Goal: Information Seeking & Learning: Learn about a topic

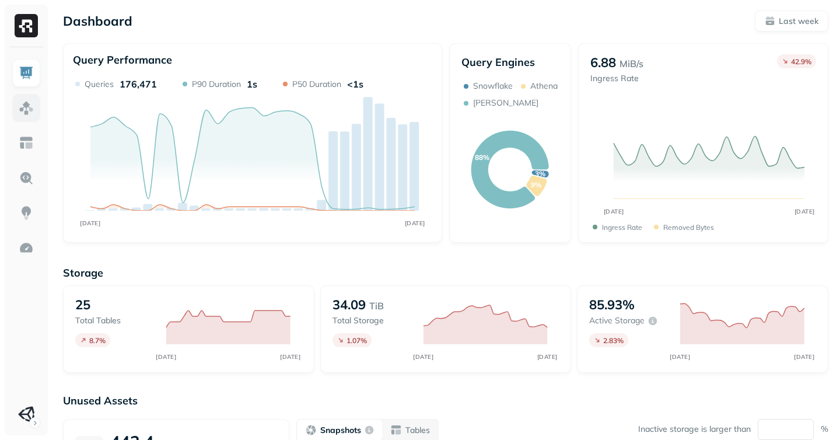
click at [24, 114] on img at bounding box center [26, 107] width 15 height 15
click at [25, 143] on img at bounding box center [26, 142] width 15 height 15
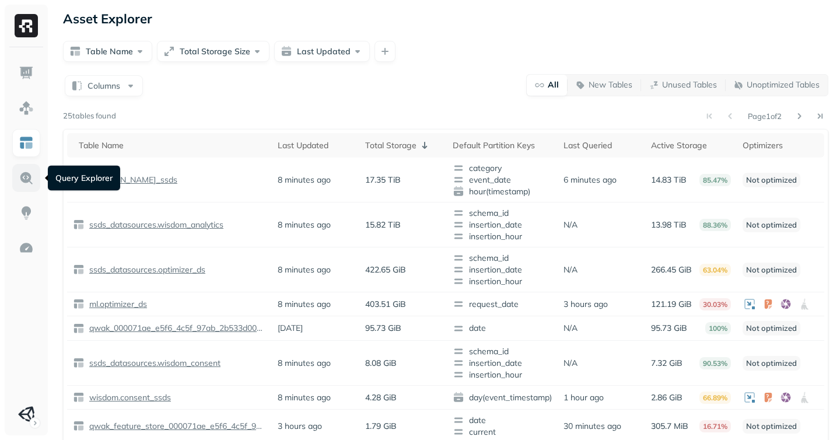
click at [20, 173] on img at bounding box center [26, 177] width 15 height 15
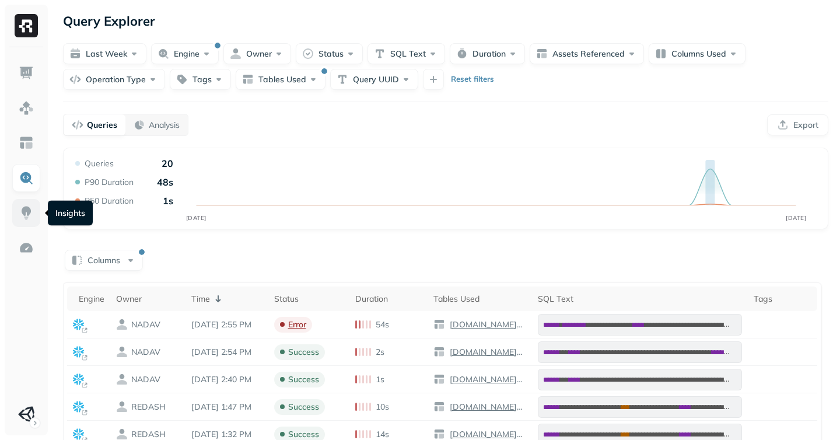
click at [24, 211] on img at bounding box center [26, 212] width 15 height 15
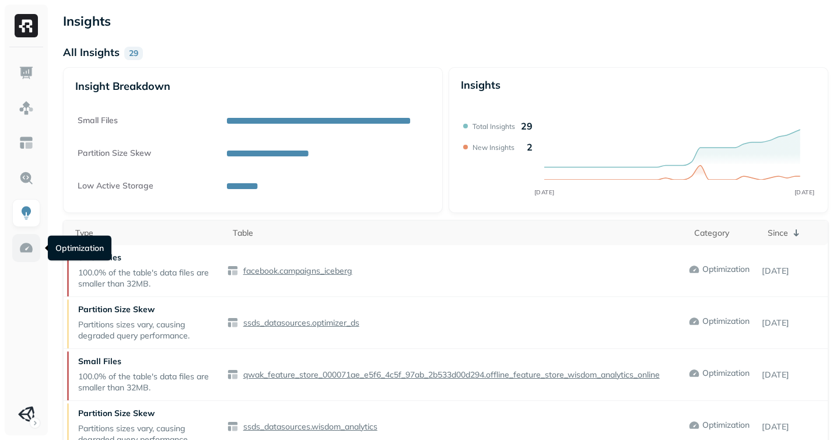
click at [26, 246] on img at bounding box center [26, 247] width 15 height 15
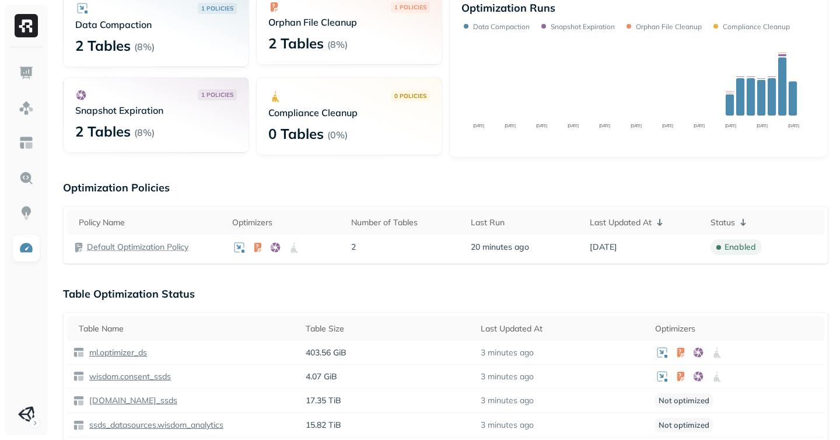
scroll to position [32, 0]
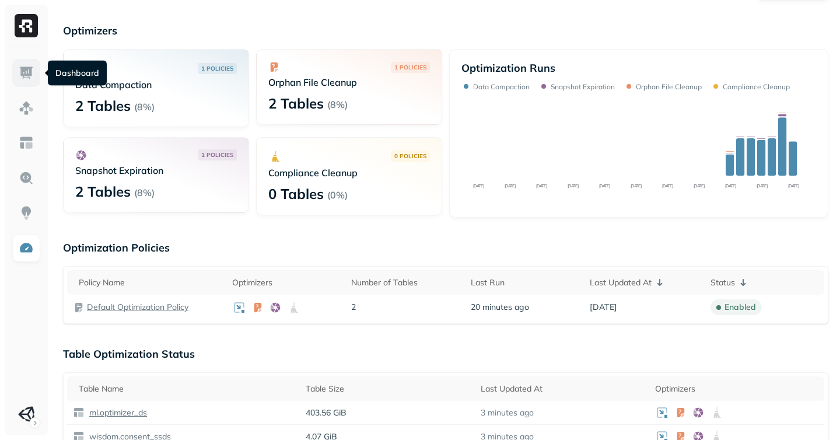
click at [24, 72] on img at bounding box center [26, 72] width 15 height 15
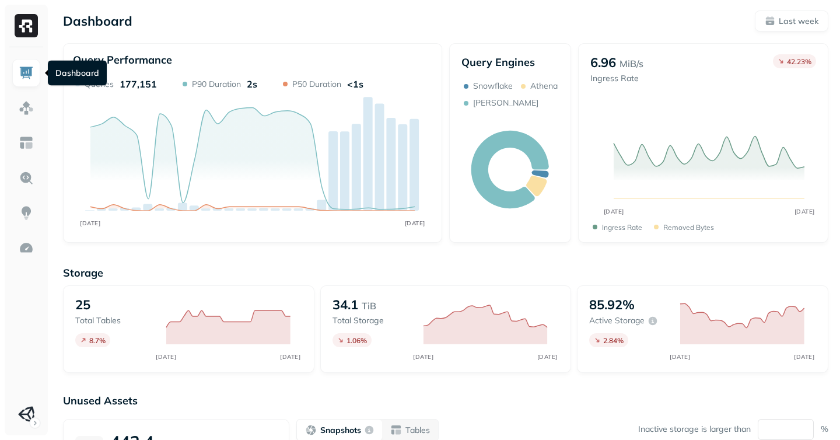
click at [25, 68] on img at bounding box center [26, 72] width 15 height 15
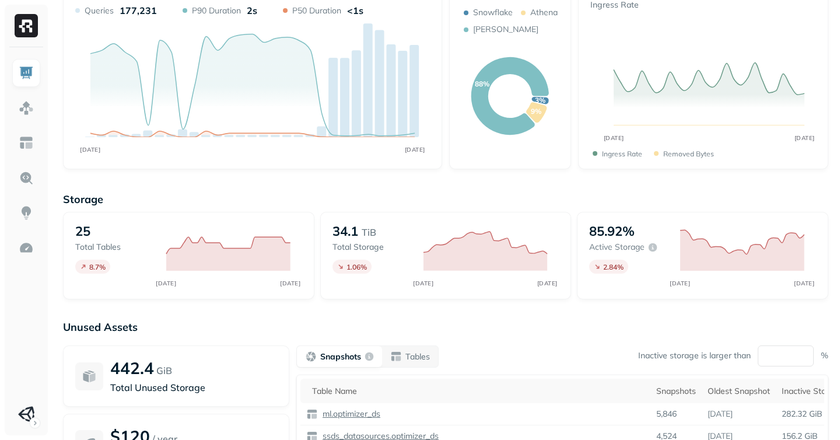
scroll to position [79, 0]
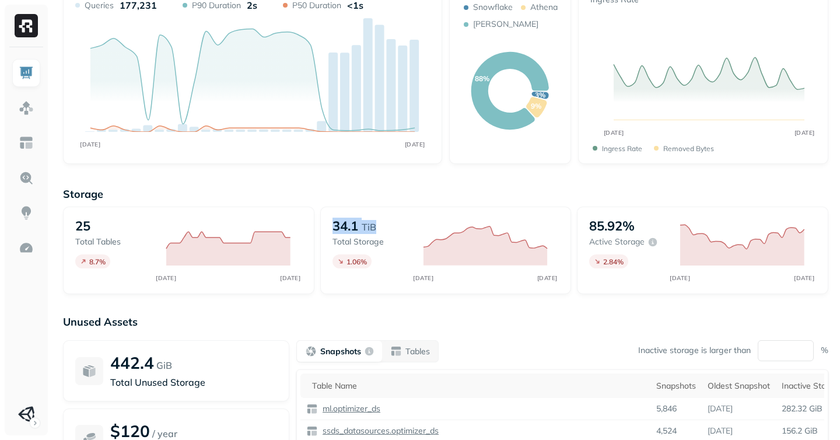
drag, startPoint x: 394, startPoint y: 219, endPoint x: 326, endPoint y: 222, distance: 68.3
click at [326, 222] on div "34.1 TiB Total storage 1.06 % SEP [DATE]" at bounding box center [445, 251] width 251 height 88
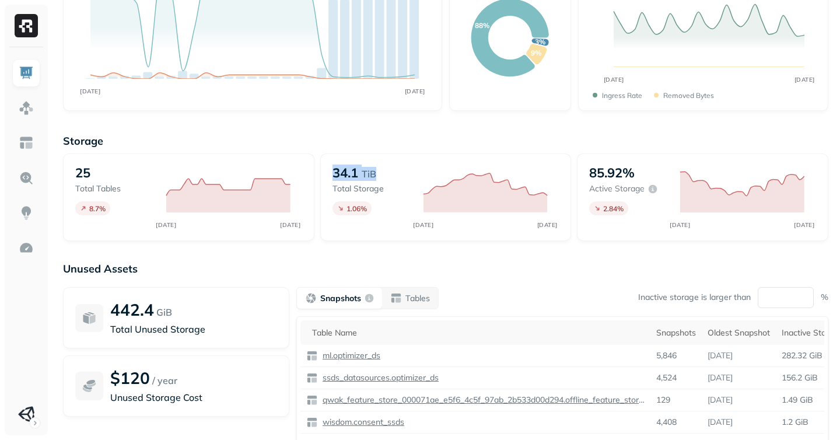
scroll to position [130, 0]
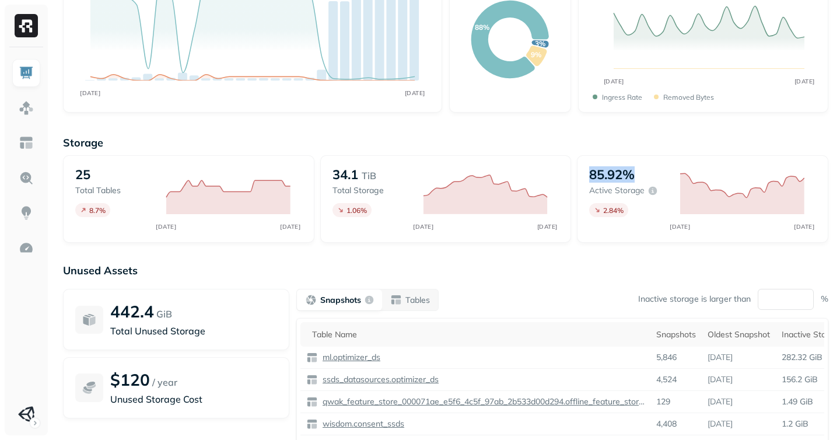
drag, startPoint x: 648, startPoint y: 172, endPoint x: 583, endPoint y: 173, distance: 65.4
click at [583, 173] on div "85.92% Active storage 2.84 % SEP [DATE]" at bounding box center [702, 199] width 251 height 88
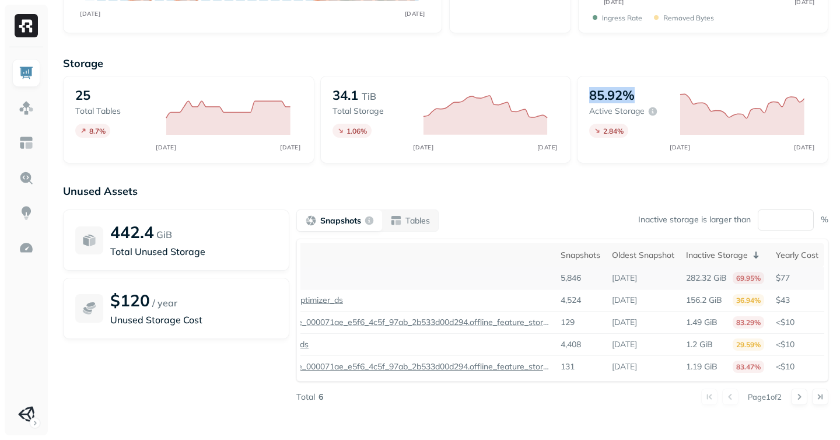
scroll to position [0, 99]
click at [565, 290] on td "4,524" at bounding box center [580, 300] width 51 height 22
drag, startPoint x: 761, startPoint y: 278, endPoint x: 731, endPoint y: 280, distance: 29.9
click at [731, 280] on div "282.32 GiB 69.95%" at bounding box center [725, 278] width 78 height 12
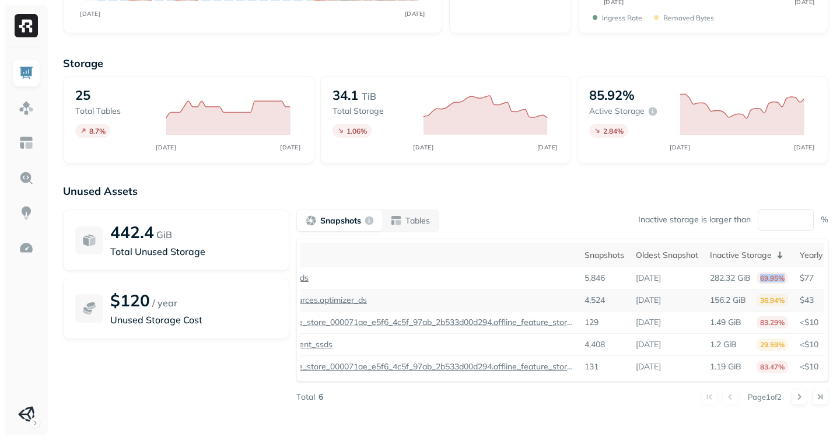
scroll to position [0, 71]
click at [26, 106] on img at bounding box center [26, 107] width 15 height 15
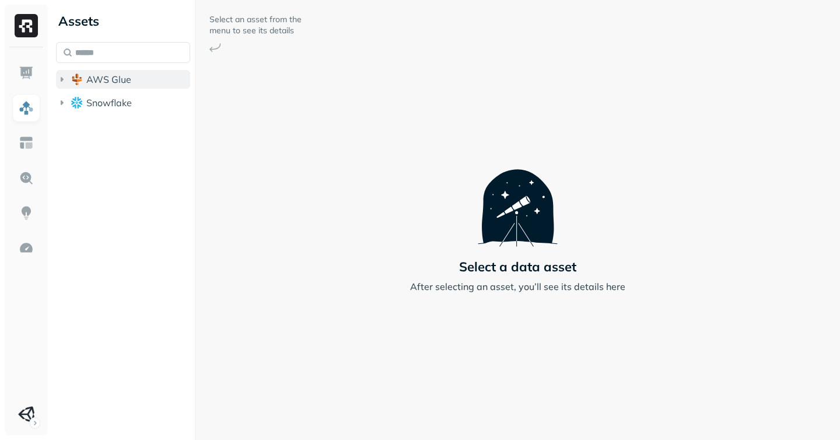
click at [63, 76] on icon "button" at bounding box center [62, 80] width 12 height 12
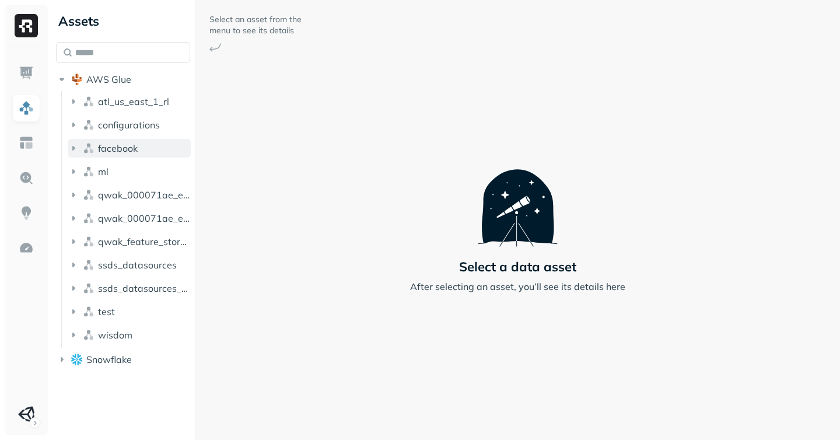
click at [99, 148] on span "facebook" at bounding box center [118, 148] width 40 height 12
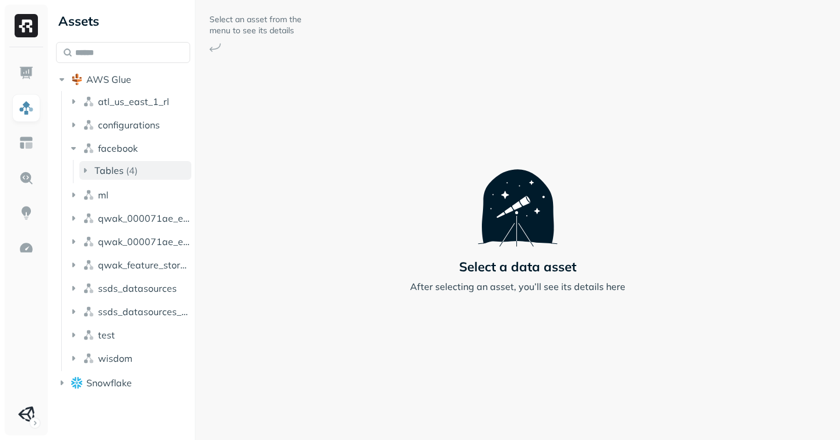
click at [88, 171] on icon "button" at bounding box center [85, 171] width 12 height 12
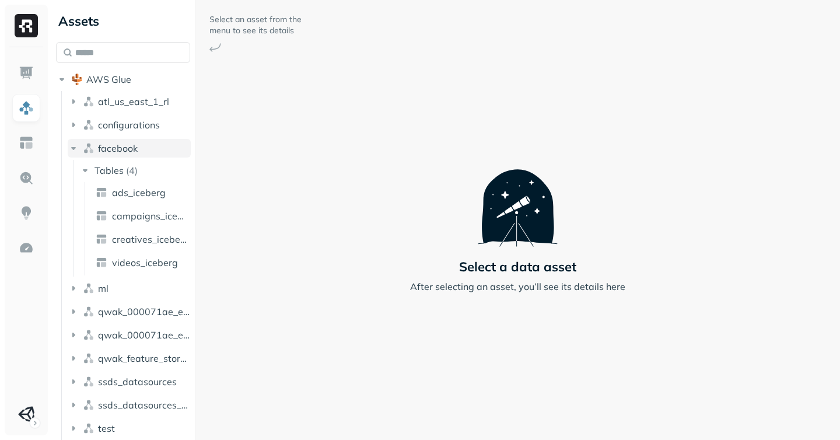
click at [78, 148] on icon "button" at bounding box center [74, 148] width 12 height 12
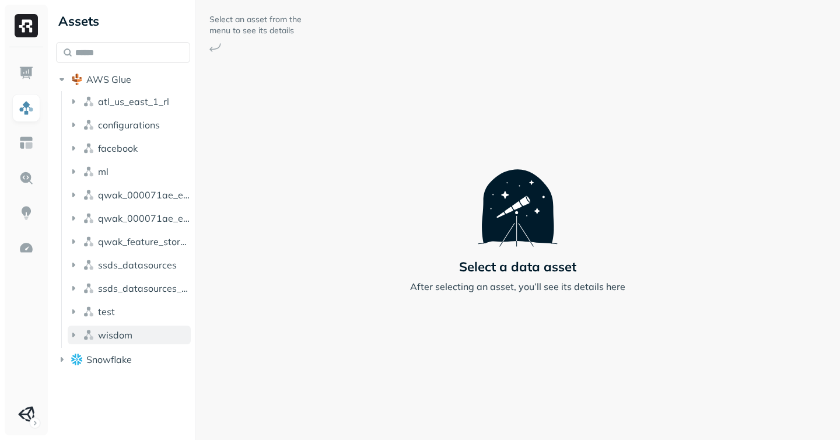
click at [88, 337] on img "button" at bounding box center [89, 335] width 12 height 12
click at [106, 356] on span "Tables" at bounding box center [109, 357] width 29 height 12
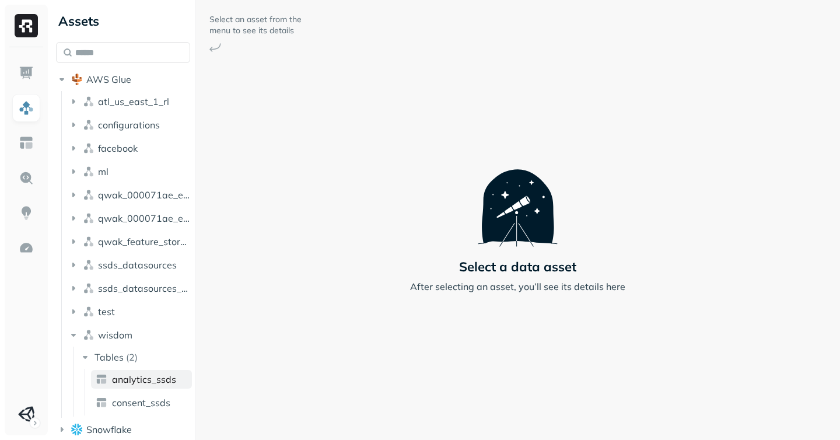
click at [129, 381] on span "analytics_ssds" at bounding box center [144, 379] width 64 height 12
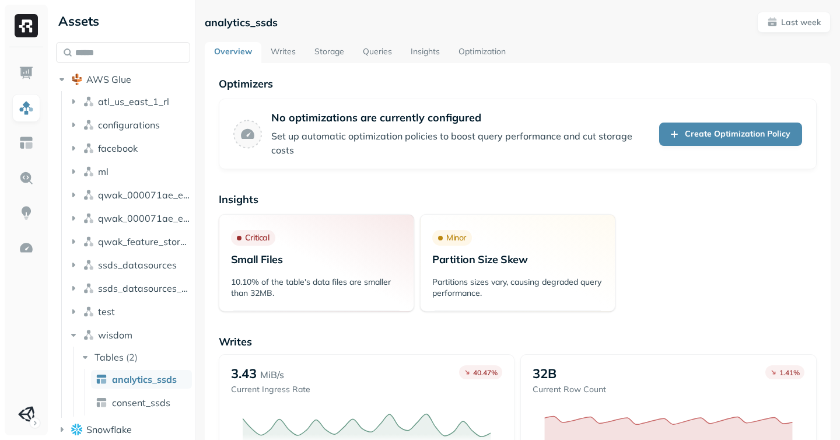
click at [281, 46] on link "Writes" at bounding box center [283, 52] width 44 height 21
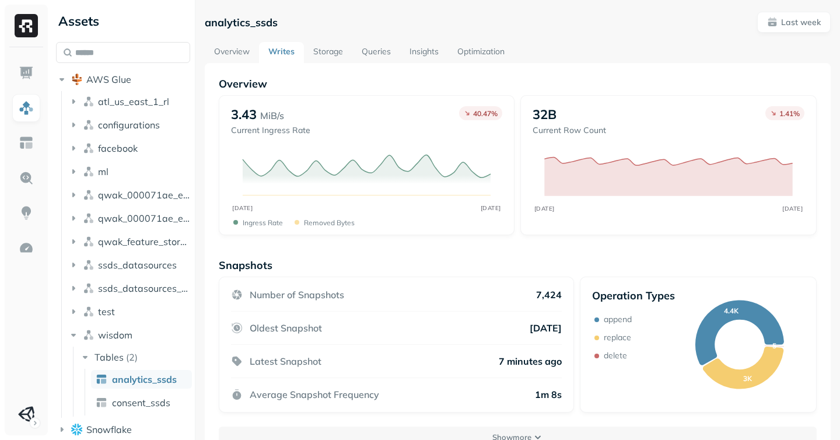
click at [326, 50] on link "Storage" at bounding box center [328, 52] width 48 height 21
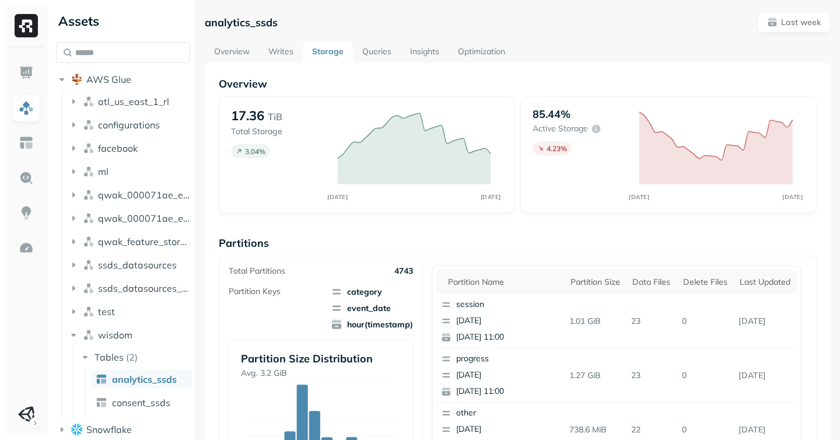
click at [371, 50] on link "Queries" at bounding box center [377, 52] width 48 height 21
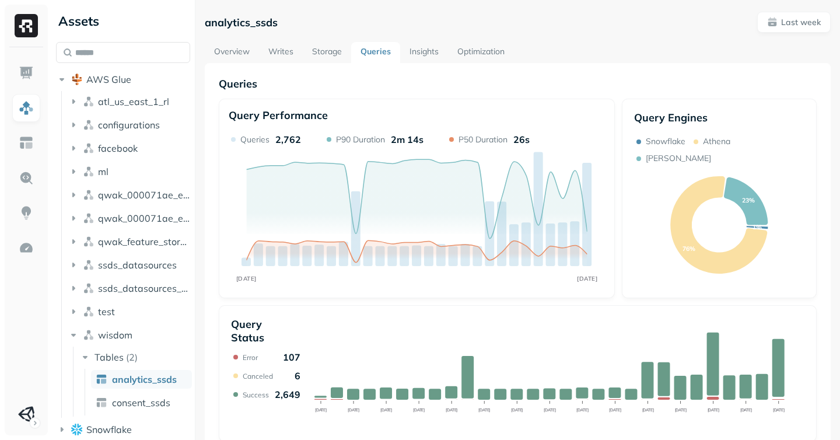
click at [428, 46] on link "Insights" at bounding box center [424, 52] width 48 height 21
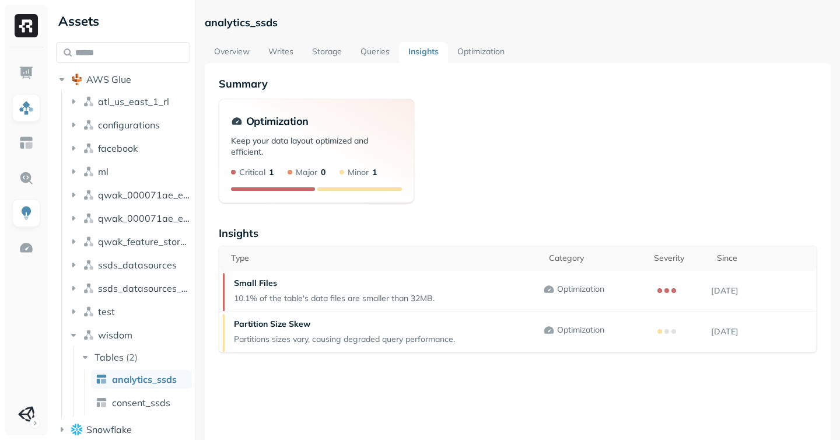
click at [481, 51] on link "Optimization" at bounding box center [481, 52] width 66 height 21
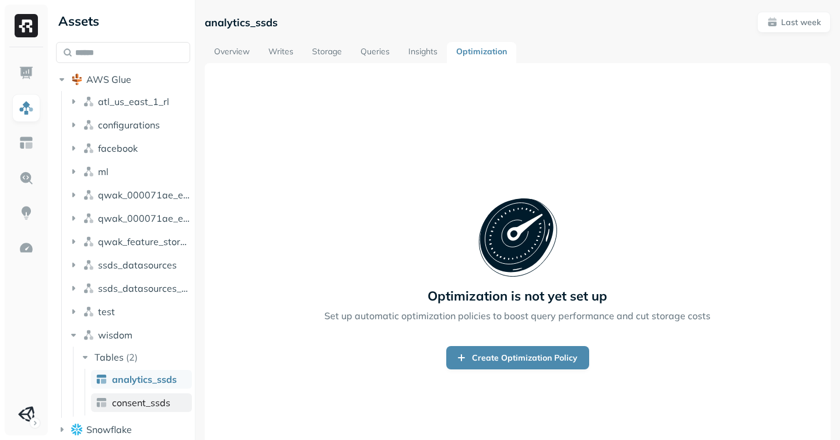
click at [124, 407] on span "consent_ssds" at bounding box center [141, 403] width 58 height 12
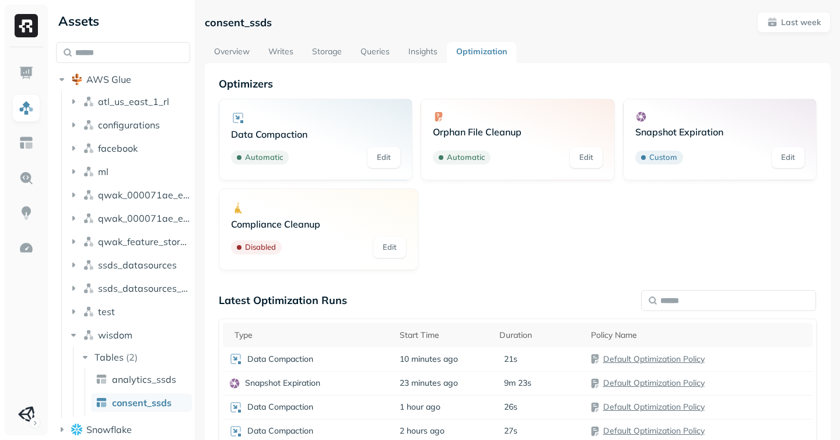
click at [278, 131] on p "Data Compaction" at bounding box center [315, 134] width 169 height 12
click at [460, 130] on p "Orphan File Cleanup" at bounding box center [517, 132] width 169 height 12
click at [427, 55] on link "Insights" at bounding box center [423, 52] width 48 height 21
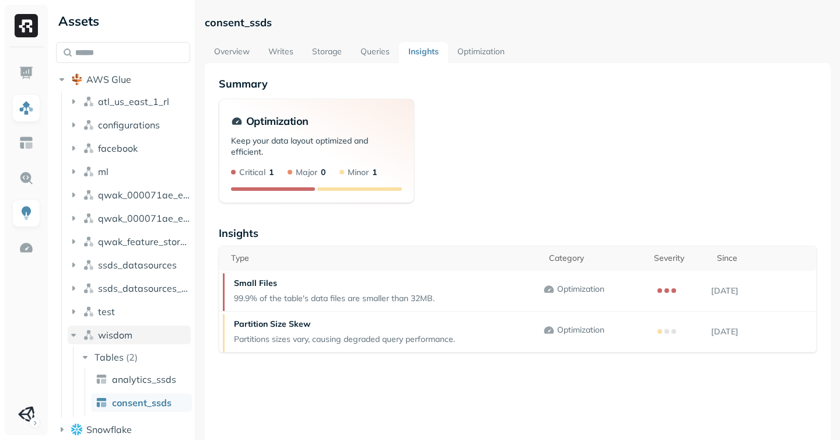
click at [74, 334] on icon "button" at bounding box center [73, 335] width 5 height 3
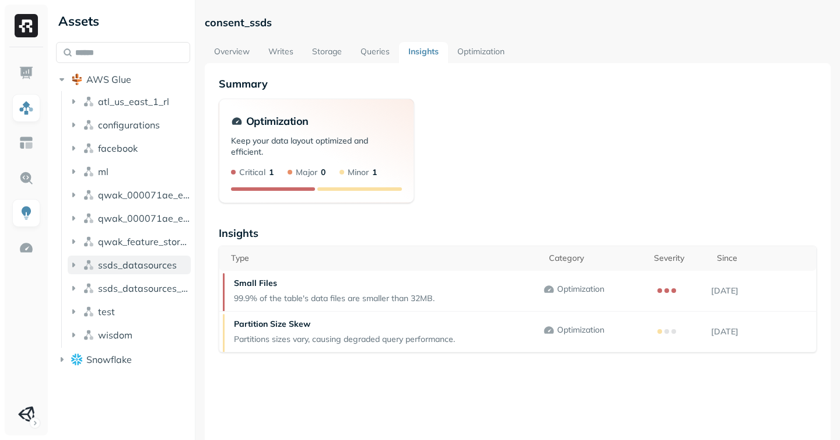
click at [73, 262] on icon "button" at bounding box center [74, 265] width 12 height 12
click at [81, 288] on icon "button" at bounding box center [85, 287] width 12 height 12
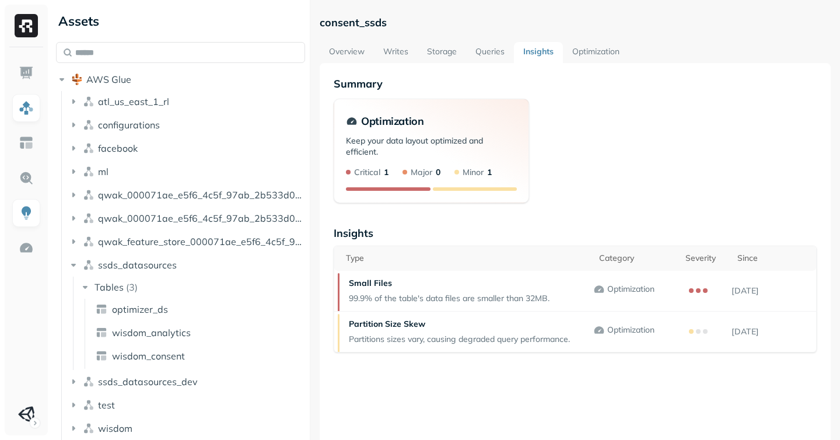
click at [310, 270] on div at bounding box center [310, 220] width 1 height 440
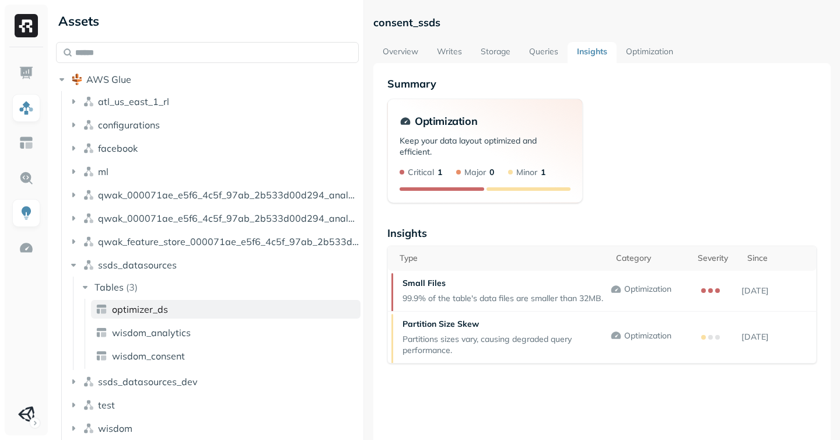
click at [128, 308] on span "optimizer_ds" at bounding box center [140, 309] width 56 height 12
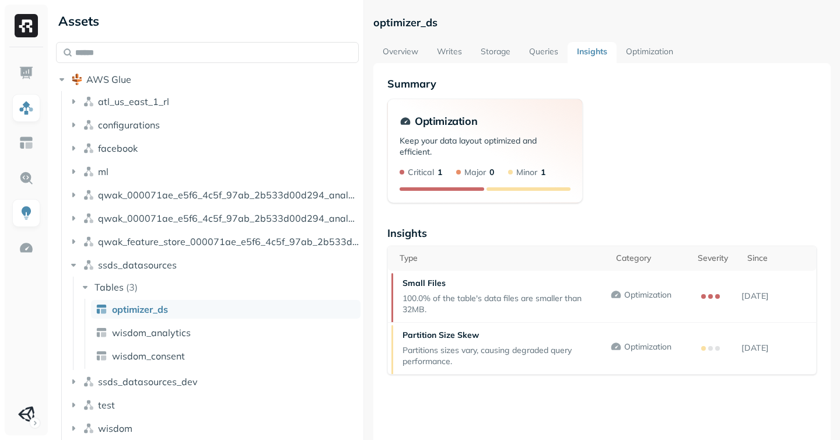
click at [146, 313] on span "optimizer_ds" at bounding box center [140, 309] width 56 height 12
click at [436, 51] on link "Writes" at bounding box center [450, 52] width 44 height 21
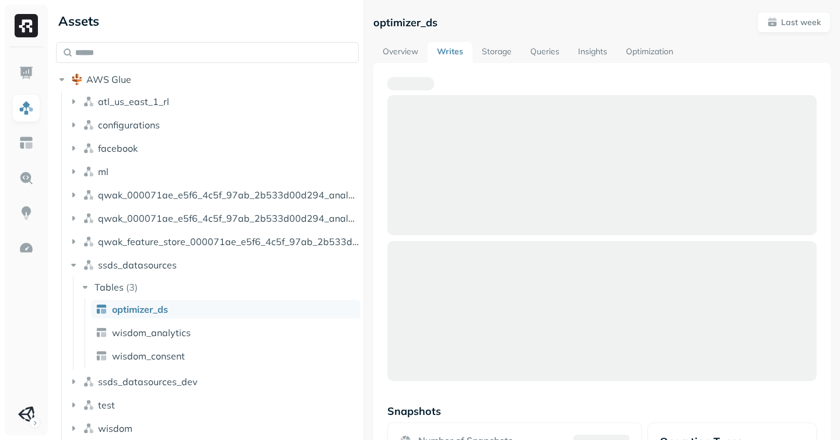
click at [494, 51] on link "Storage" at bounding box center [497, 52] width 48 height 21
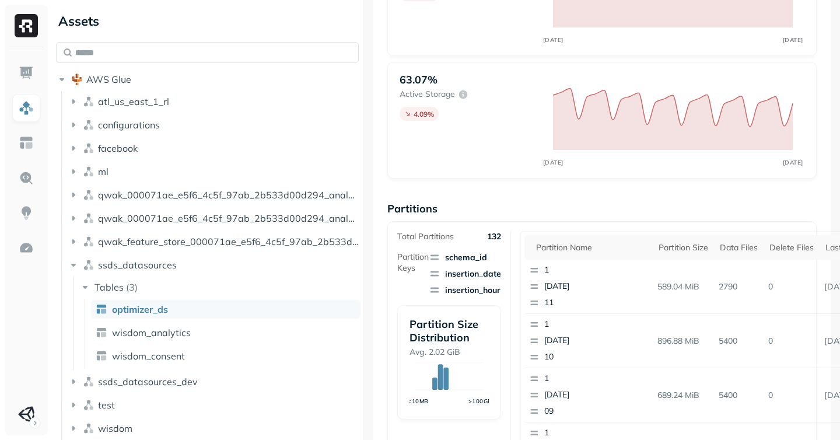
scroll to position [165, 0]
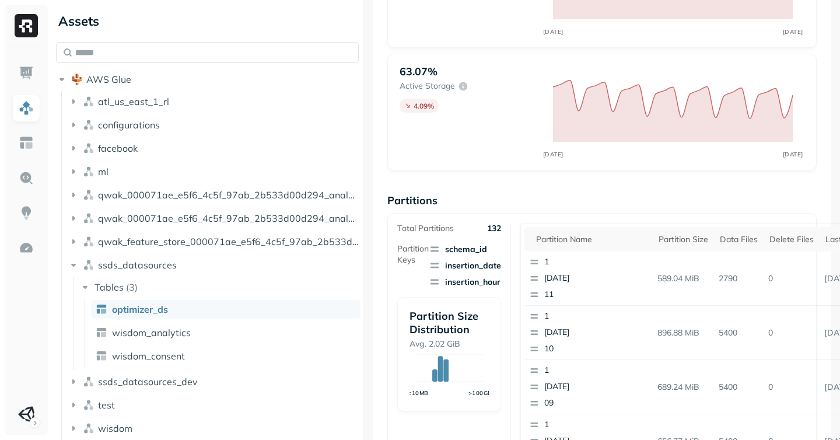
drag, startPoint x: 491, startPoint y: 249, endPoint x: 436, endPoint y: 249, distance: 55.4
click at [436, 249] on span "schema_id" at bounding box center [465, 249] width 72 height 12
click at [26, 140] on img at bounding box center [26, 142] width 15 height 15
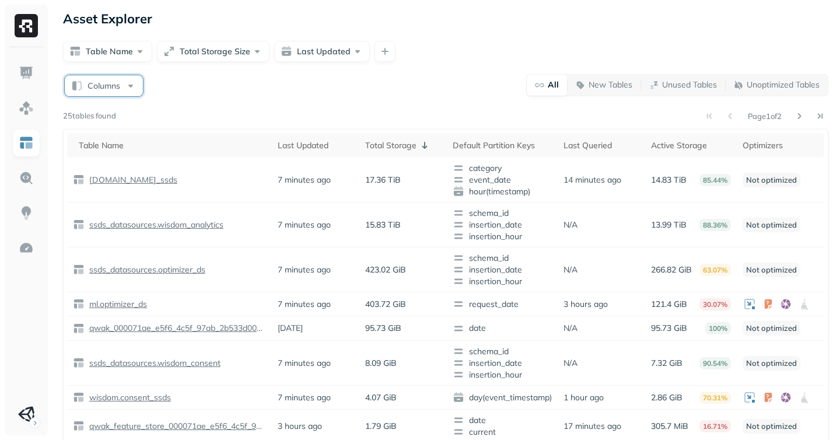
click at [93, 85] on button "Columns" at bounding box center [104, 85] width 78 height 21
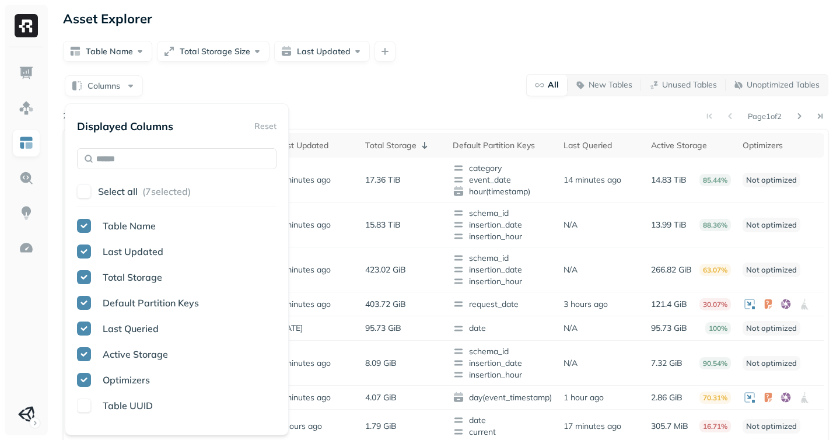
click at [324, 89] on div "Columns All New Tables Unused Tables Unoptimized Tables" at bounding box center [446, 85] width 766 height 23
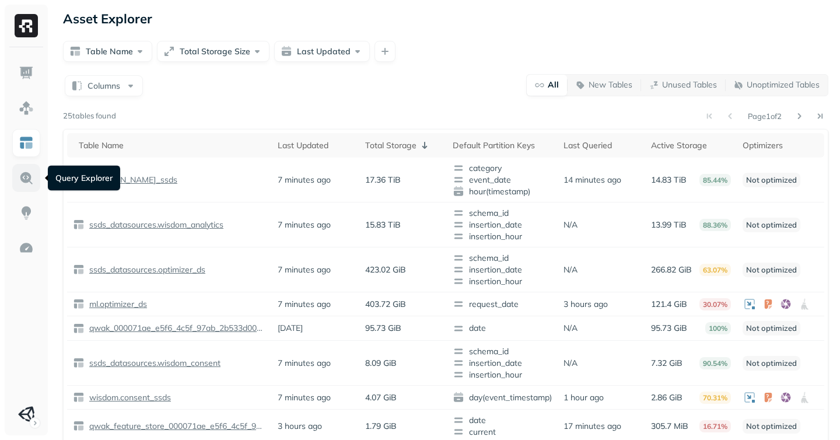
click at [21, 180] on img at bounding box center [26, 177] width 15 height 15
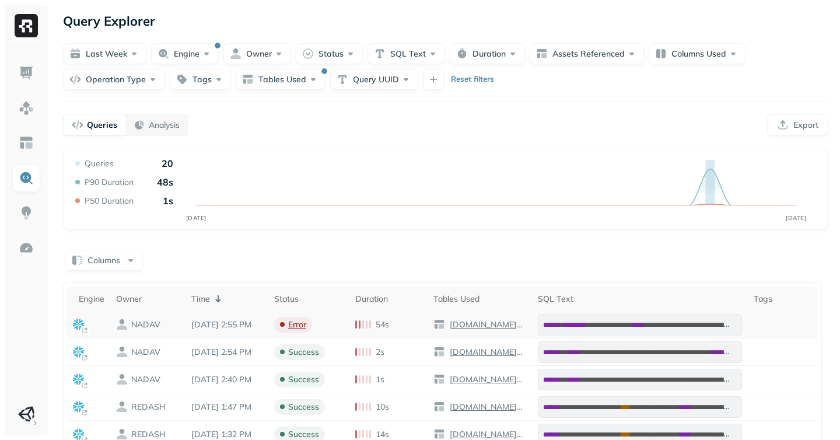
click at [135, 323] on p "NADAV" at bounding box center [145, 324] width 29 height 11
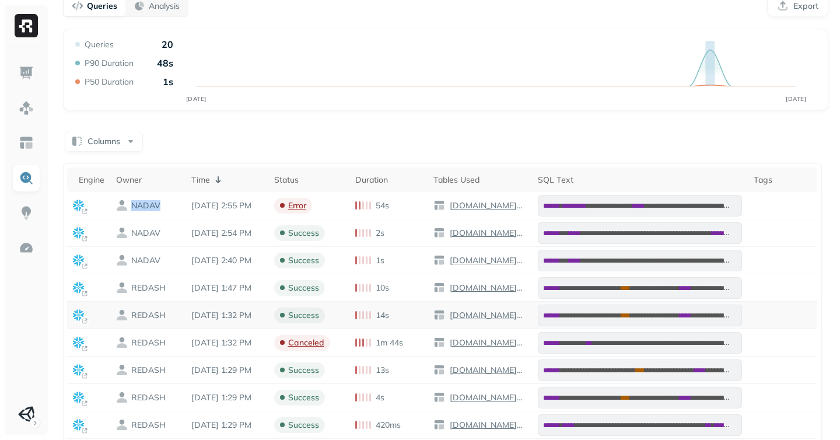
scroll to position [118, 0]
click at [139, 292] on p "REDASH" at bounding box center [148, 288] width 34 height 11
click at [140, 261] on p "NADAV" at bounding box center [145, 261] width 29 height 11
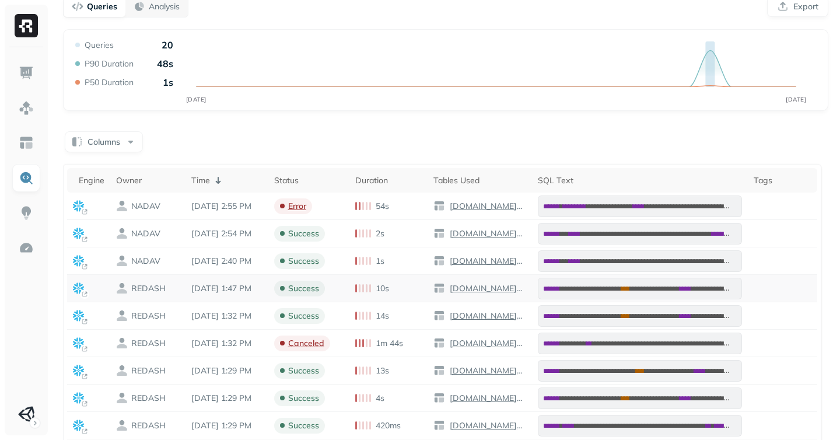
click at [134, 289] on p "REDASH" at bounding box center [148, 288] width 34 height 11
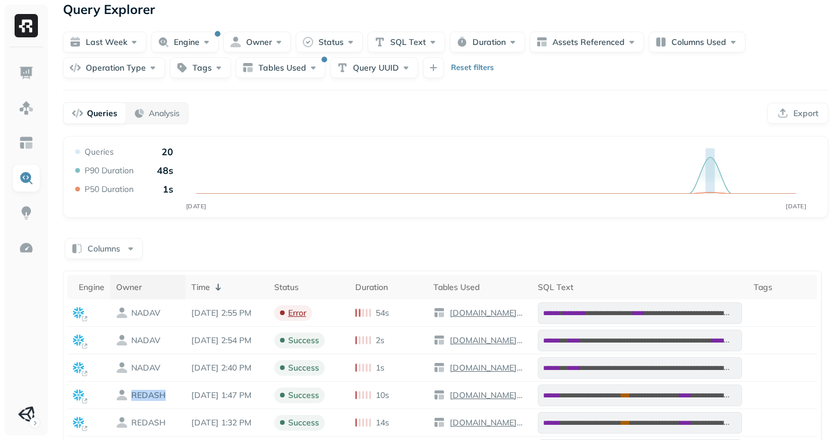
scroll to position [0, 0]
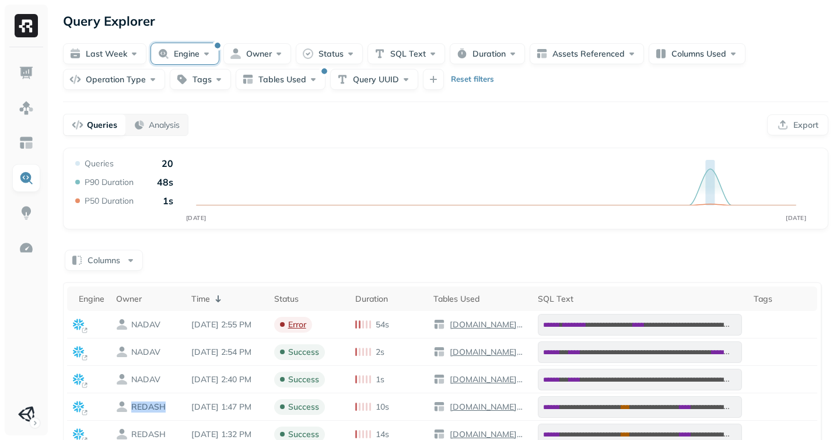
click at [188, 51] on button "Engine" at bounding box center [185, 53] width 68 height 21
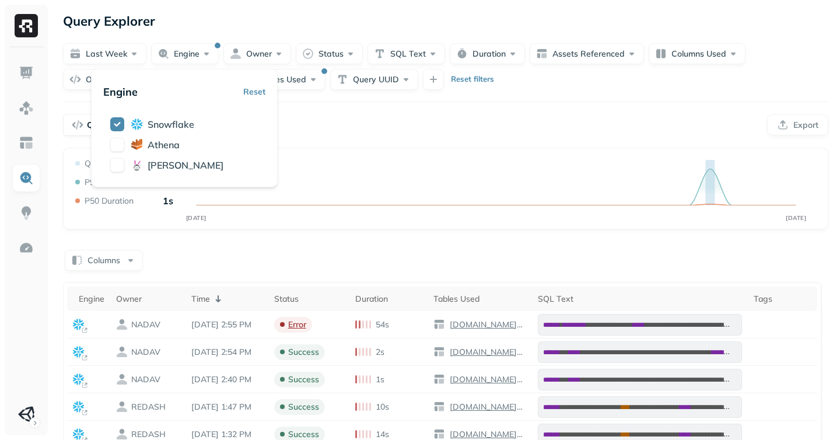
click at [243, 257] on div "Columns" at bounding box center [446, 259] width 766 height 23
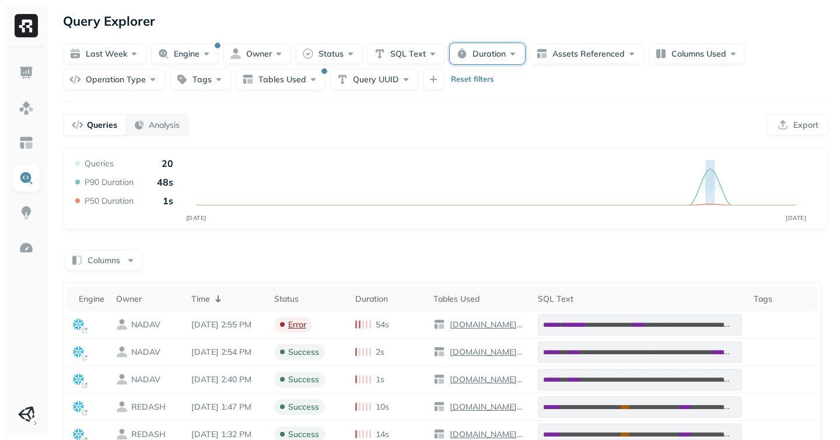
click at [464, 51] on button "Duration" at bounding box center [487, 53] width 75 height 21
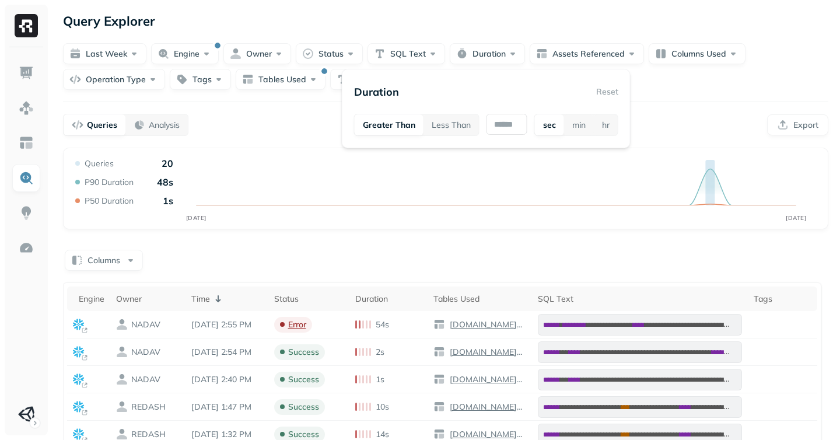
click at [310, 250] on div "Columns" at bounding box center [446, 259] width 766 height 23
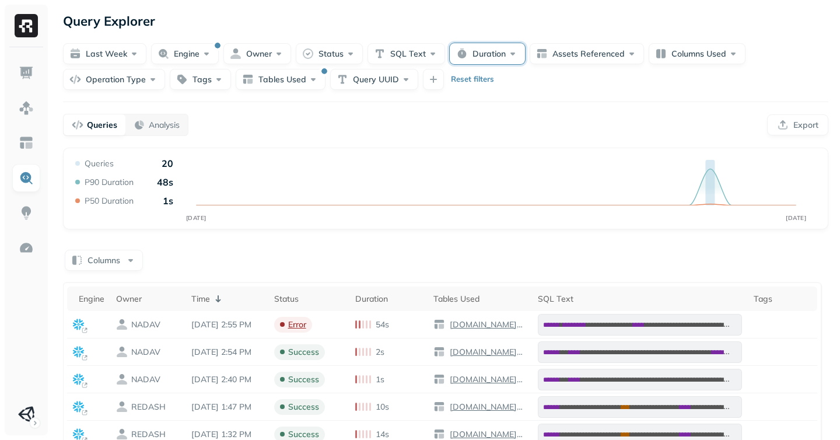
click at [480, 54] on button "Duration" at bounding box center [487, 53] width 75 height 21
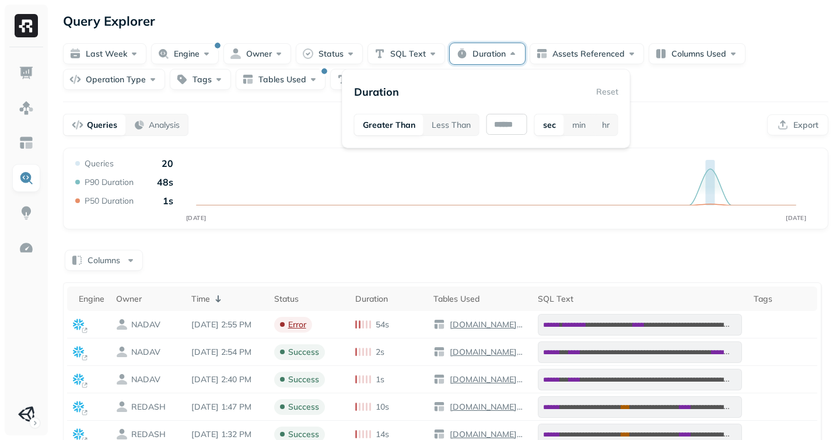
click at [513, 126] on input "text" at bounding box center [507, 124] width 41 height 21
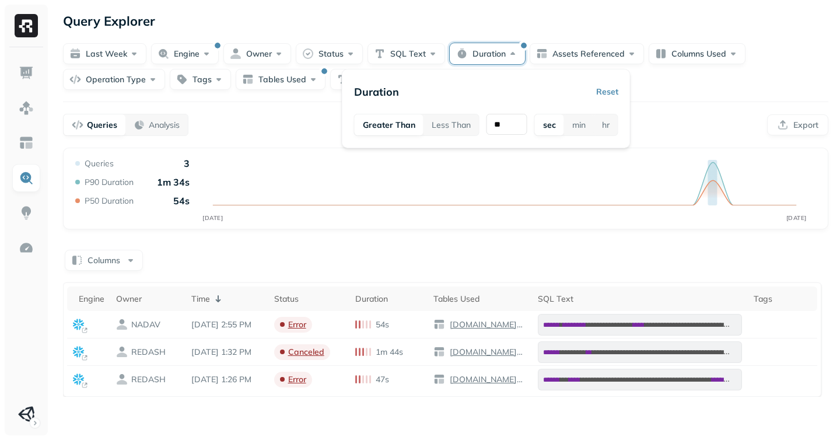
type input "**"
click at [712, 96] on div "**********" at bounding box center [445, 220] width 789 height 440
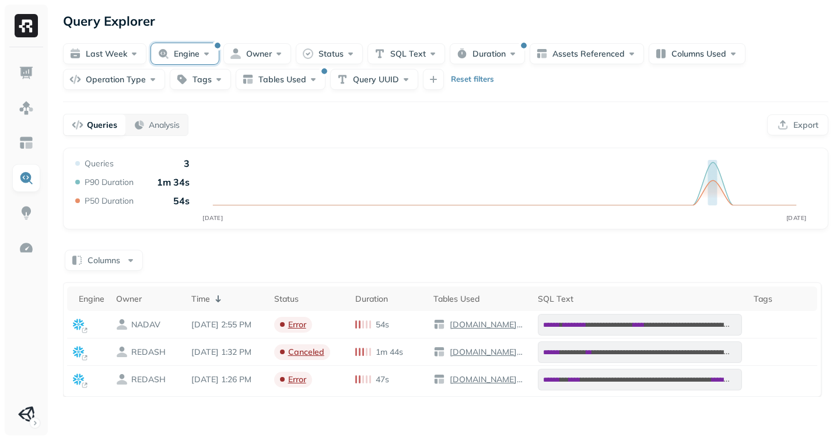
click at [186, 49] on button "Engine" at bounding box center [185, 53] width 68 height 21
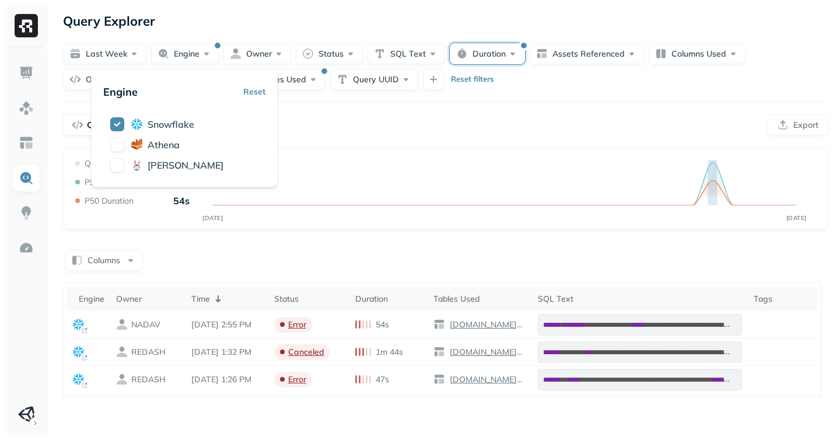
click at [497, 59] on button "Duration" at bounding box center [487, 53] width 75 height 21
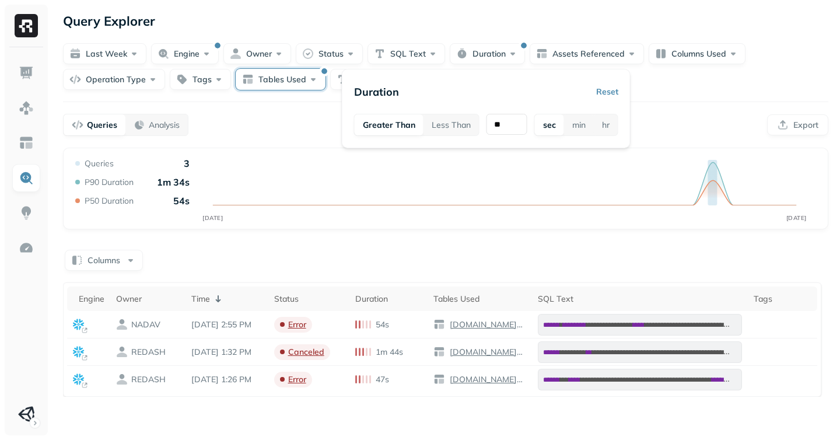
click at [267, 76] on button "Tables Used" at bounding box center [281, 79] width 90 height 21
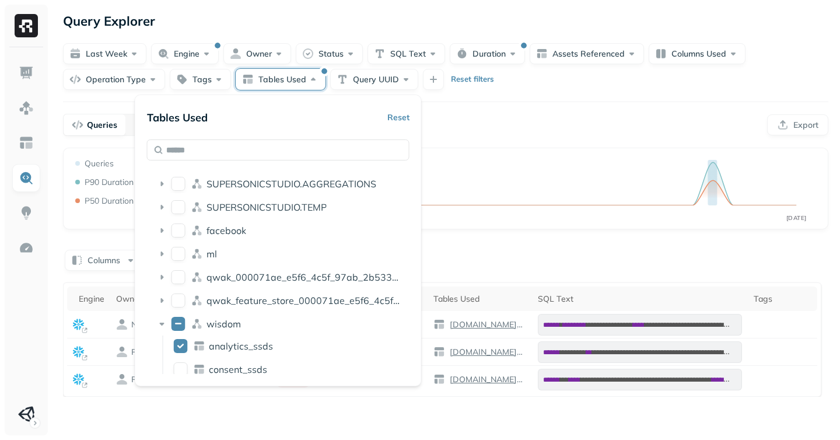
click at [546, 152] on div "Query Performance SEP [DATE] Queries 3 P90 Duration 1m 34s P50 Duration 54s" at bounding box center [446, 189] width 766 height 82
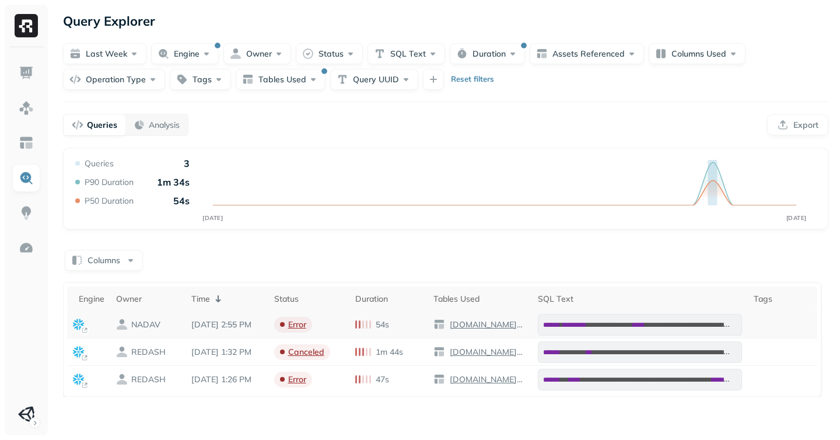
click at [141, 329] on p "NADAV" at bounding box center [145, 324] width 29 height 11
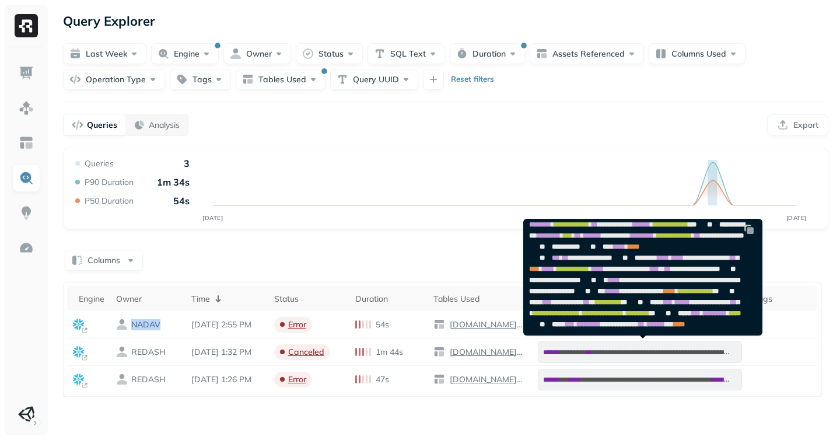
scroll to position [383, 0]
click at [613, 307] on pre "**********" at bounding box center [640, 208] width 233 height 254
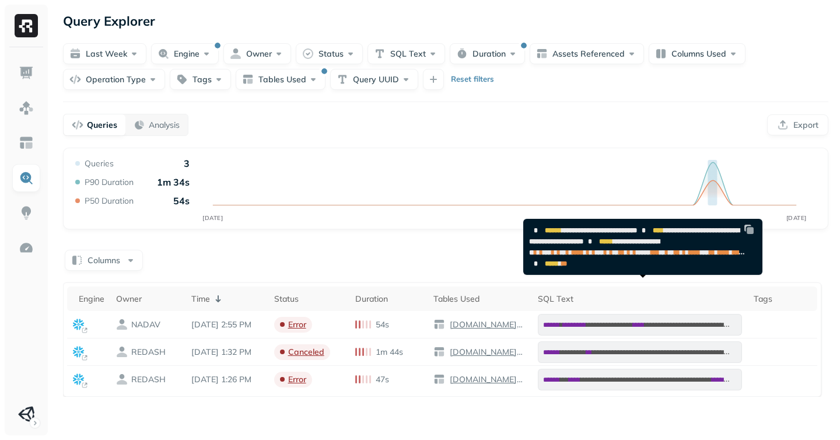
click at [599, 245] on span "**********" at bounding box center [634, 236] width 211 height 18
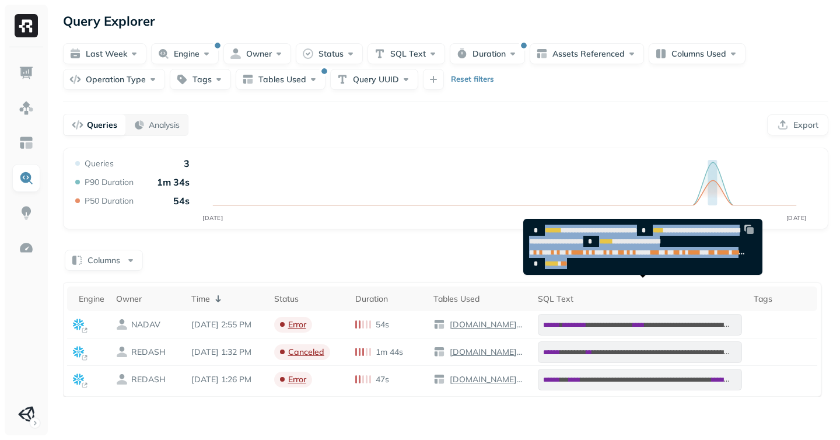
drag, startPoint x: 596, startPoint y: 293, endPoint x: 532, endPoint y: 230, distance: 89.5
click at [532, 230] on pre "**********" at bounding box center [640, 246] width 233 height 55
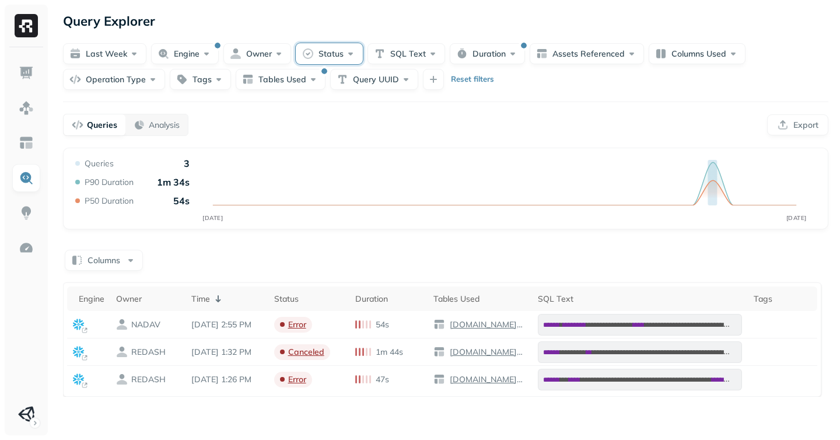
click at [327, 51] on button "Status" at bounding box center [329, 53] width 67 height 21
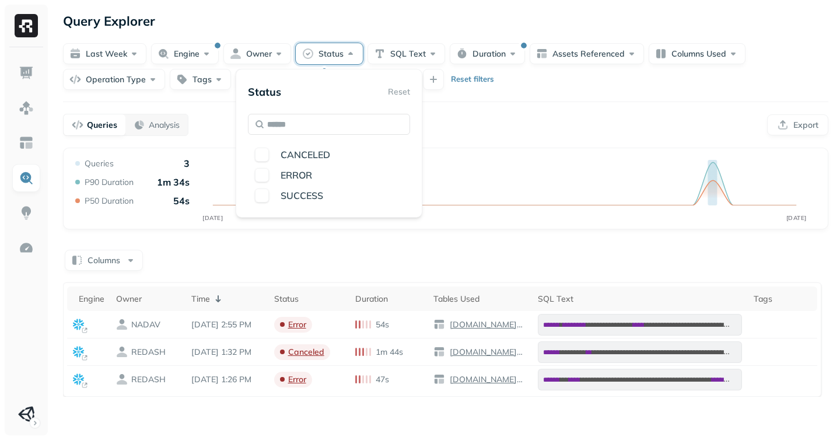
click at [527, 140] on div "**********" at bounding box center [445, 220] width 789 height 440
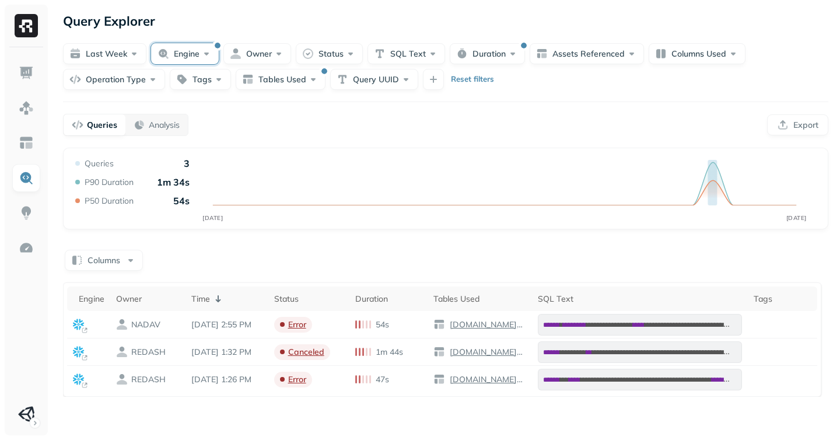
click at [177, 50] on button "Engine" at bounding box center [185, 53] width 68 height 21
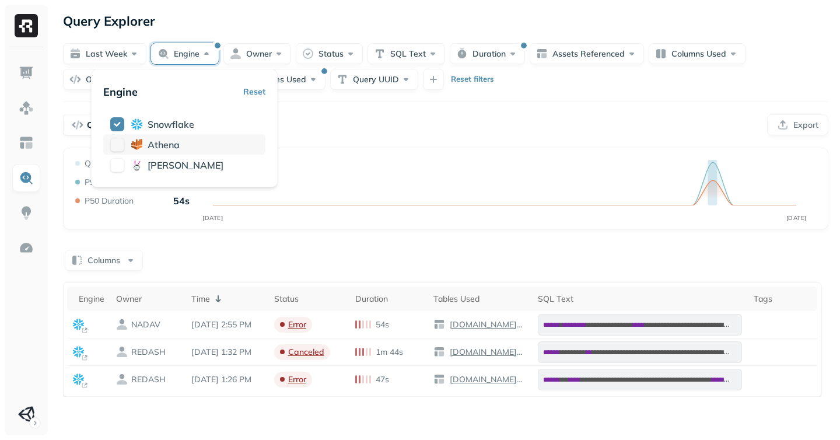
click at [120, 144] on button "button" at bounding box center [117, 145] width 14 height 14
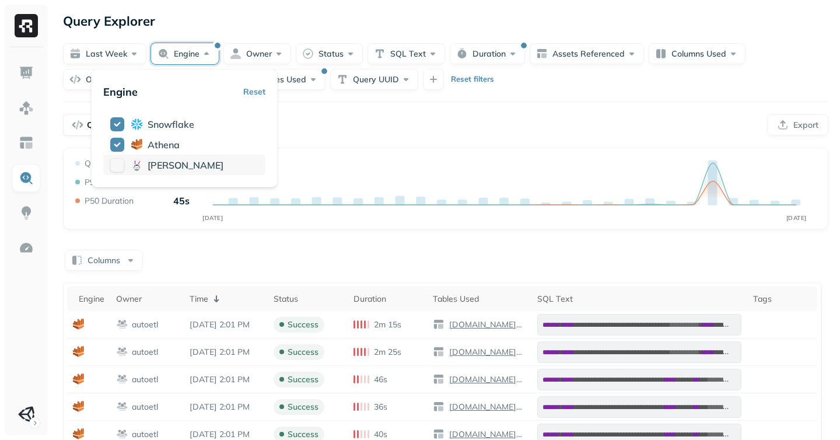
click at [115, 164] on button "button" at bounding box center [117, 165] width 14 height 14
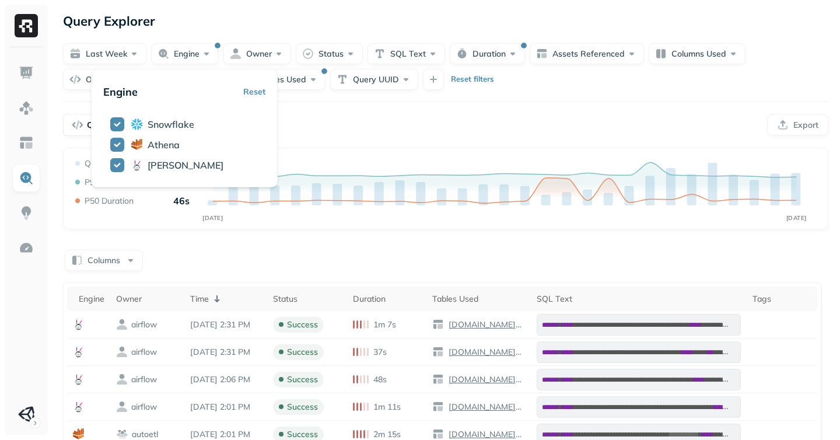
click at [495, 118] on div "Queries Analysis Export" at bounding box center [446, 125] width 766 height 22
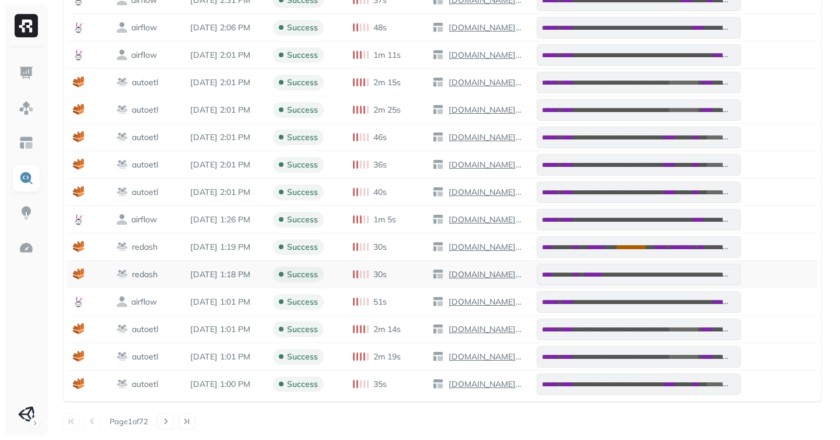
scroll to position [0, 0]
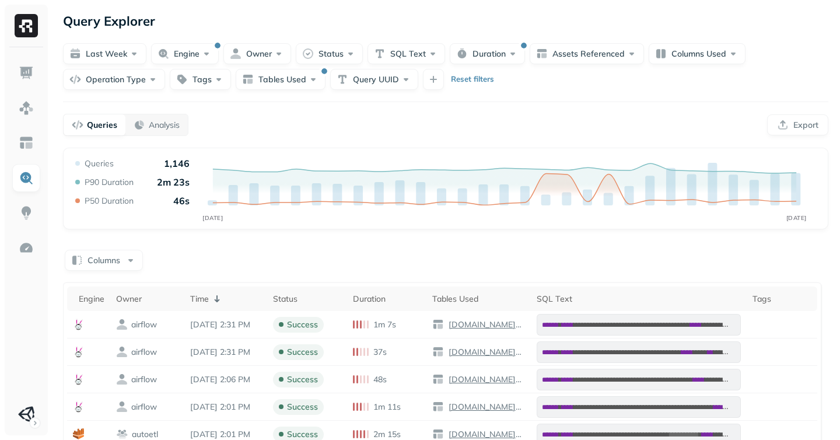
click at [582, 93] on div "**********" at bounding box center [445, 396] width 789 height 792
click at [674, 54] on button "Columns Used" at bounding box center [697, 53] width 97 height 21
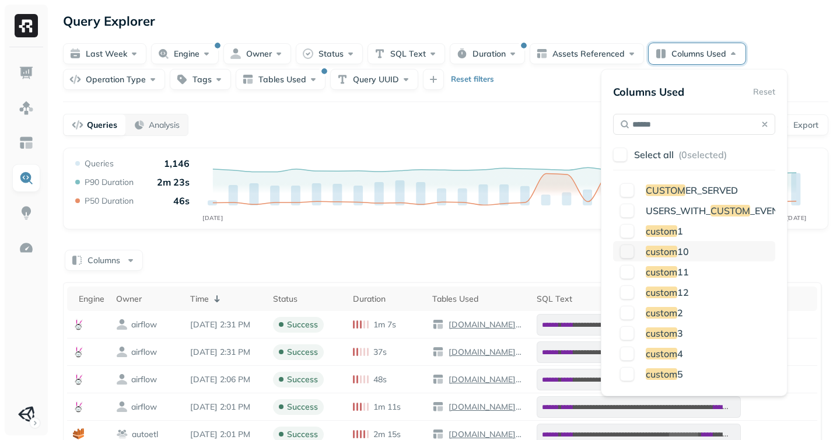
type input "******"
click at [625, 254] on button "button" at bounding box center [627, 251] width 14 height 14
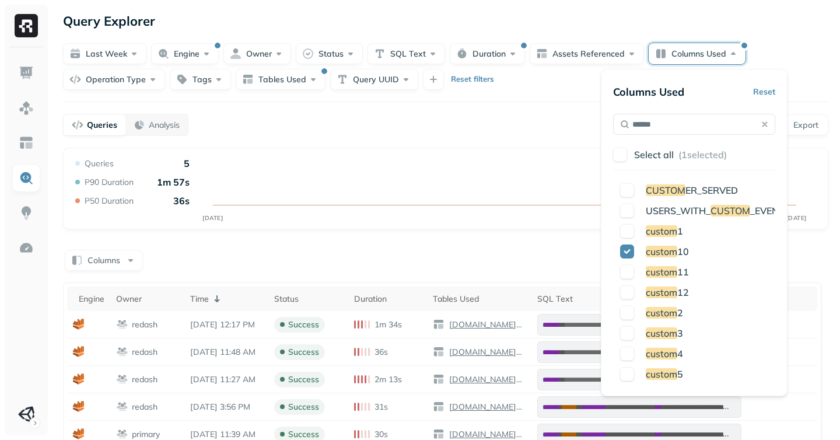
click at [538, 250] on div "Columns" at bounding box center [446, 259] width 766 height 23
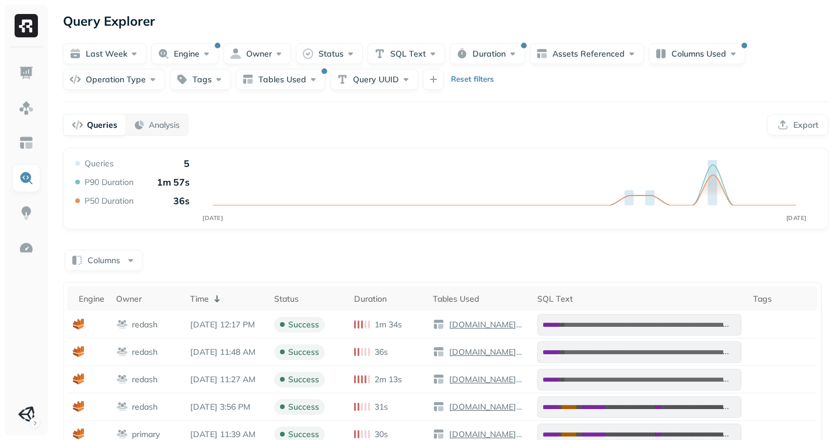
scroll to position [22, 0]
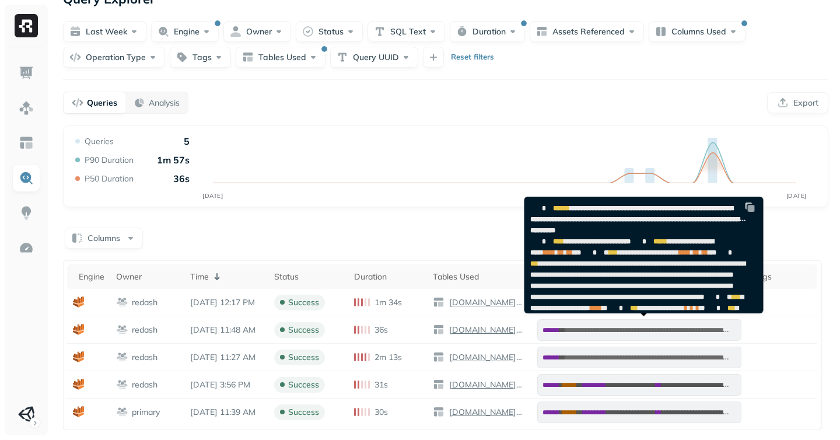
click at [642, 301] on span "**********" at bounding box center [637, 280] width 215 height 40
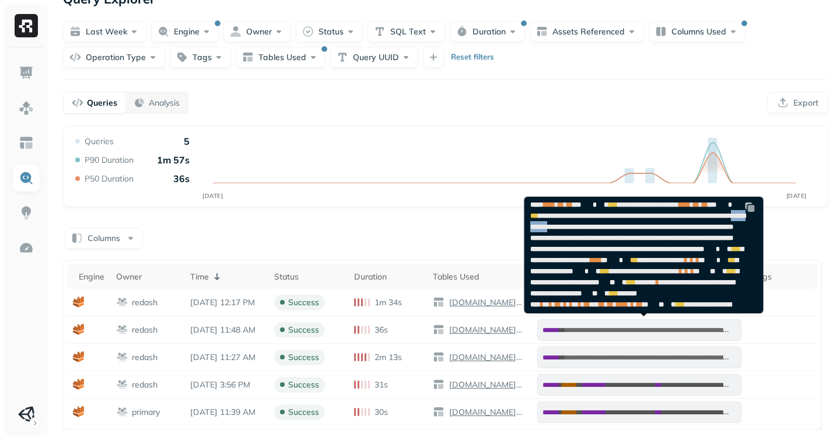
scroll to position [47, 0]
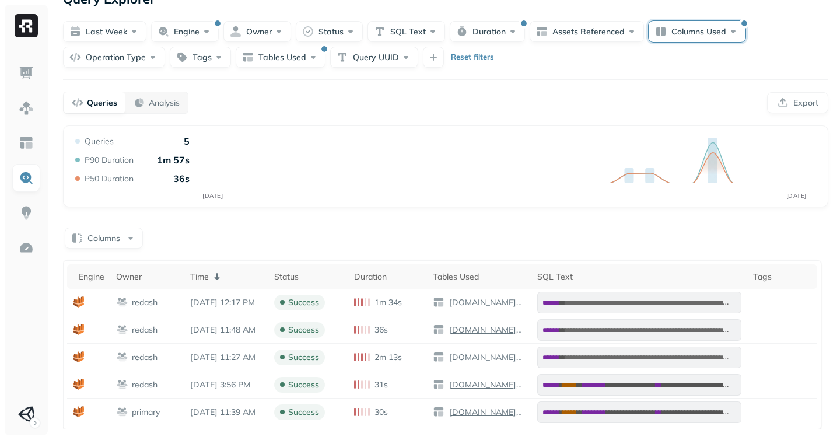
click at [676, 29] on button "Columns Used" at bounding box center [697, 31] width 97 height 21
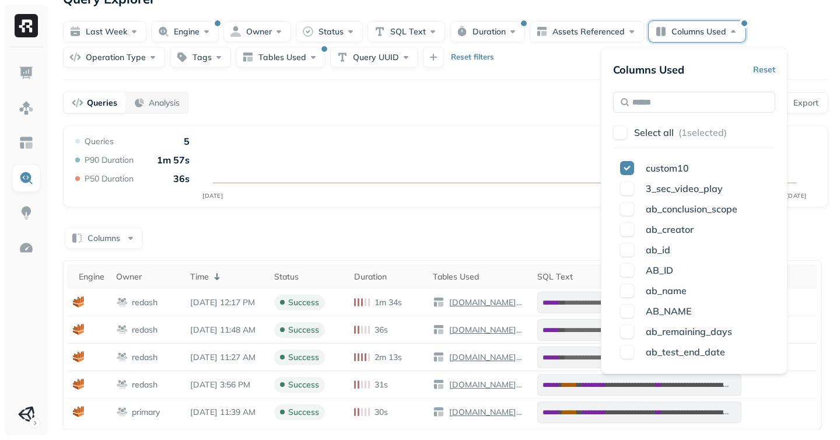
click at [473, 125] on div "Query Performance SEP [DATE] Queries 5 P90 Duration 1m 57s P50 Duration 36s" at bounding box center [446, 166] width 766 height 82
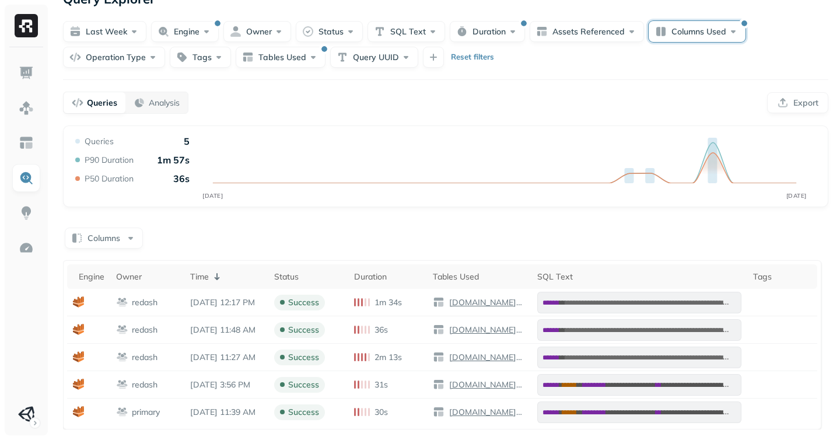
click at [701, 32] on button "Columns Used" at bounding box center [697, 31] width 97 height 21
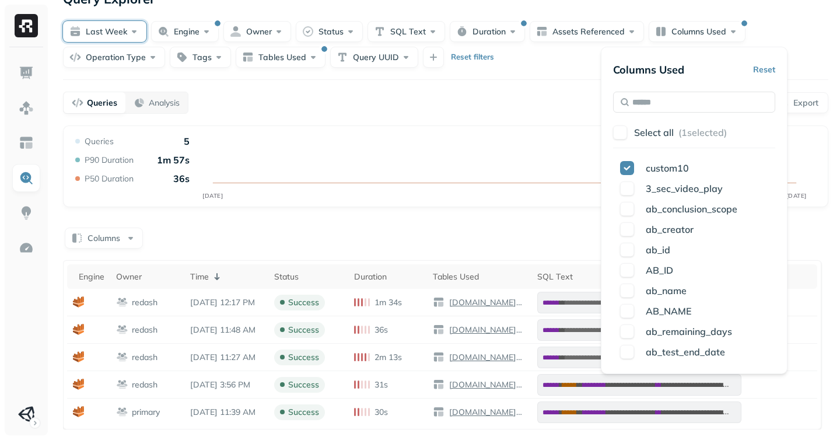
click at [104, 32] on button "Last week" at bounding box center [104, 31] width 83 height 21
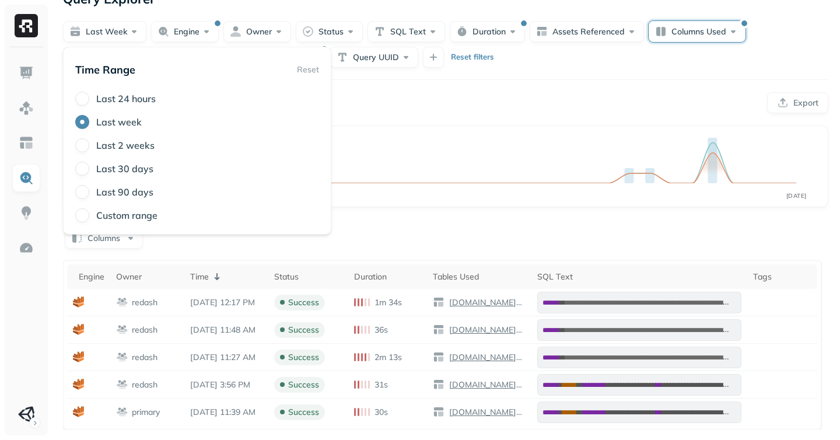
click at [684, 25] on button "Columns Used" at bounding box center [697, 31] width 97 height 21
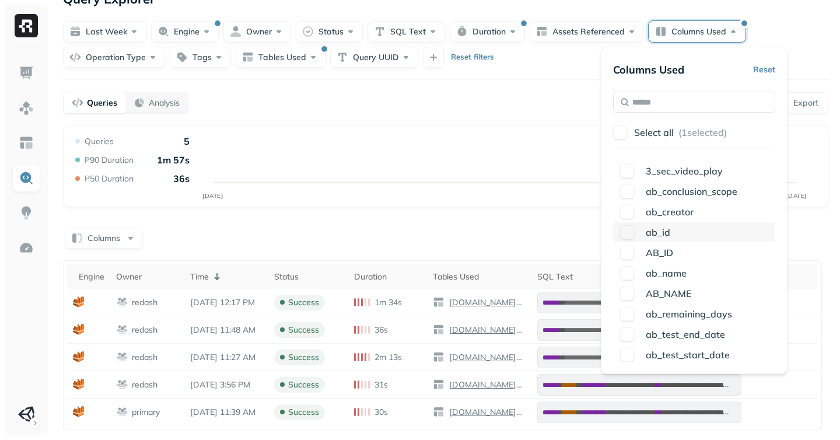
scroll to position [0, 0]
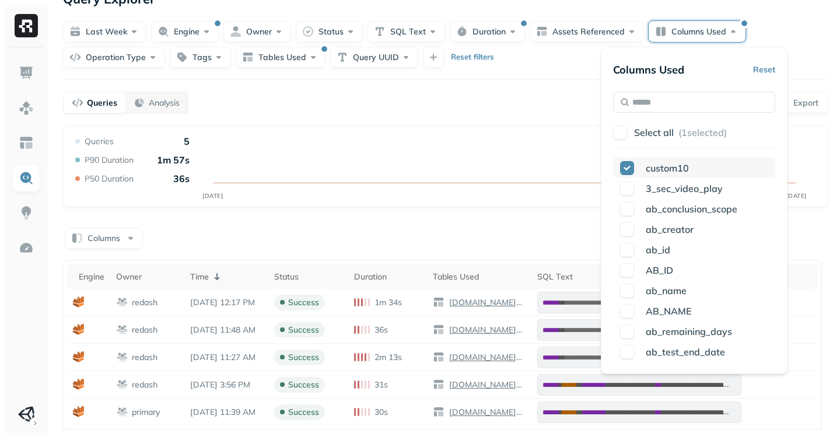
click at [624, 165] on button "button" at bounding box center [627, 168] width 14 height 14
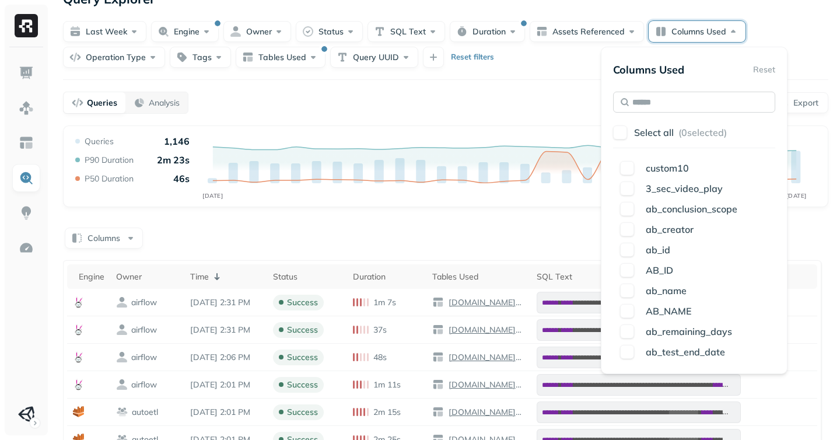
click at [639, 106] on input "text" at bounding box center [694, 102] width 162 height 21
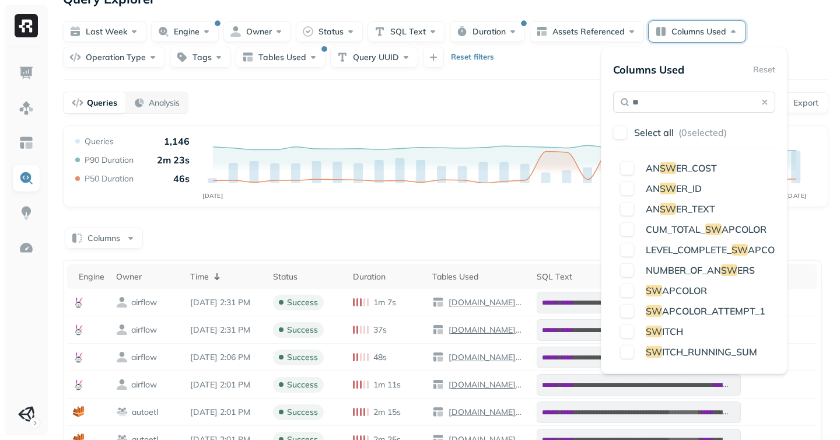
type input "*"
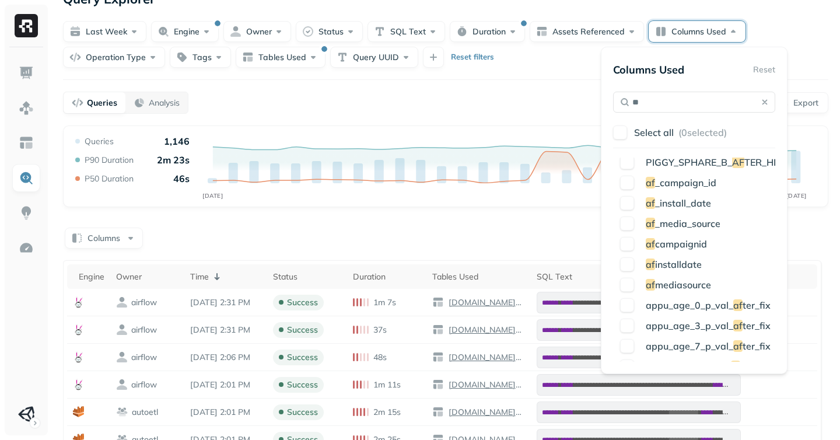
scroll to position [65, 0]
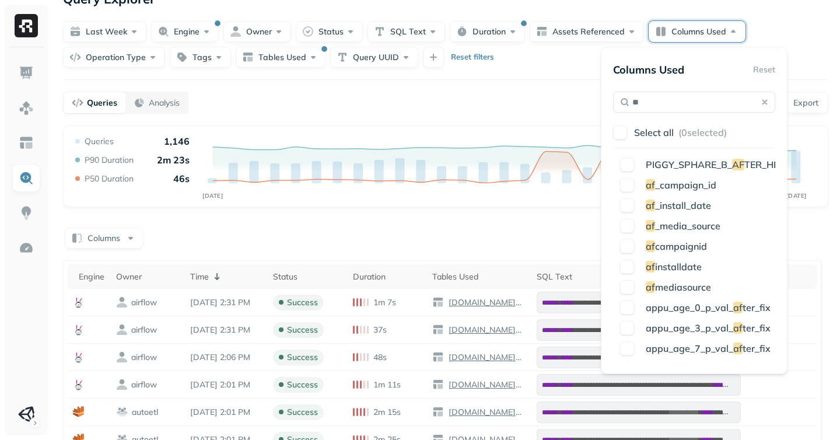
type input "**"
click at [592, 74] on div "**********" at bounding box center [445, 374] width 789 height 792
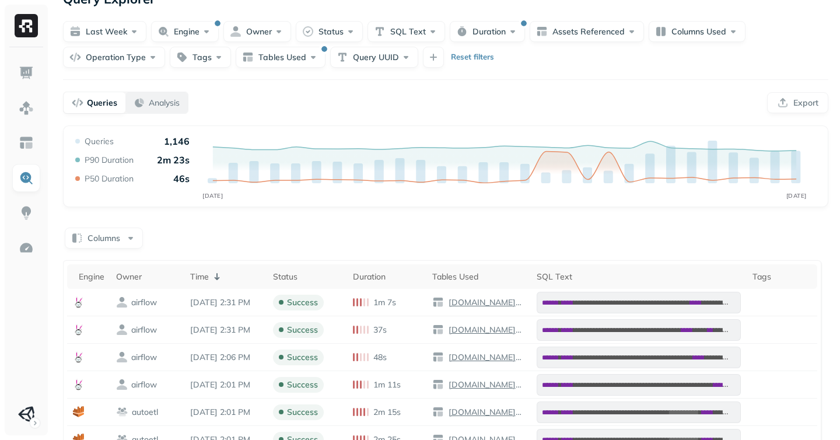
click at [131, 100] on button "Analysis" at bounding box center [156, 102] width 62 height 21
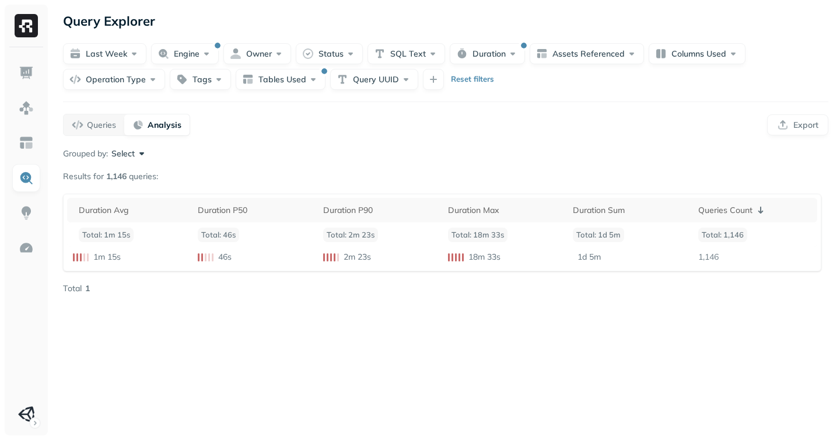
click at [127, 156] on button "Select" at bounding box center [129, 154] width 36 height 12
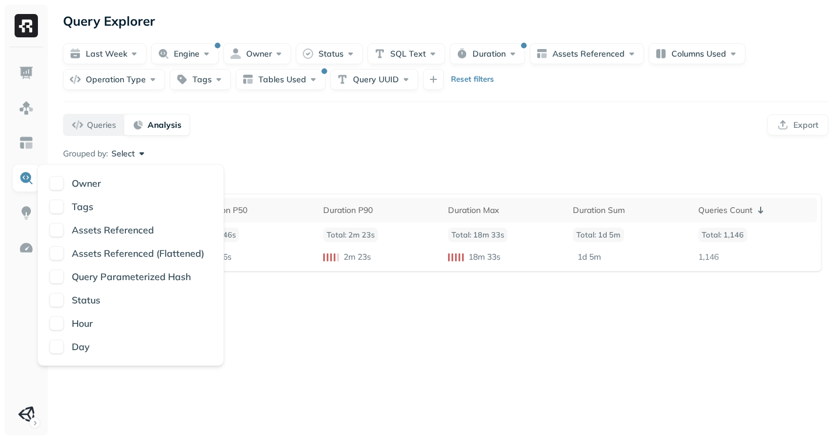
click at [71, 122] on button "Queries" at bounding box center [94, 124] width 61 height 21
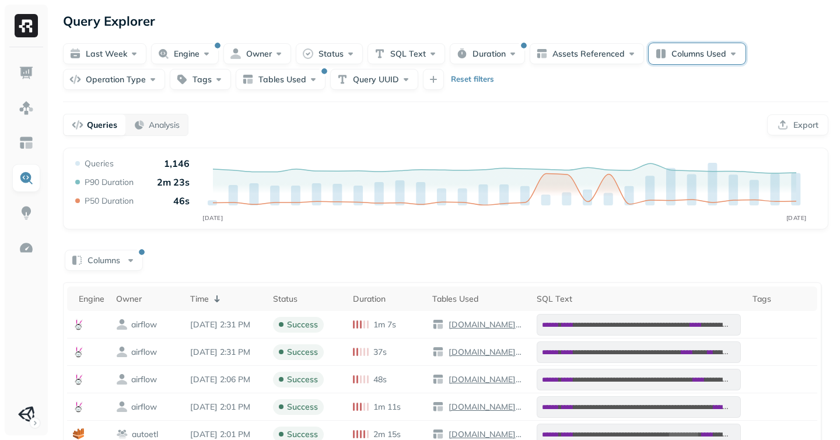
click at [686, 49] on button "Columns Used" at bounding box center [697, 53] width 97 height 21
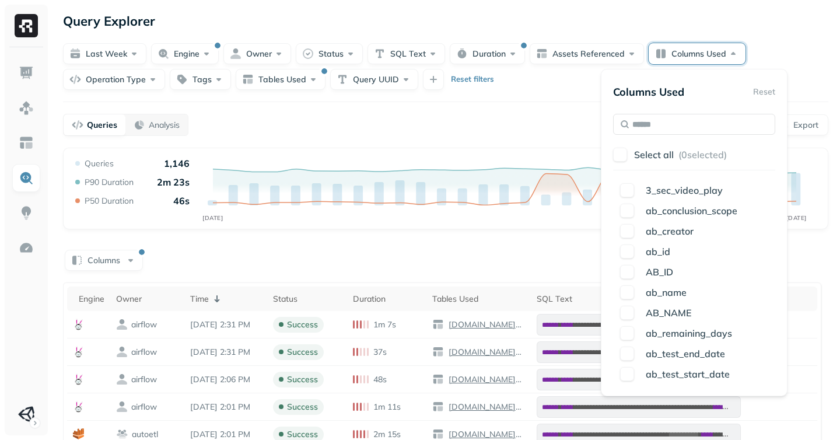
click at [623, 158] on button "button" at bounding box center [620, 155] width 14 height 14
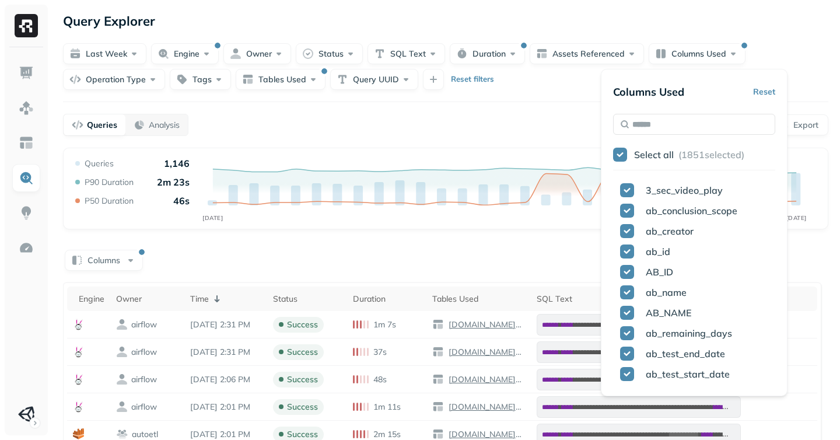
click at [372, 128] on div "Queries Analysis Export" at bounding box center [446, 125] width 766 height 22
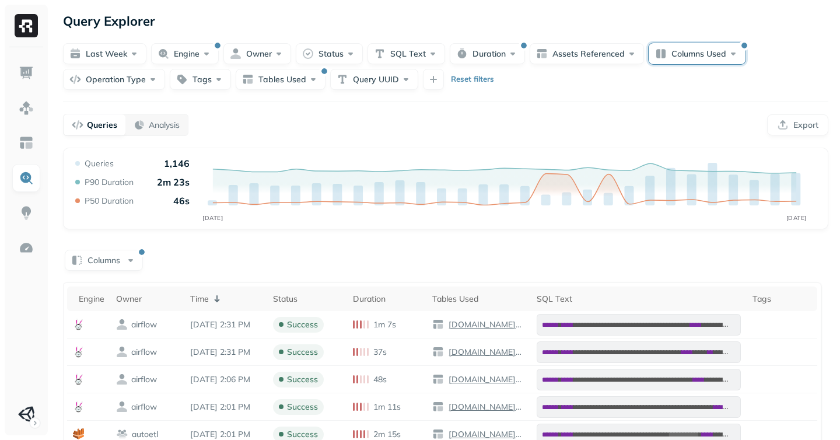
click at [697, 55] on button "Columns Used" at bounding box center [697, 53] width 97 height 21
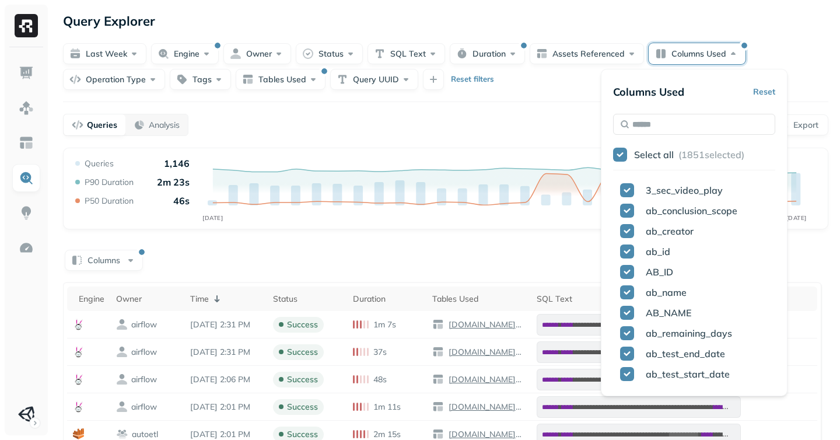
click at [527, 116] on div "Queries Analysis Export" at bounding box center [446, 125] width 766 height 22
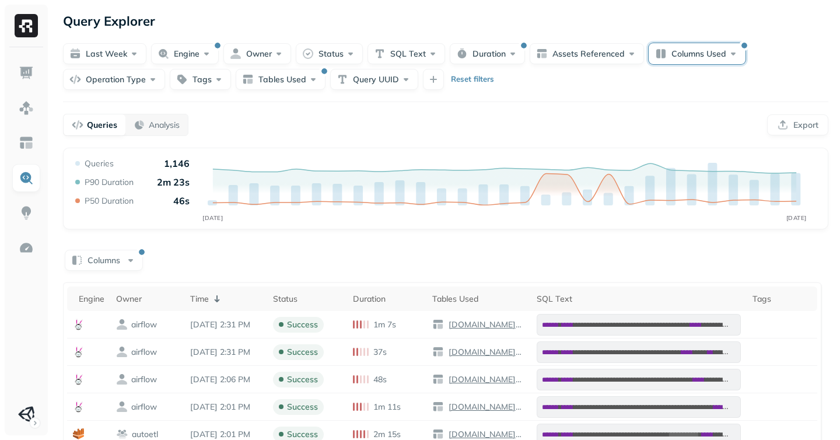
click at [708, 53] on button "Columns Used" at bounding box center [697, 53] width 97 height 21
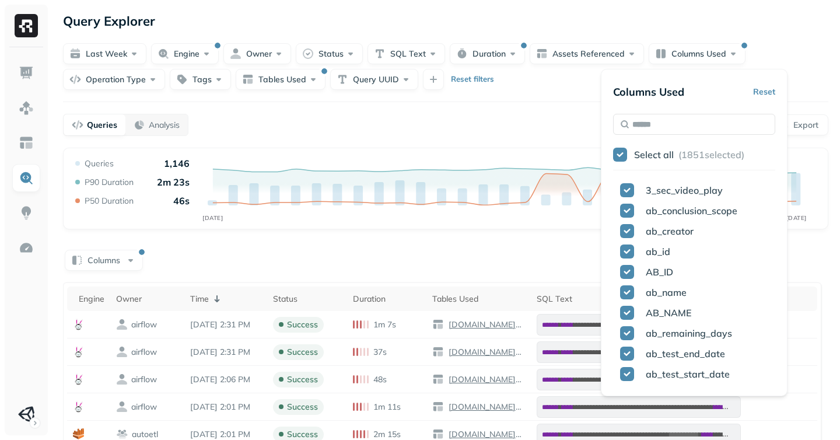
click at [532, 110] on div "**********" at bounding box center [445, 396] width 789 height 792
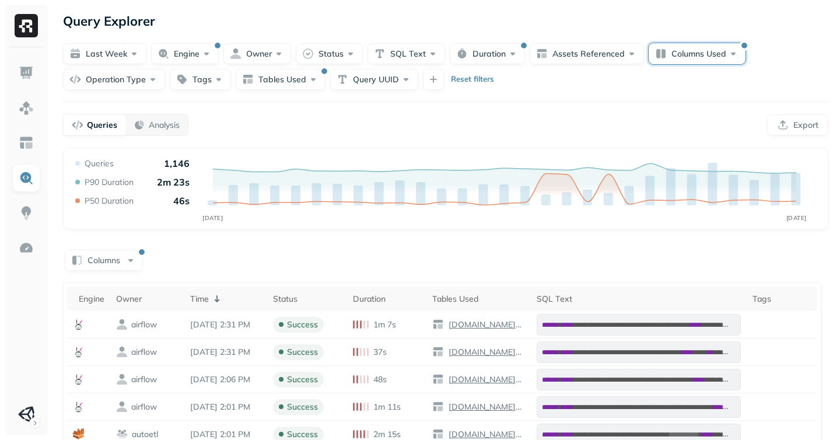
click at [684, 54] on button "Columns Used" at bounding box center [697, 53] width 97 height 21
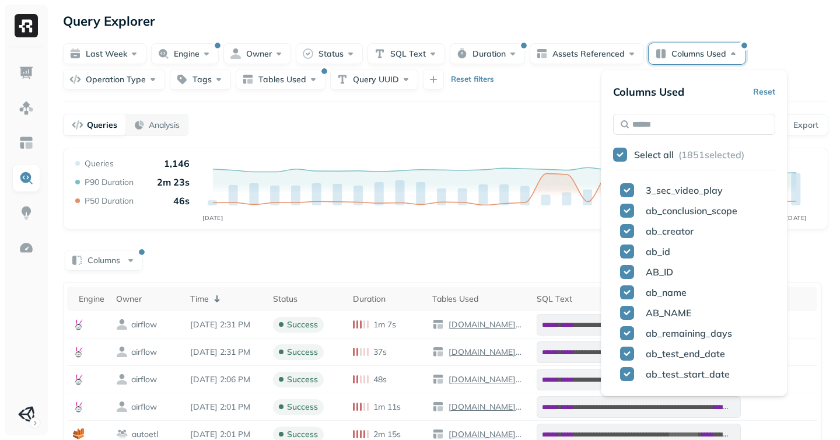
click at [617, 153] on button "button" at bounding box center [620, 155] width 14 height 14
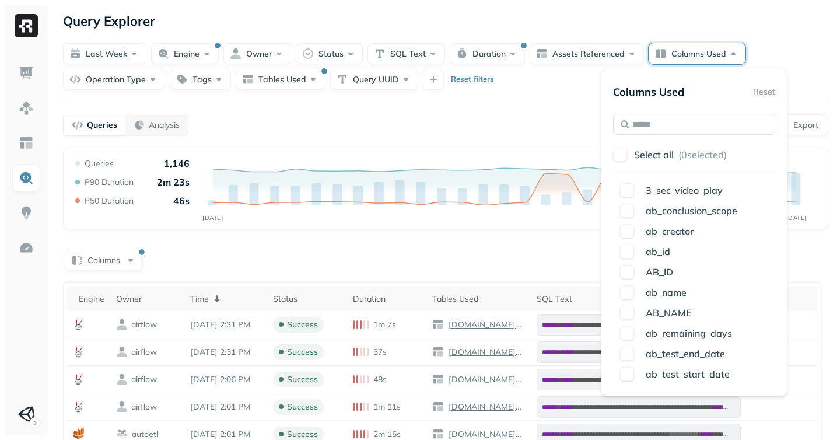
click at [617, 153] on button "button" at bounding box center [620, 155] width 14 height 14
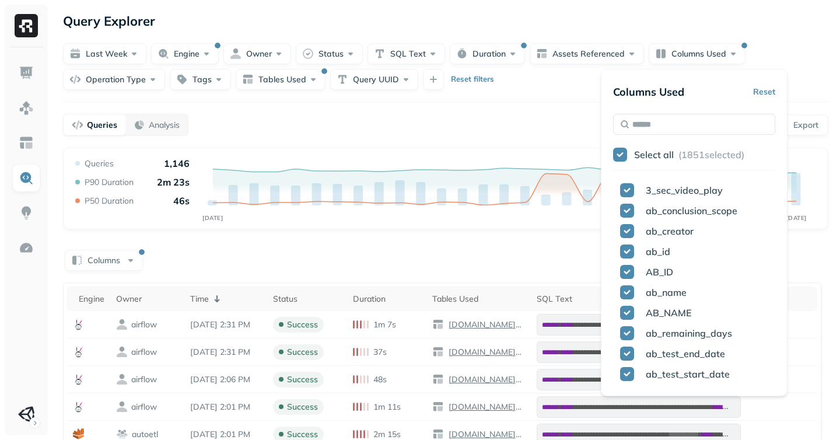
click at [523, 125] on div "Queries Analysis Export" at bounding box center [446, 125] width 766 height 22
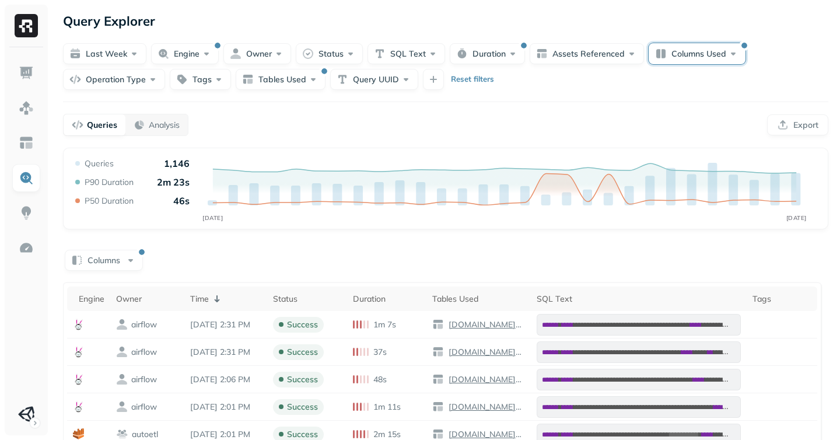
click at [687, 47] on button "Columns Used" at bounding box center [697, 53] width 97 height 21
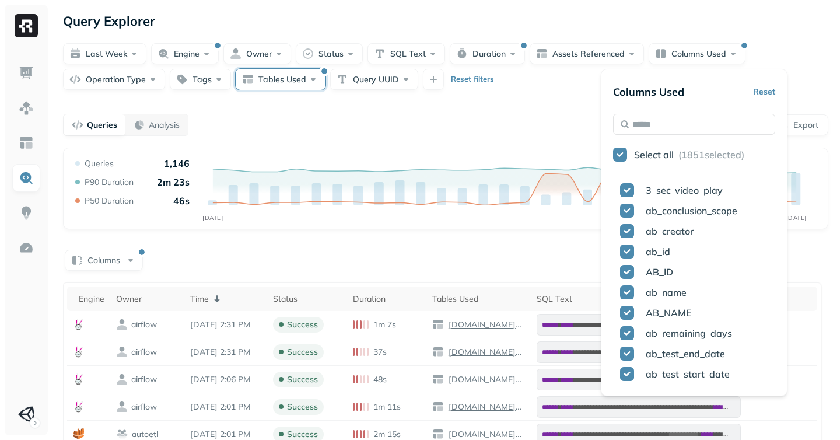
click at [254, 86] on button "Tables Used" at bounding box center [281, 79] width 90 height 21
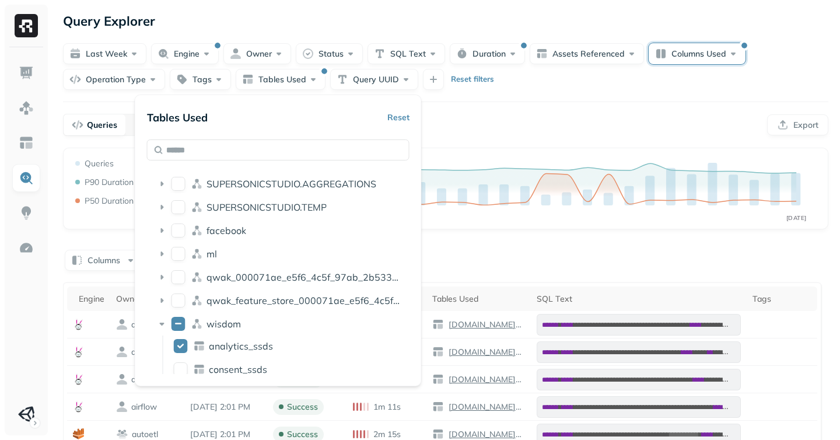
click at [673, 56] on button "Columns Used" at bounding box center [697, 53] width 97 height 21
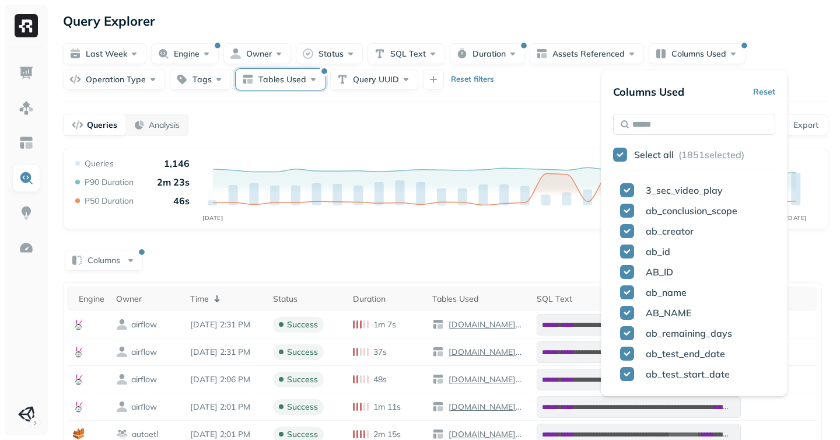
click at [258, 77] on button "Tables Used" at bounding box center [281, 79] width 90 height 21
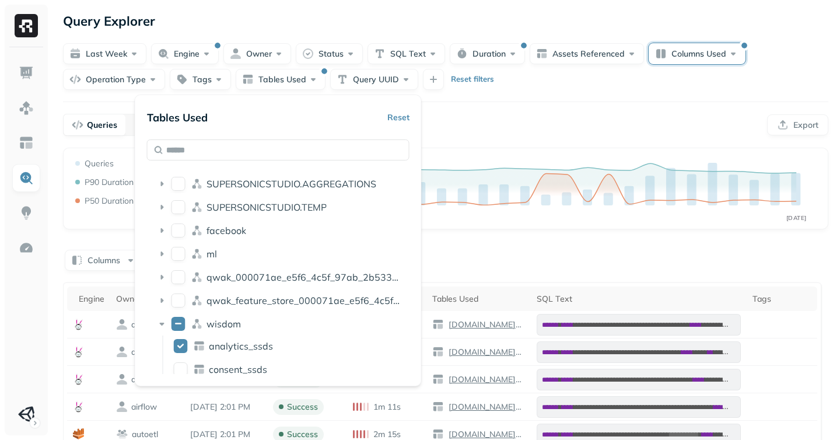
click at [685, 51] on button "Columns Used" at bounding box center [697, 53] width 97 height 21
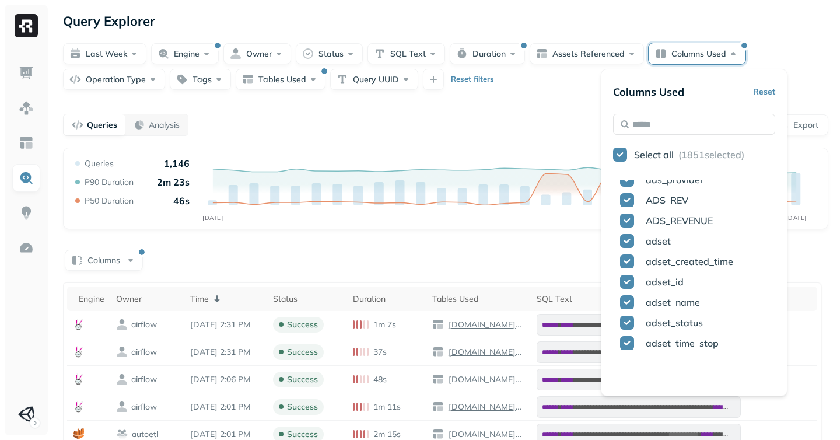
scroll to position [1385, 0]
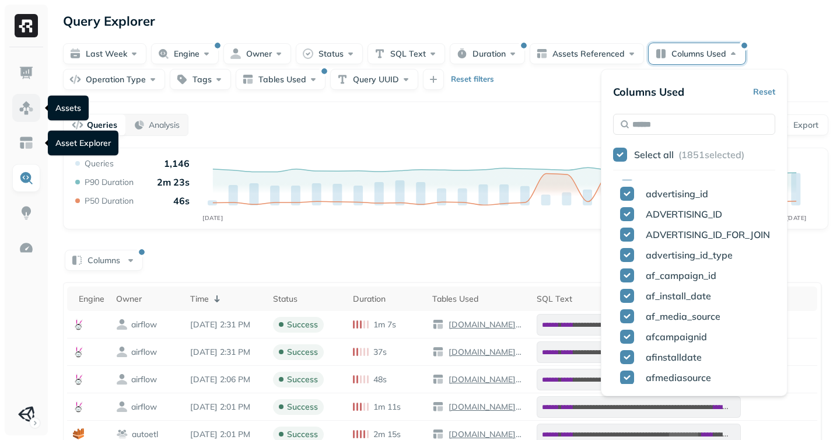
click at [26, 104] on img at bounding box center [26, 107] width 15 height 15
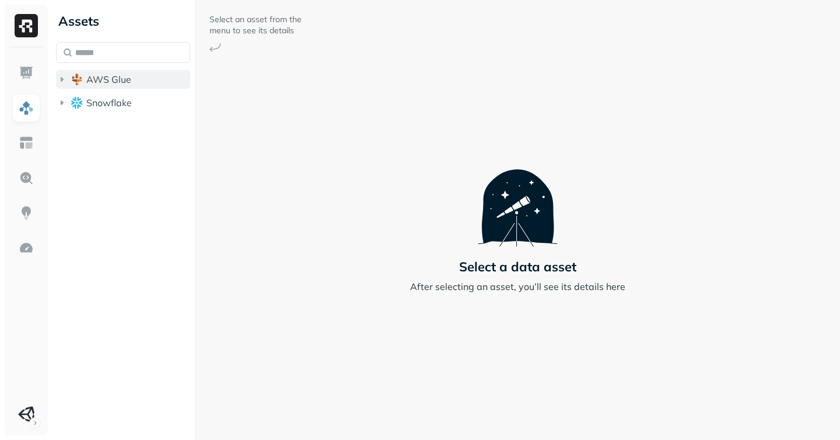
click at [92, 85] on span "AWS Glue" at bounding box center [108, 80] width 45 height 12
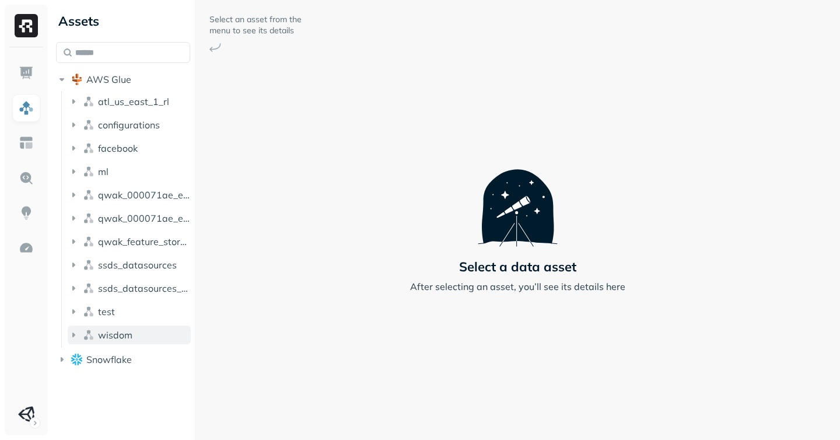
click at [103, 332] on span "wisdom" at bounding box center [115, 335] width 34 height 12
click at [111, 360] on span "Tables" at bounding box center [109, 357] width 29 height 12
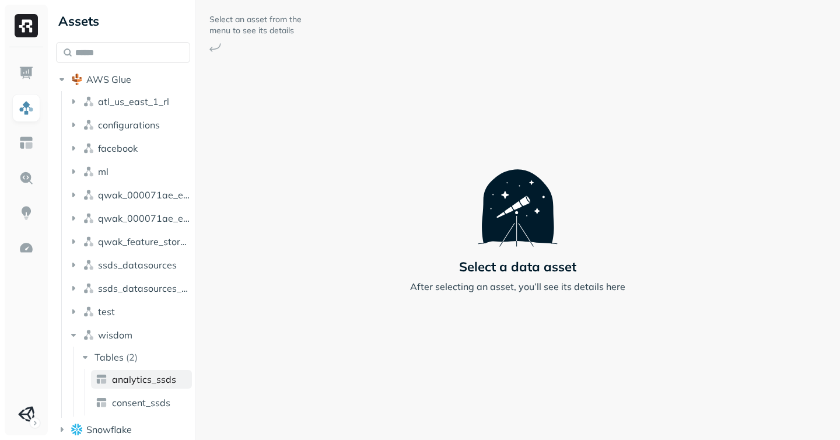
click at [131, 378] on span "analytics_ssds" at bounding box center [144, 379] width 64 height 12
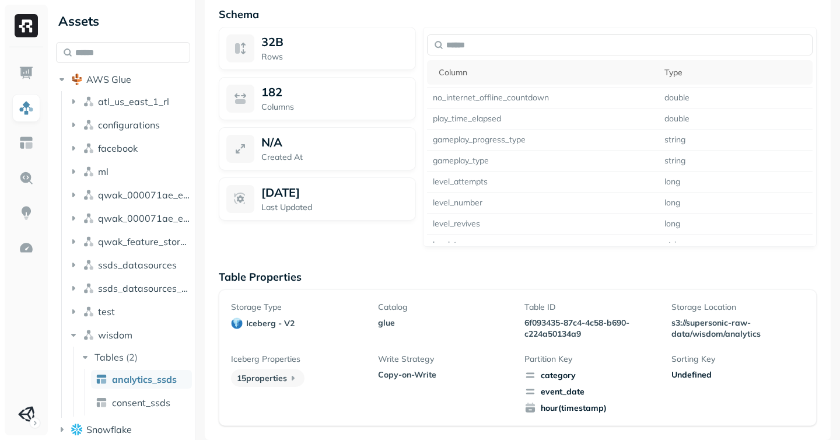
scroll to position [1787, 0]
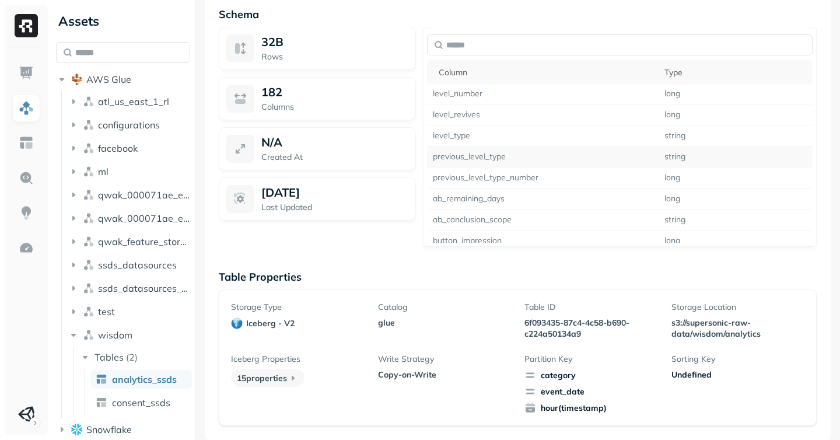
click at [468, 157] on td "previous_level_type" at bounding box center [543, 156] width 232 height 21
copy td "previous_level_type"
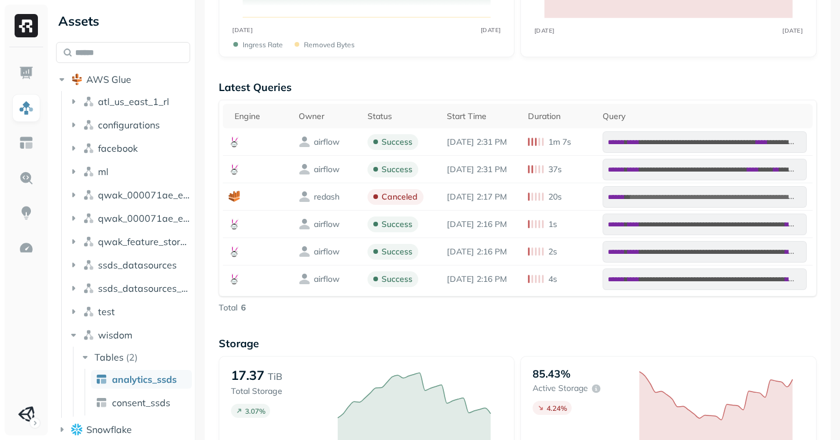
scroll to position [0, 0]
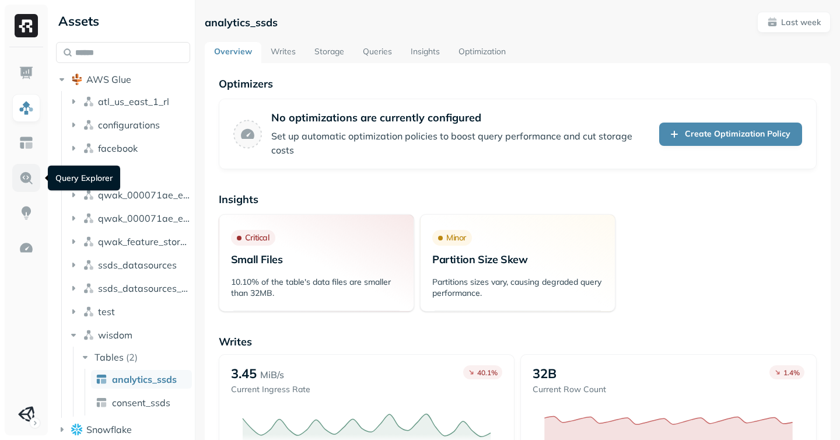
click at [33, 180] on img at bounding box center [26, 177] width 15 height 15
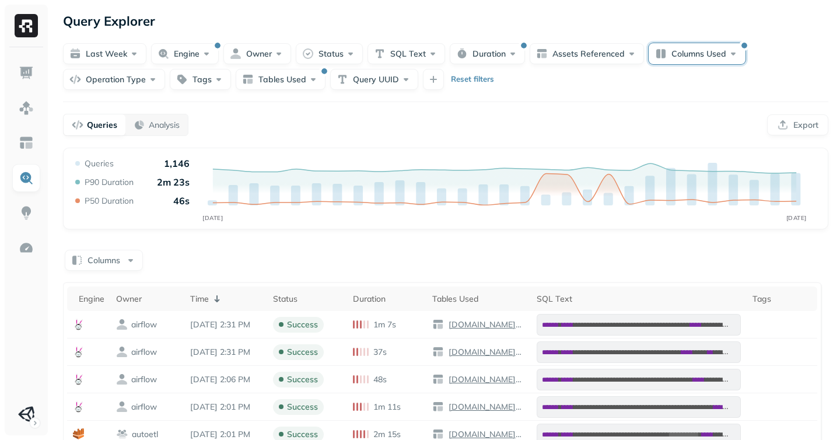
click at [673, 51] on button "Columns Used" at bounding box center [697, 53] width 97 height 21
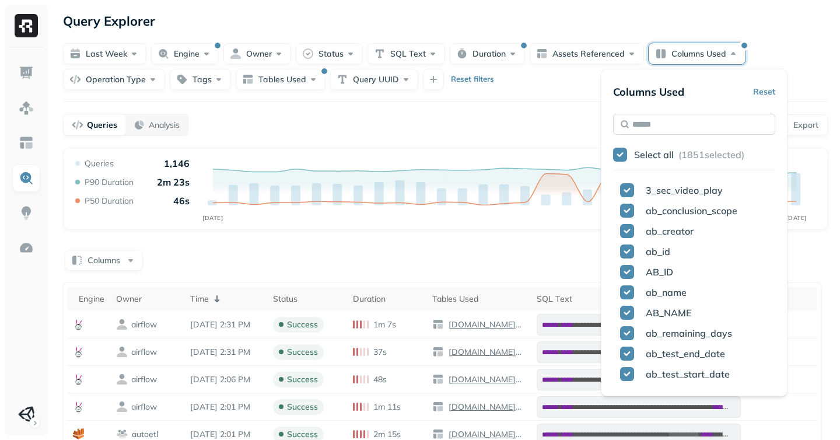
click at [631, 123] on input "text" at bounding box center [694, 124] width 162 height 21
click at [615, 151] on button "button" at bounding box center [620, 155] width 14 height 14
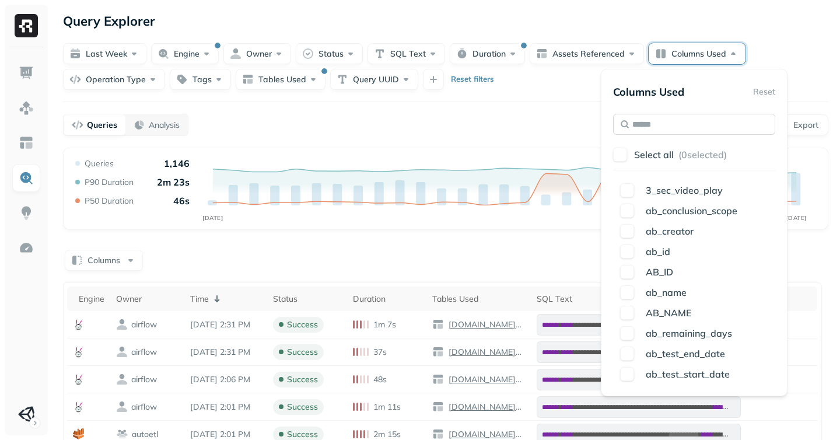
click at [637, 123] on input "text" at bounding box center [694, 124] width 162 height 21
paste input "**********"
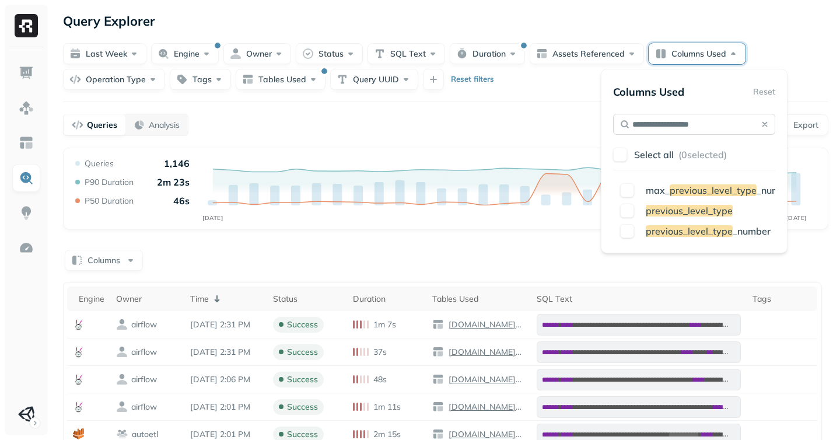
type input "**********"
click at [623, 208] on button "button" at bounding box center [627, 211] width 14 height 14
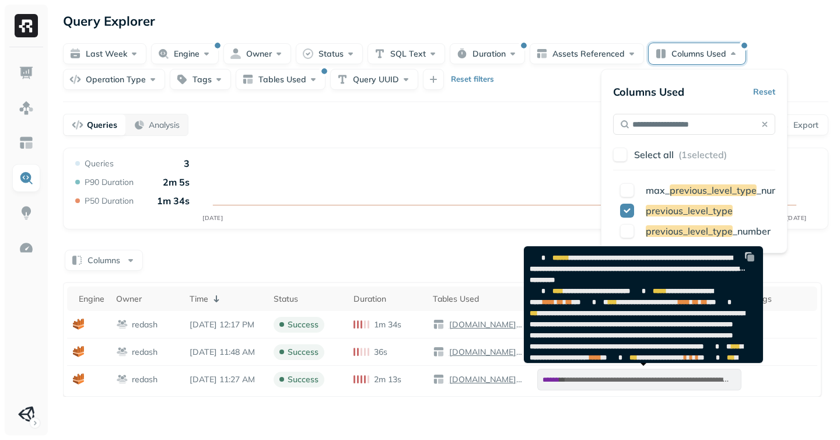
click at [752, 256] on img at bounding box center [750, 257] width 12 height 12
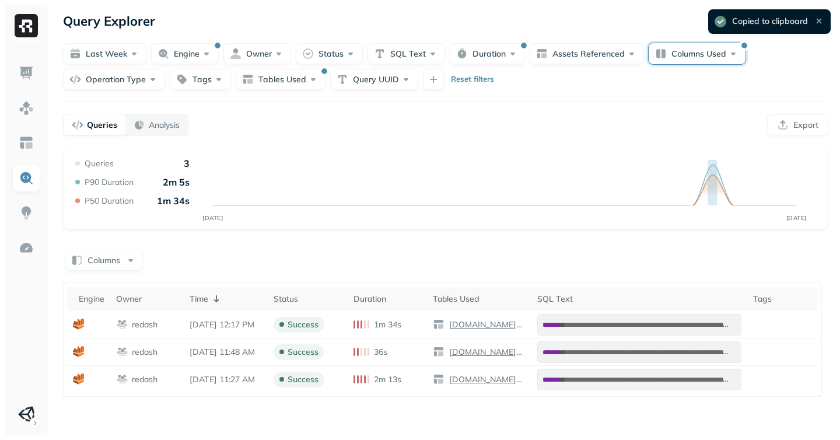
click at [691, 53] on button "Columns Used" at bounding box center [697, 53] width 97 height 21
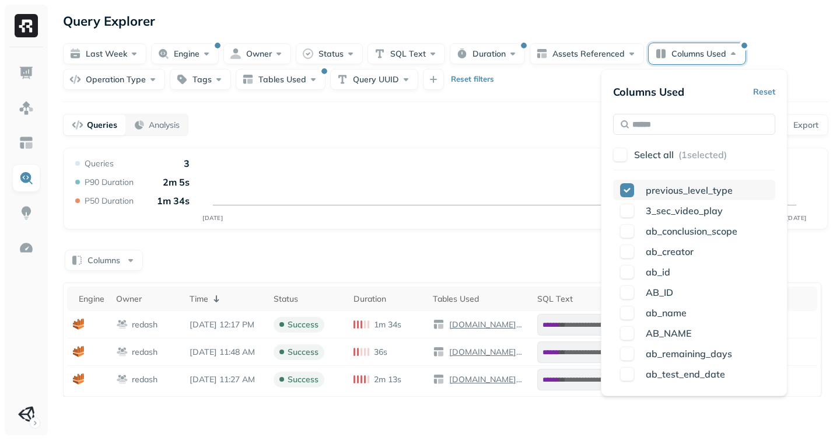
drag, startPoint x: 651, startPoint y: 192, endPoint x: 707, endPoint y: 192, distance: 55.4
click at [707, 192] on span "previous_level_type" at bounding box center [689, 190] width 87 height 12
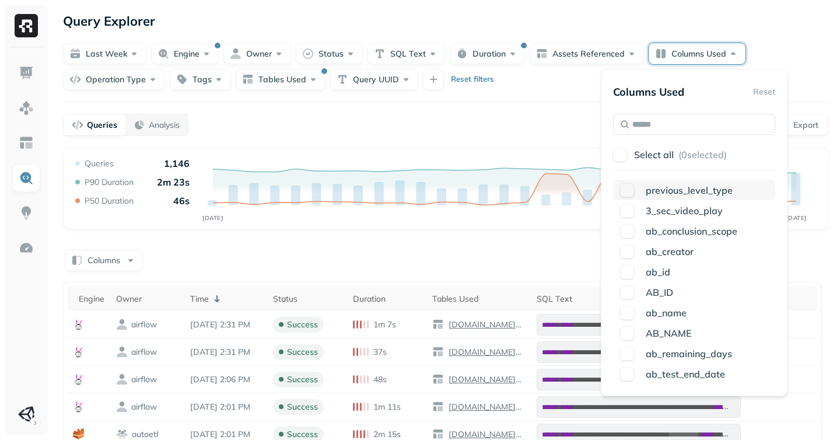
click at [667, 196] on p "previous_level_type" at bounding box center [689, 190] width 87 height 14
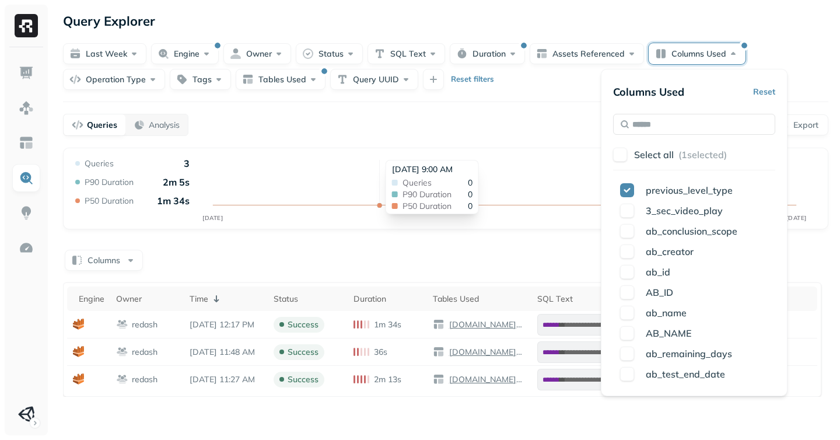
click at [386, 160] on div "[DATE] 9:00 AM Queries 0 P90 Duration 0 P50 Duration 0" at bounding box center [432, 187] width 93 height 54
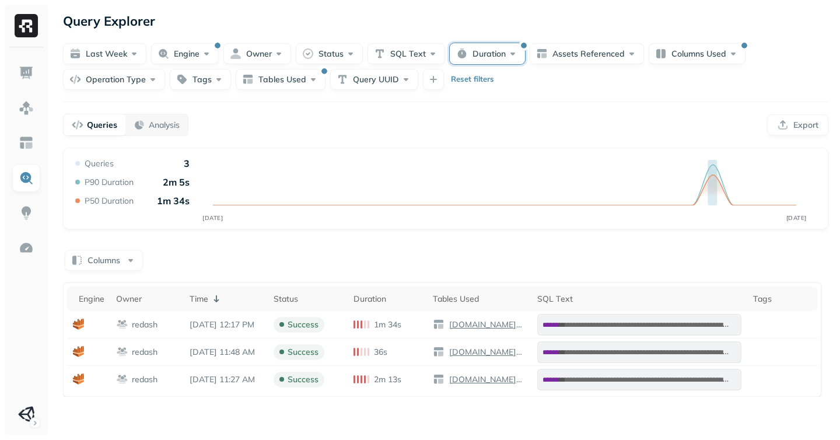
click at [486, 54] on button "Duration" at bounding box center [487, 53] width 75 height 21
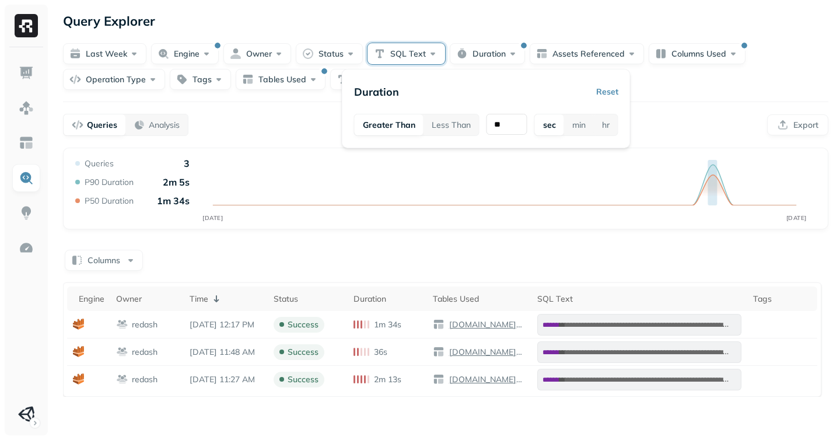
click at [386, 51] on button "SQL Text" at bounding box center [407, 53] width 78 height 21
type input "**********"
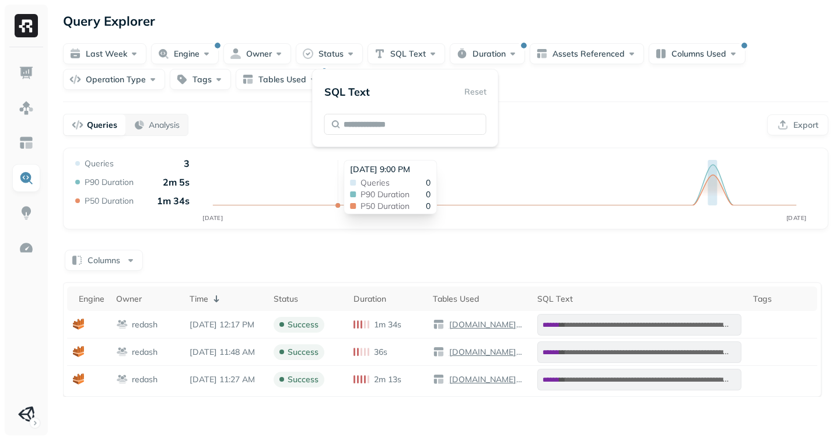
click at [331, 197] on icon "SEP [DATE]" at bounding box center [446, 193] width 746 height 70
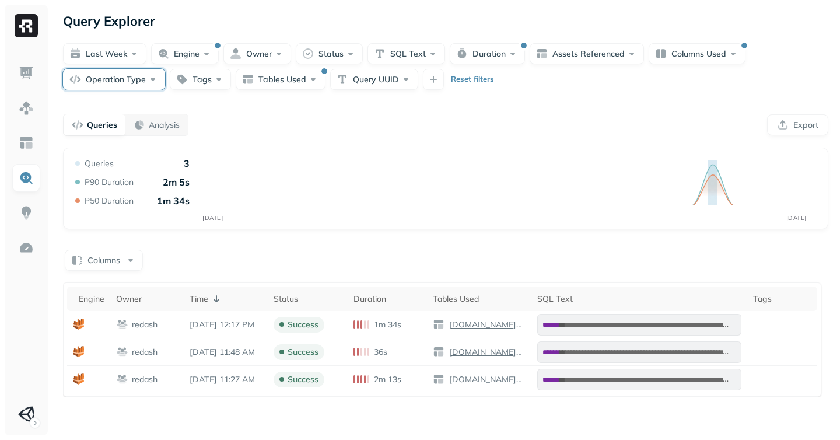
click at [129, 86] on button "Operation Type" at bounding box center [114, 79] width 102 height 21
click at [333, 132] on div "Queries Analysis Export" at bounding box center [446, 125] width 766 height 22
click at [183, 76] on button "Tags" at bounding box center [200, 79] width 61 height 21
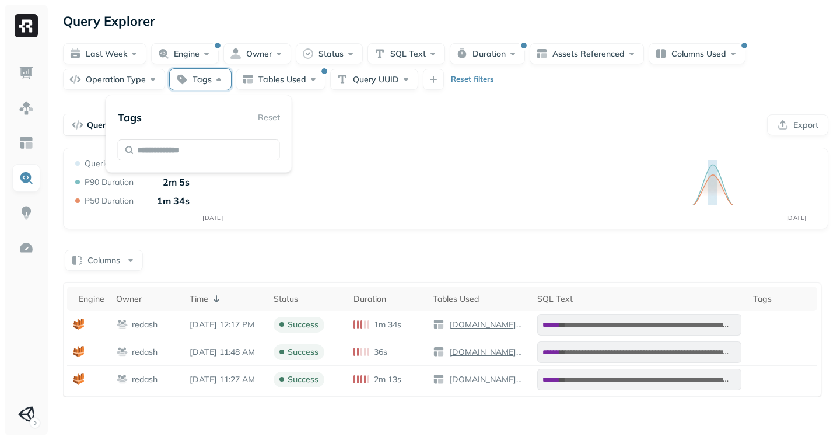
click at [411, 148] on div "Query Performance SEP [DATE] Queries 3 P90 Duration 2m 5s P50 Duration 1m 34s" at bounding box center [446, 189] width 766 height 82
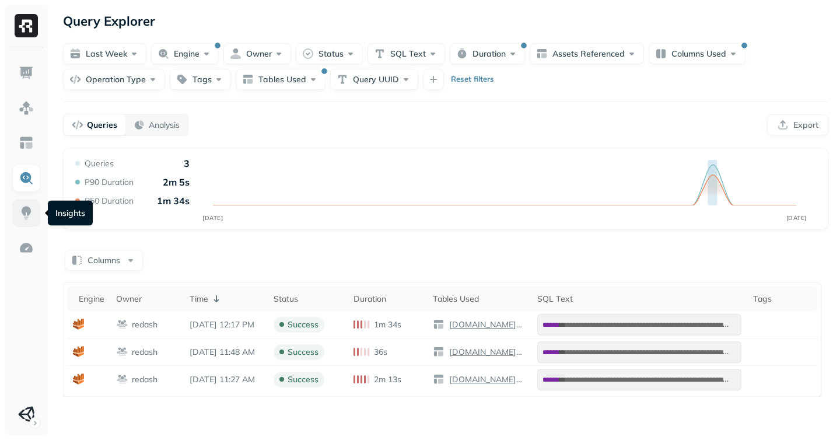
click at [28, 221] on link at bounding box center [26, 213] width 28 height 28
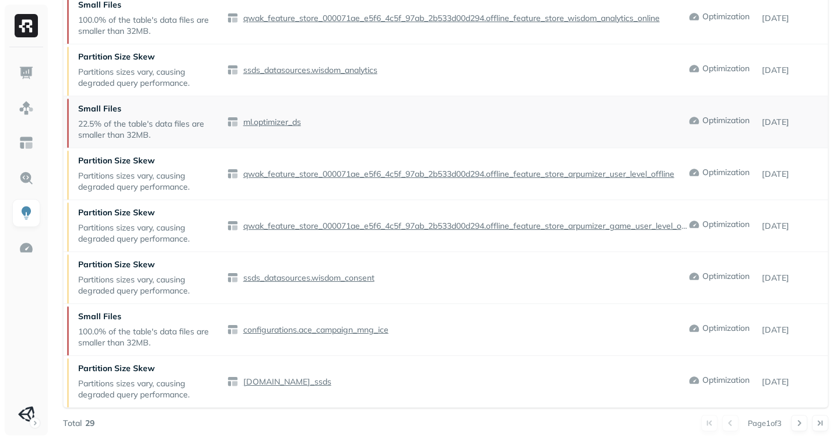
scroll to position [358, 0]
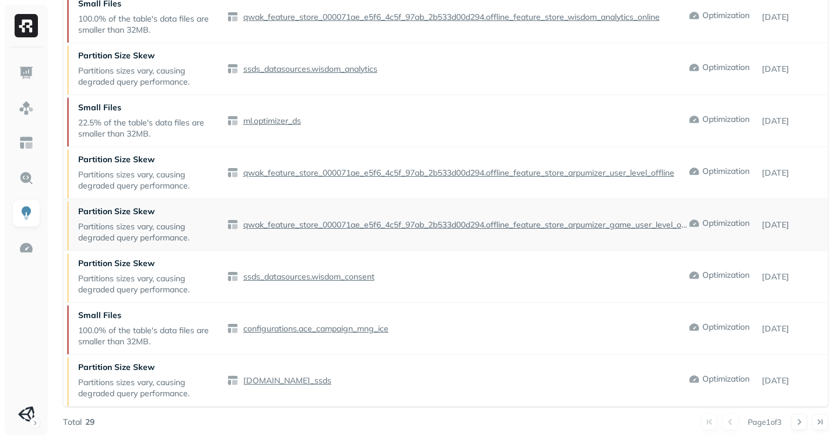
click at [131, 229] on p "Partitions sizes vary, causing degraded query performance." at bounding box center [149, 232] width 143 height 22
click at [20, 249] on img at bounding box center [26, 247] width 15 height 15
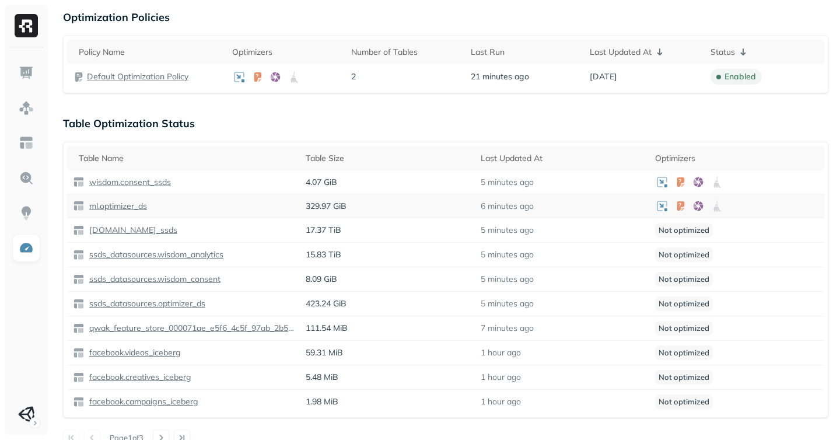
scroll to position [275, 0]
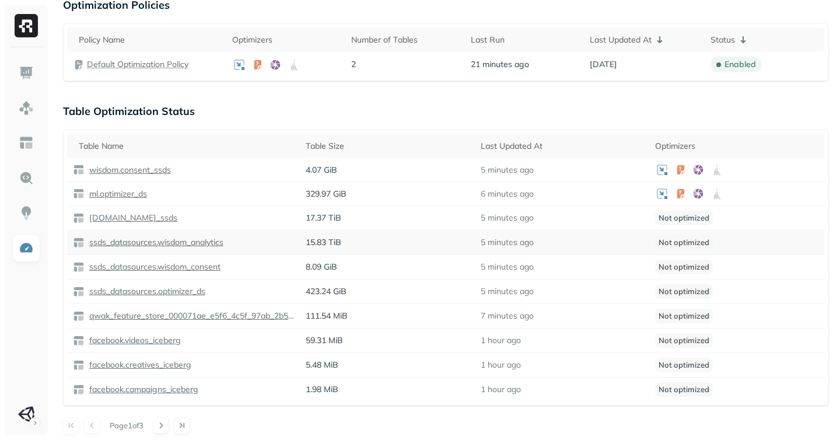
click at [170, 243] on p "ssds_datasources.wisdom_analytics" at bounding box center [155, 242] width 137 height 11
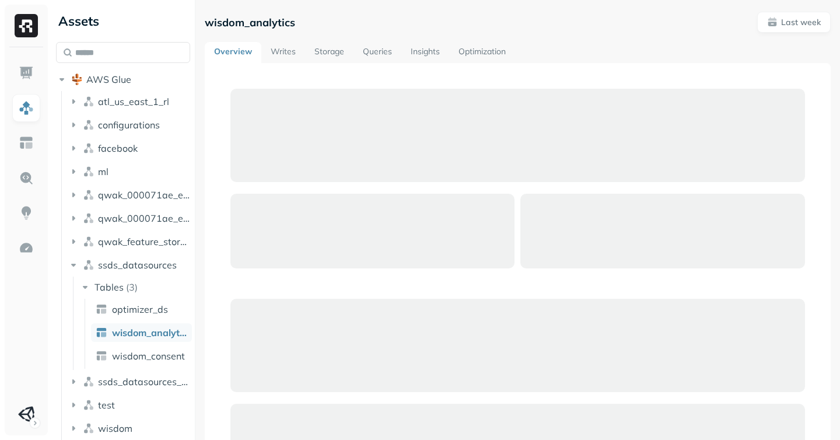
scroll to position [29, 0]
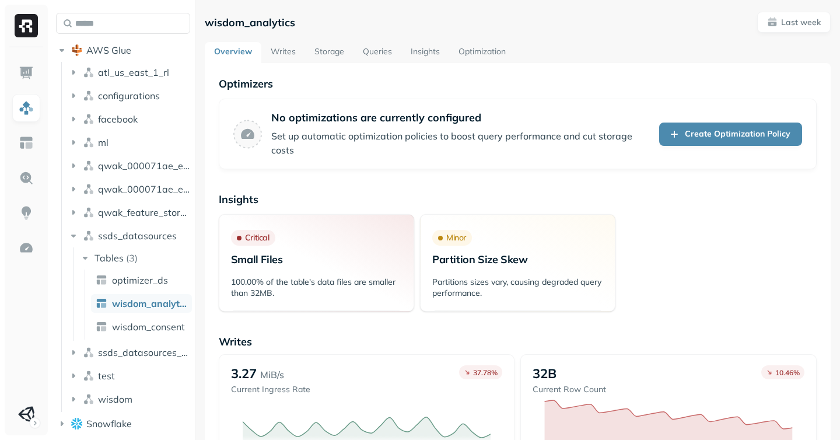
click at [477, 43] on link "Optimization" at bounding box center [482, 52] width 66 height 21
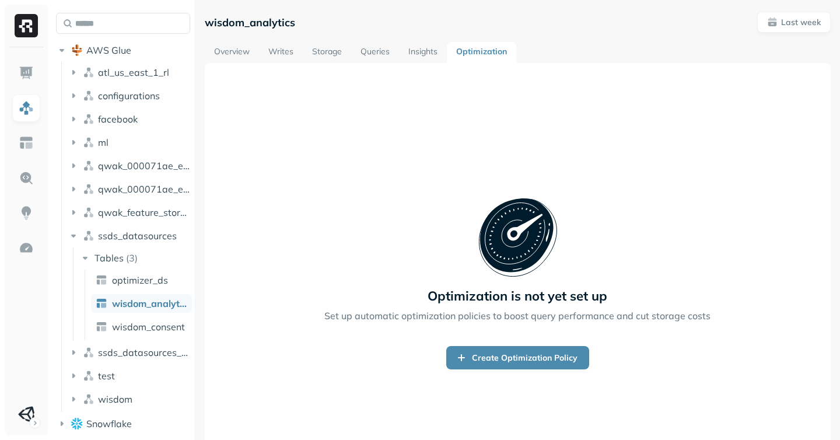
click at [415, 60] on link "Insights" at bounding box center [423, 52] width 48 height 21
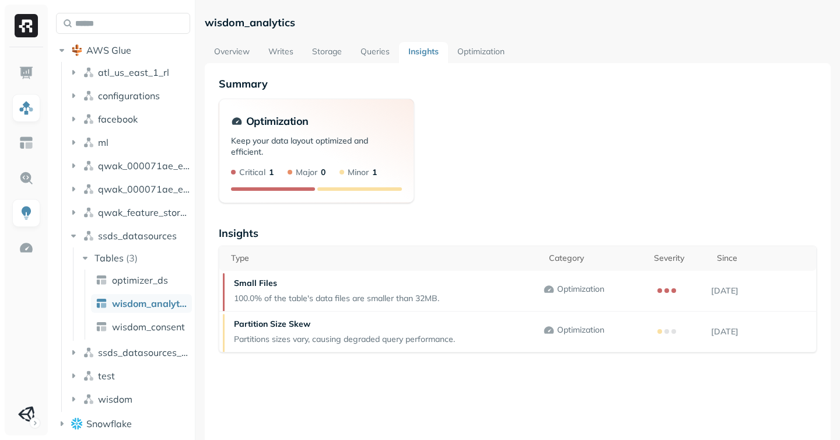
click at [365, 51] on link "Queries" at bounding box center [375, 52] width 48 height 21
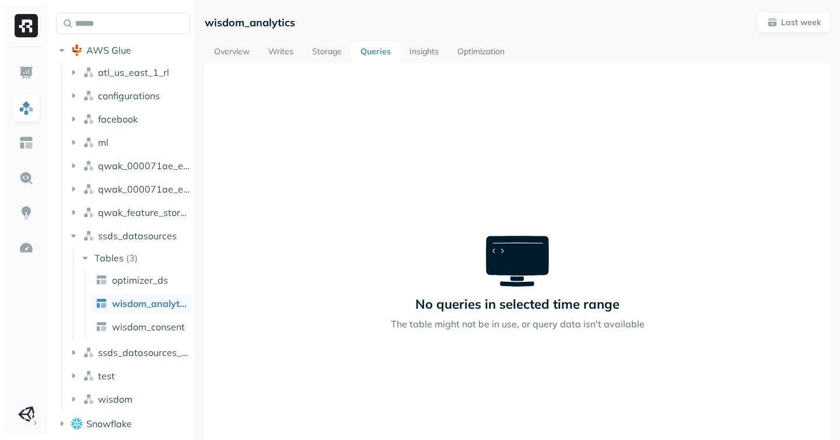
click at [329, 50] on link "Storage" at bounding box center [327, 52] width 48 height 21
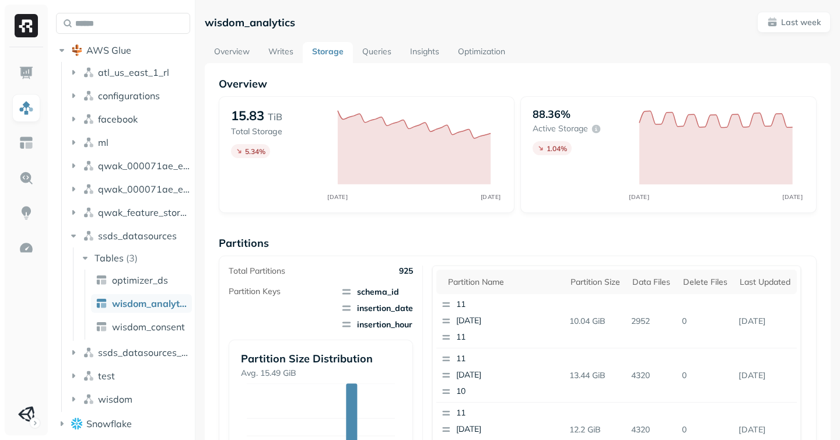
click at [277, 47] on link "Writes" at bounding box center [281, 52] width 44 height 21
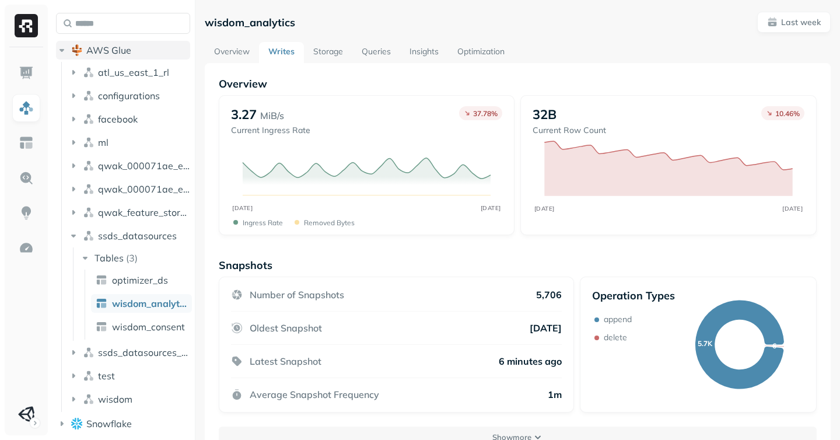
click at [60, 51] on icon "button" at bounding box center [62, 50] width 12 height 12
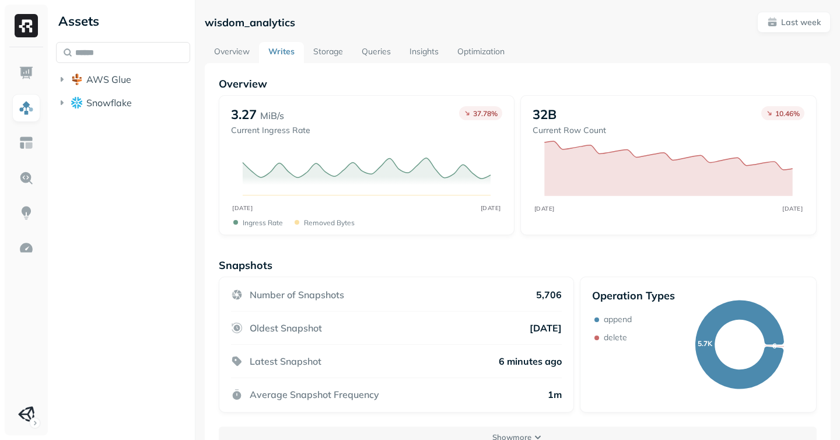
click at [127, 299] on div "Assets AWS Glue Snowflake" at bounding box center [123, 220] width 144 height 440
click at [25, 66] on img at bounding box center [26, 72] width 15 height 15
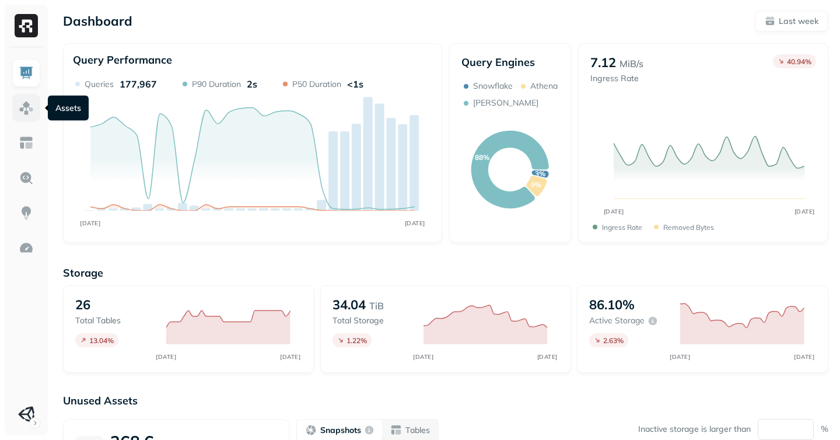
click at [23, 102] on img at bounding box center [26, 107] width 15 height 15
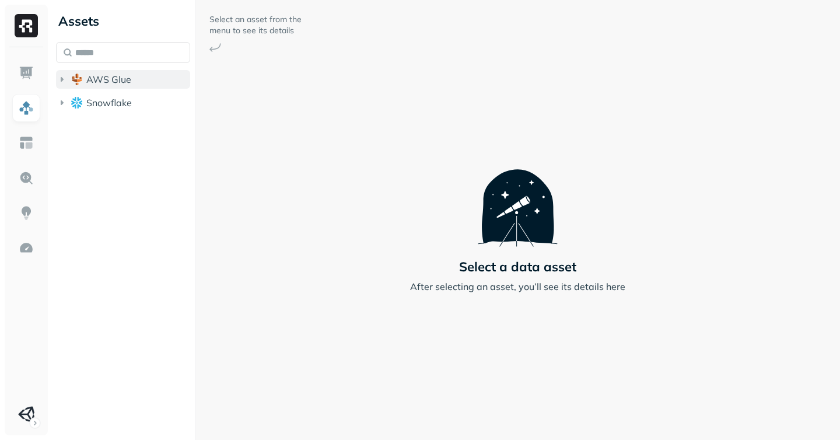
click at [96, 83] on span "AWS Glue" at bounding box center [108, 80] width 45 height 12
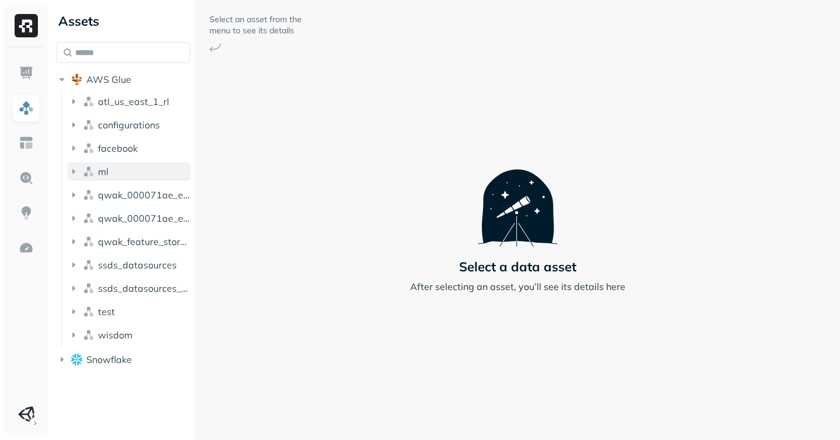
click at [114, 169] on button "ml" at bounding box center [129, 171] width 123 height 19
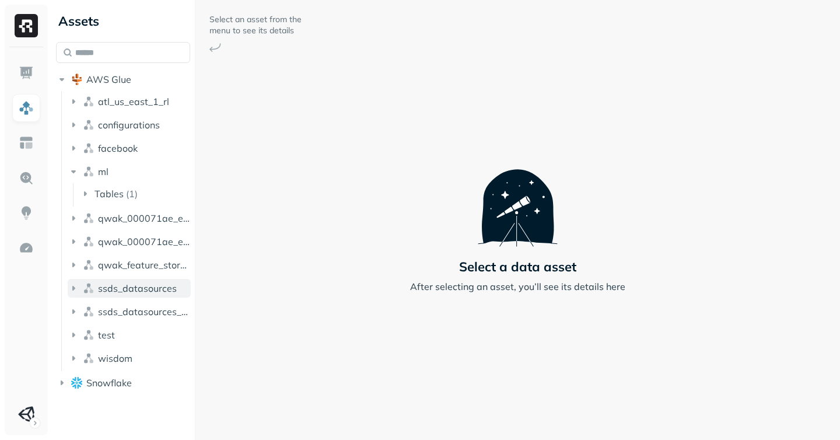
click at [119, 291] on span "ssds_datasources" at bounding box center [137, 288] width 79 height 12
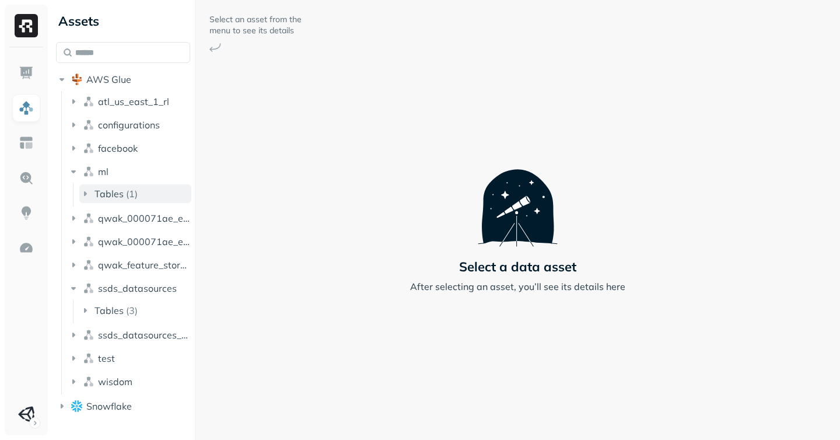
click at [110, 195] on span "Tables" at bounding box center [109, 194] width 29 height 12
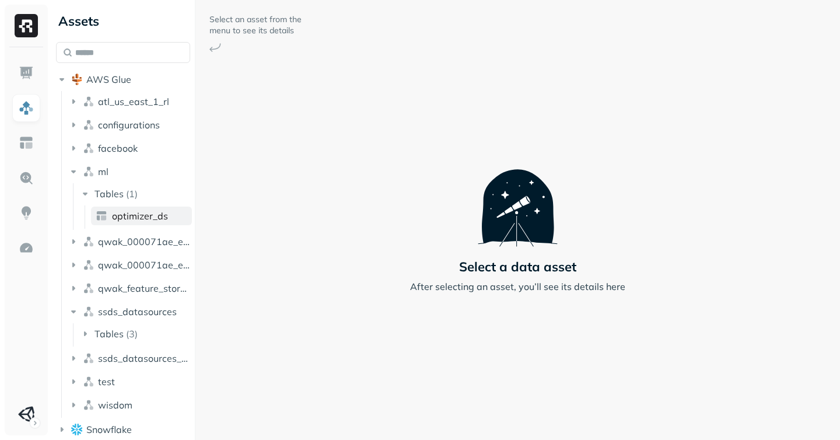
click at [114, 221] on span "optimizer_ds" at bounding box center [140, 216] width 56 height 12
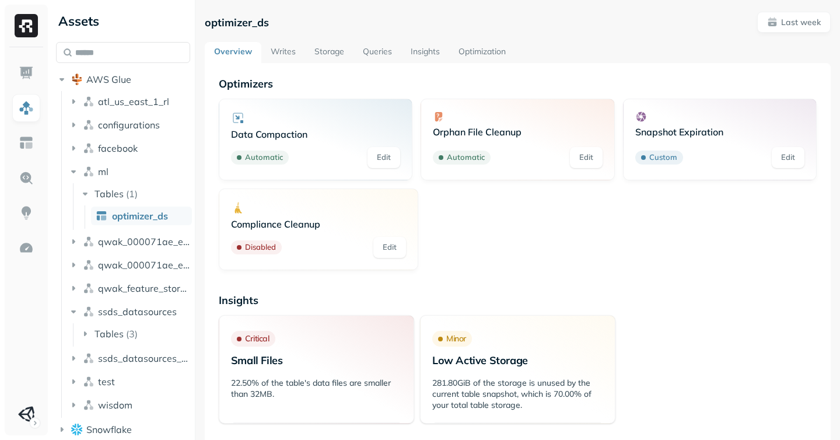
click at [329, 47] on link "Storage" at bounding box center [329, 52] width 48 height 21
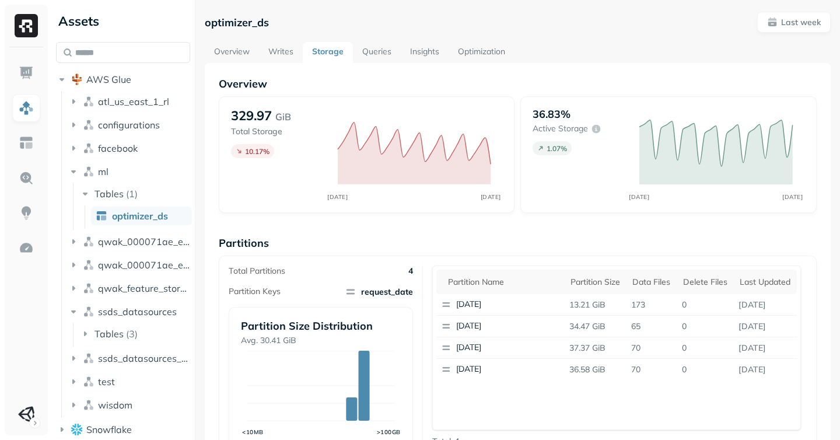
click at [529, 22] on div "optimizer_ds Last week" at bounding box center [518, 22] width 626 height 21
click at [471, 44] on link "Optimization" at bounding box center [482, 52] width 66 height 21
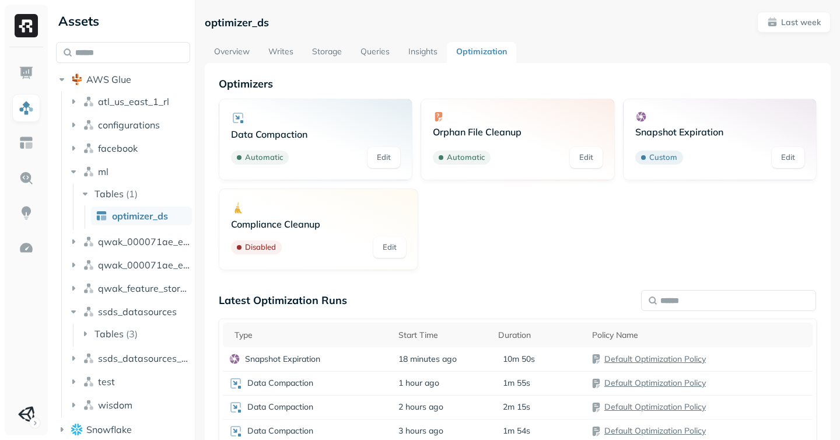
click at [419, 55] on link "Insights" at bounding box center [423, 52] width 48 height 21
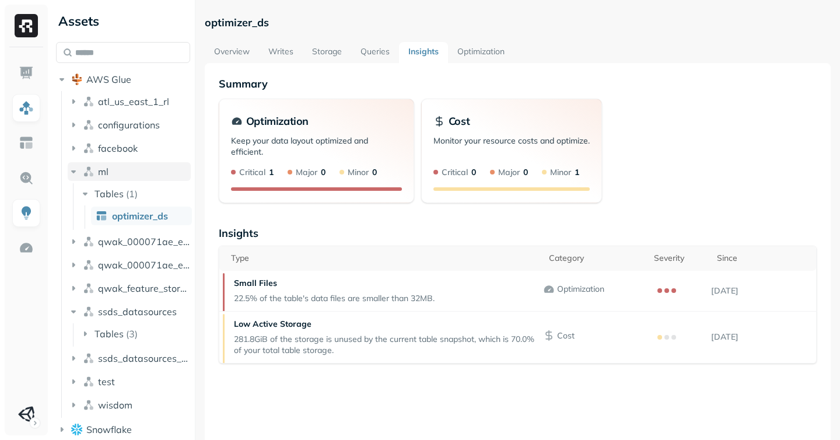
click at [71, 174] on icon "button" at bounding box center [74, 172] width 12 height 12
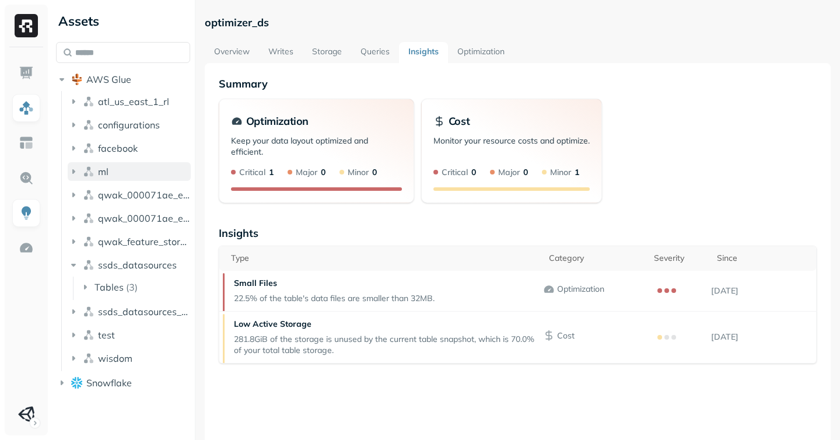
click at [77, 169] on icon "button" at bounding box center [74, 172] width 12 height 12
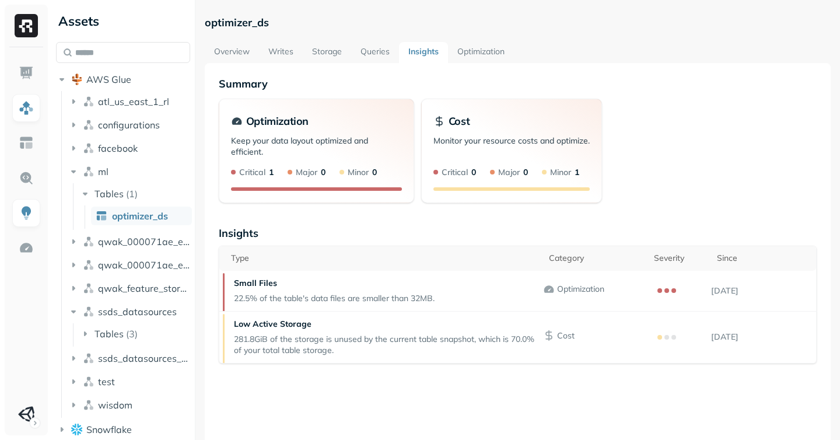
click at [135, 223] on link "optimizer_ds" at bounding box center [141, 216] width 101 height 19
click at [329, 54] on link "Storage" at bounding box center [327, 52] width 48 height 21
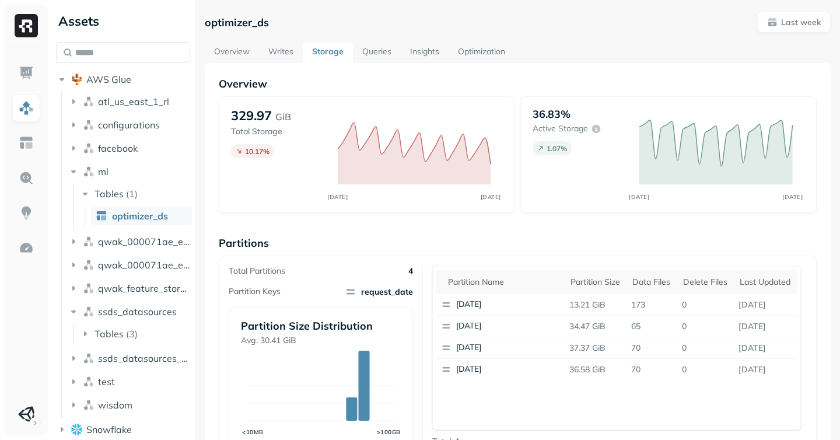
click at [257, 114] on p "329.97" at bounding box center [251, 115] width 41 height 16
click at [286, 114] on p "GiB" at bounding box center [283, 117] width 16 height 14
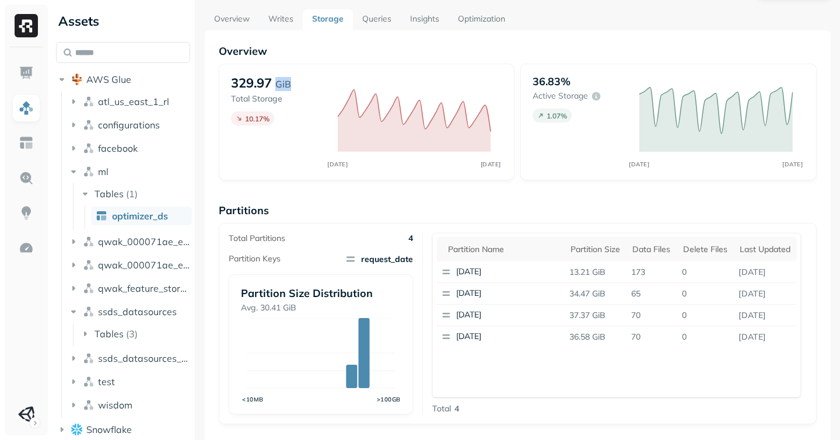
scroll to position [47, 0]
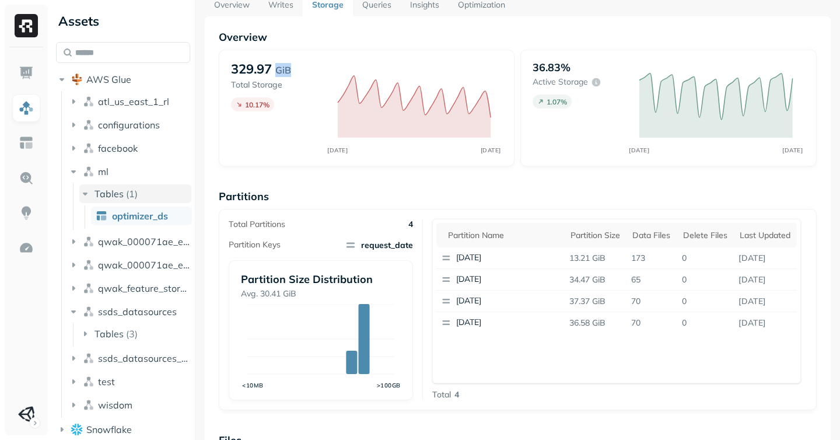
click at [81, 193] on icon "button" at bounding box center [85, 194] width 12 height 12
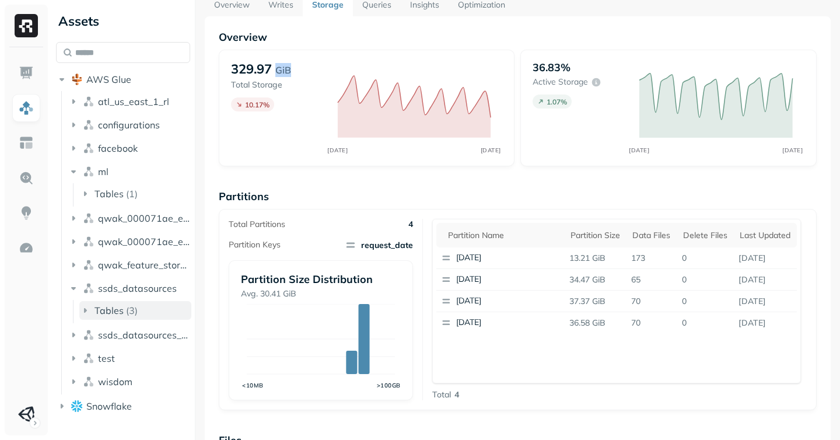
click at [83, 314] on icon "button" at bounding box center [85, 311] width 12 height 12
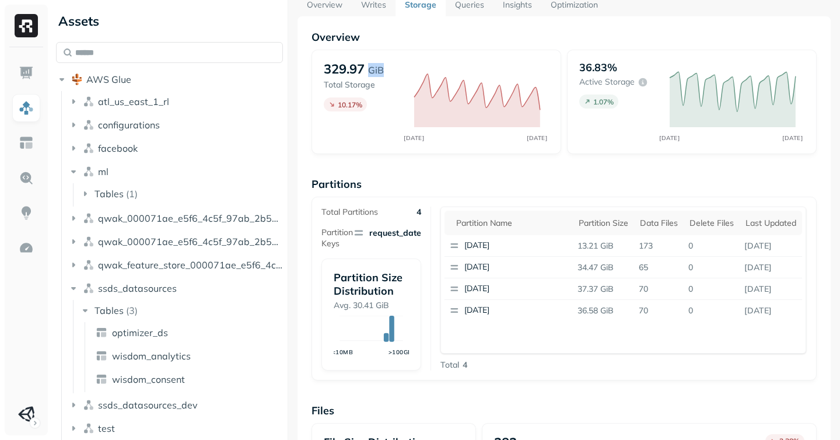
click at [284, 287] on div "Assets AWS Glue atl_us_east_1_rl configurations facebook ml Tables ( 1 ) qwak_0…" at bounding box center [445, 220] width 789 height 440
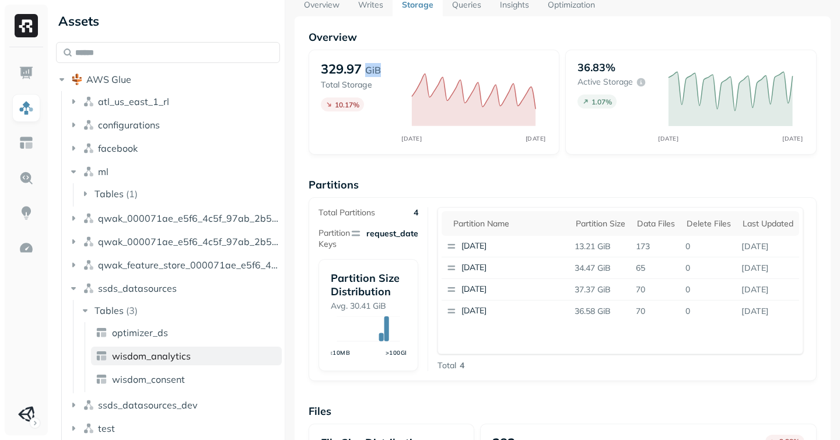
click at [140, 364] on link "wisdom_analytics" at bounding box center [186, 356] width 191 height 19
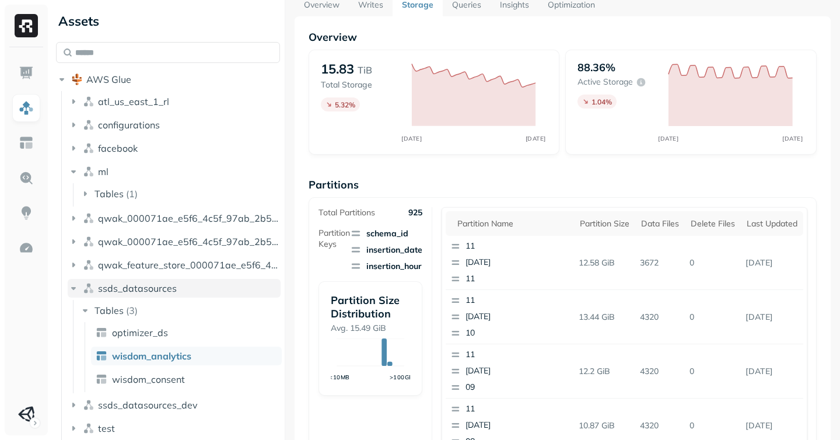
click at [76, 279] on button "ssds_datasources" at bounding box center [174, 288] width 213 height 19
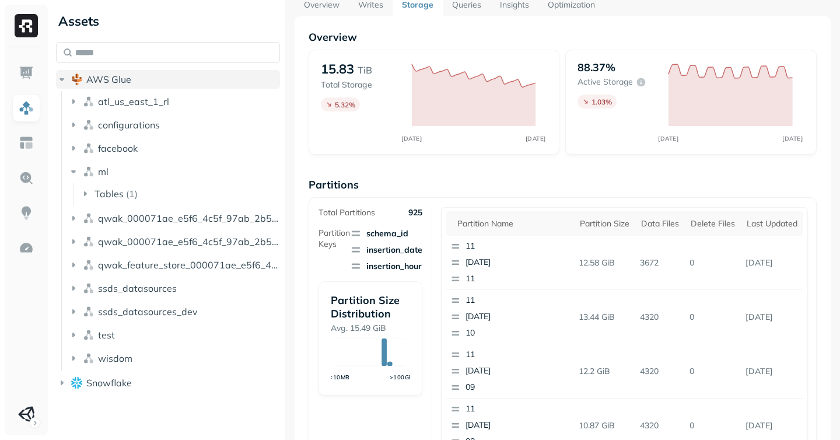
click at [63, 76] on icon "button" at bounding box center [62, 80] width 12 height 12
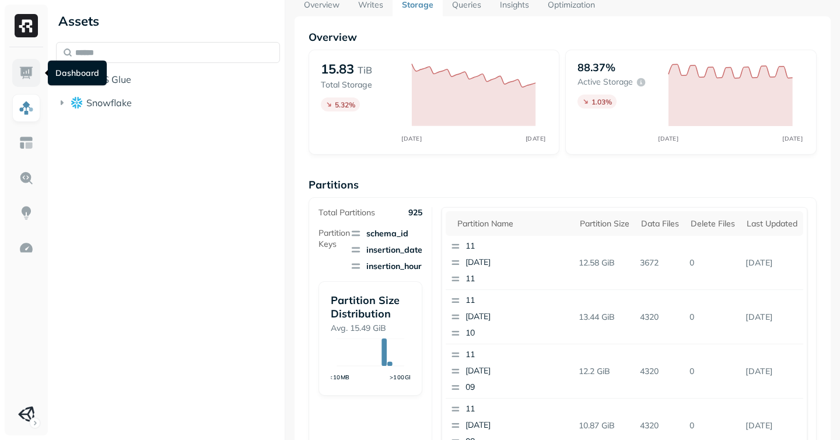
click at [26, 73] on img at bounding box center [26, 72] width 15 height 15
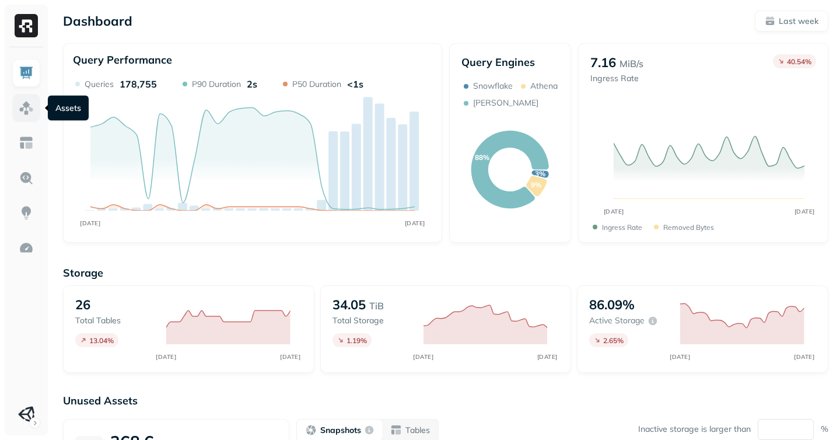
click at [22, 112] on img at bounding box center [26, 107] width 15 height 15
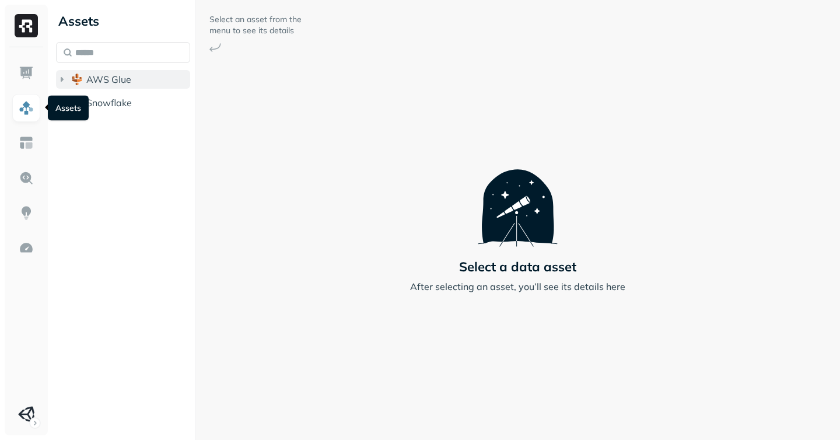
click at [110, 83] on span "AWS Glue" at bounding box center [108, 80] width 45 height 12
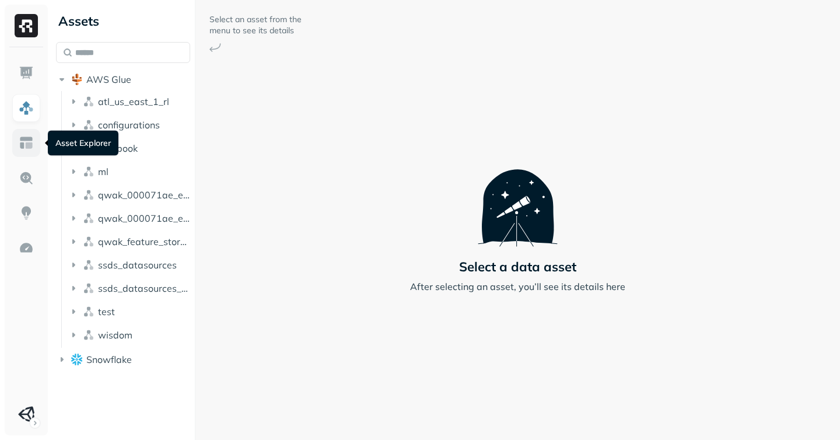
click at [26, 132] on link at bounding box center [26, 143] width 28 height 28
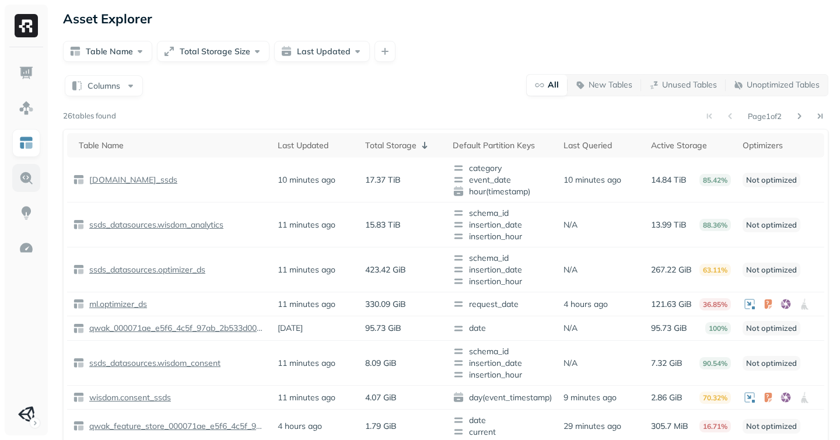
click at [32, 184] on img at bounding box center [26, 177] width 15 height 15
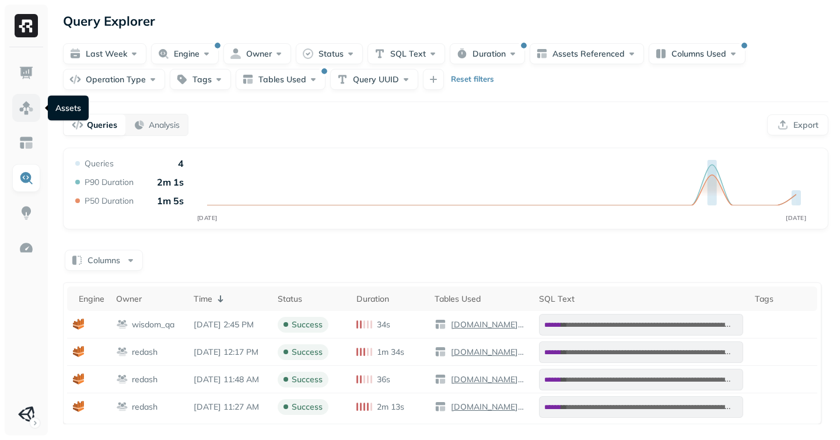
click at [23, 113] on img at bounding box center [26, 107] width 15 height 15
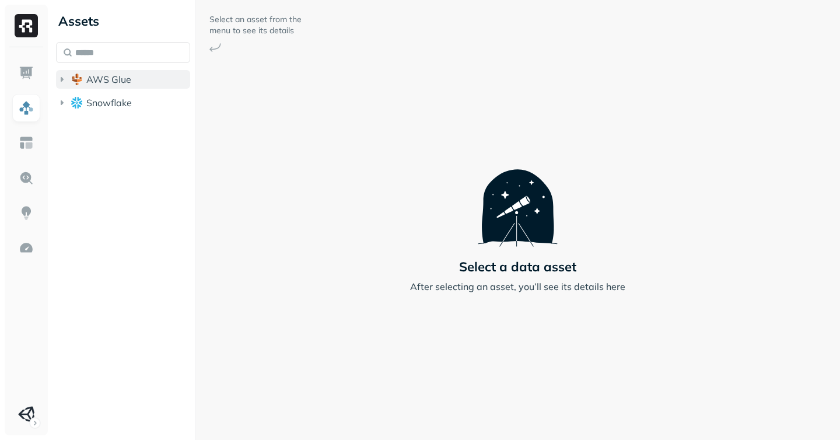
click at [64, 79] on icon "button" at bounding box center [62, 80] width 12 height 12
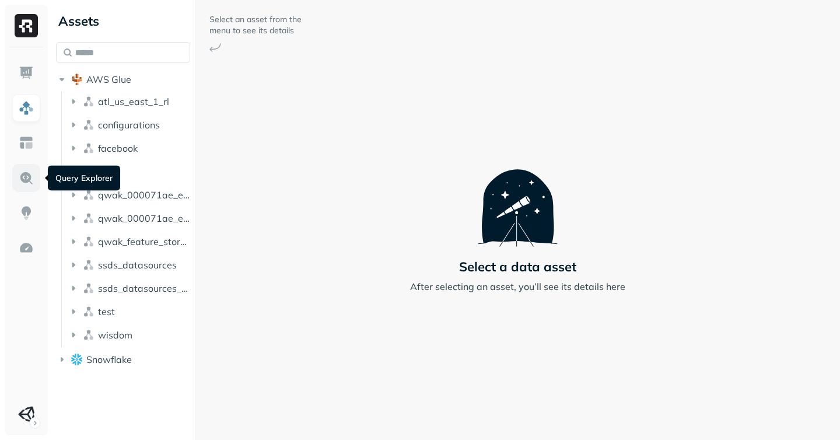
click at [23, 188] on link at bounding box center [26, 178] width 28 height 28
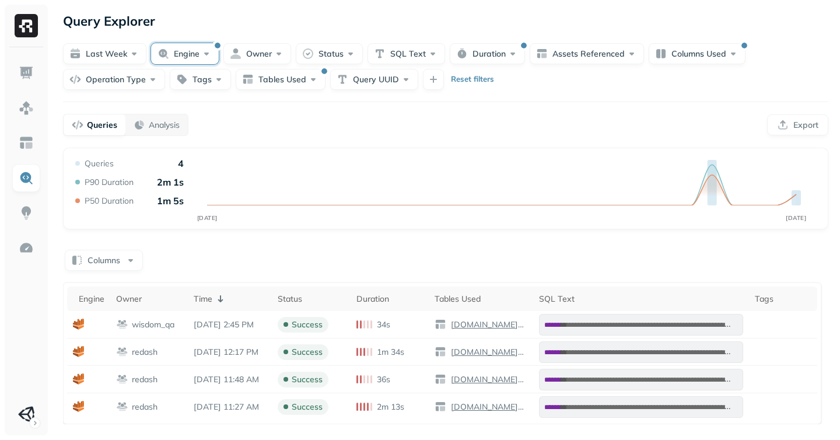
click at [208, 51] on button "Engine" at bounding box center [185, 53] width 68 height 21
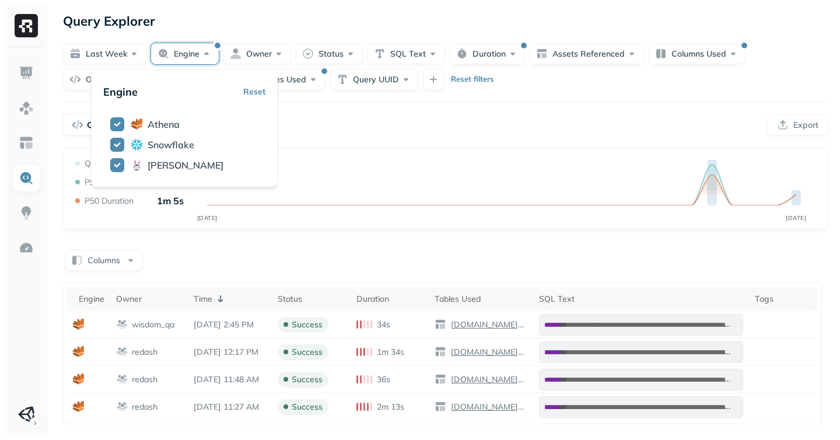
click at [255, 90] on button "Reset" at bounding box center [254, 91] width 22 height 21
click at [367, 145] on div "**********" at bounding box center [445, 220] width 789 height 440
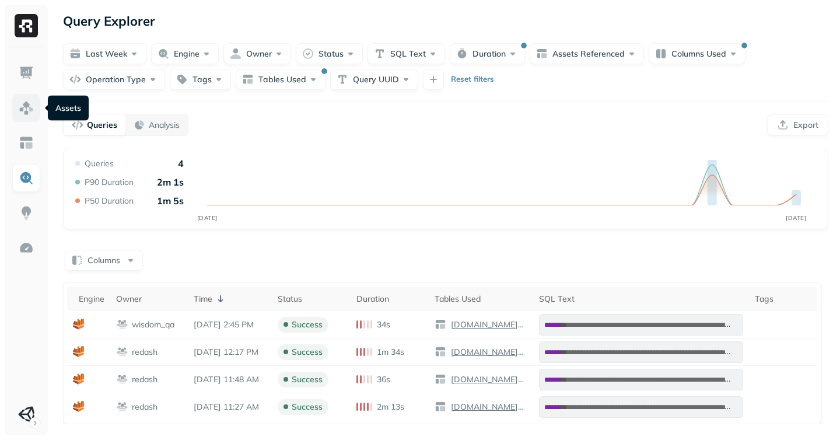
click at [22, 109] on img at bounding box center [26, 107] width 15 height 15
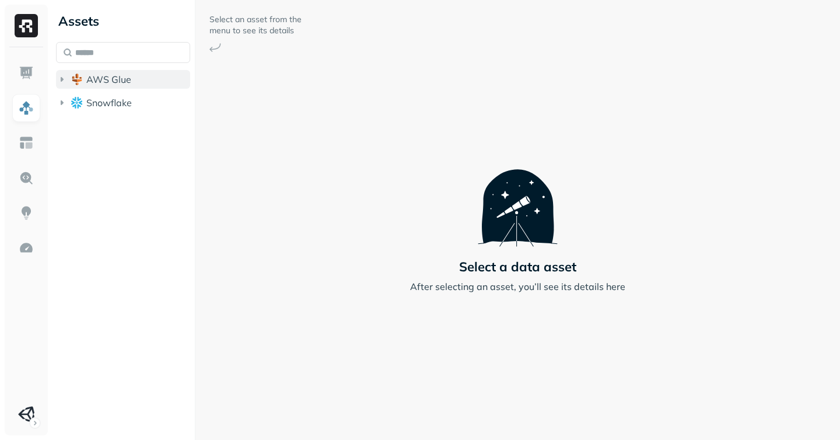
click at [67, 76] on icon "button" at bounding box center [62, 80] width 12 height 12
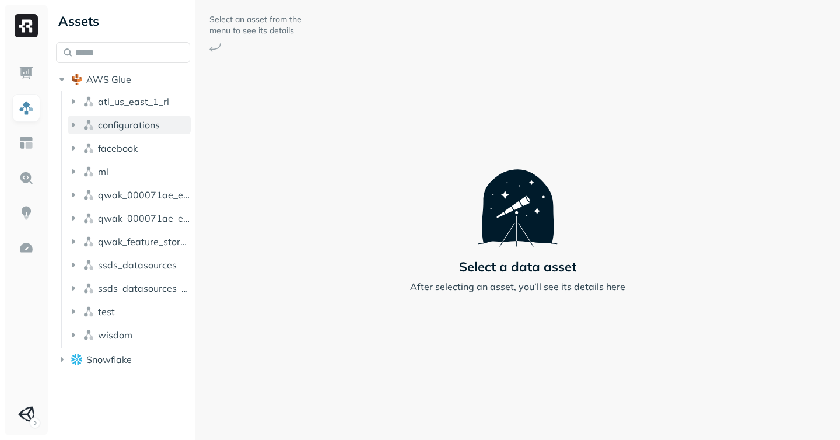
click at [124, 131] on button "configurations" at bounding box center [129, 125] width 123 height 19
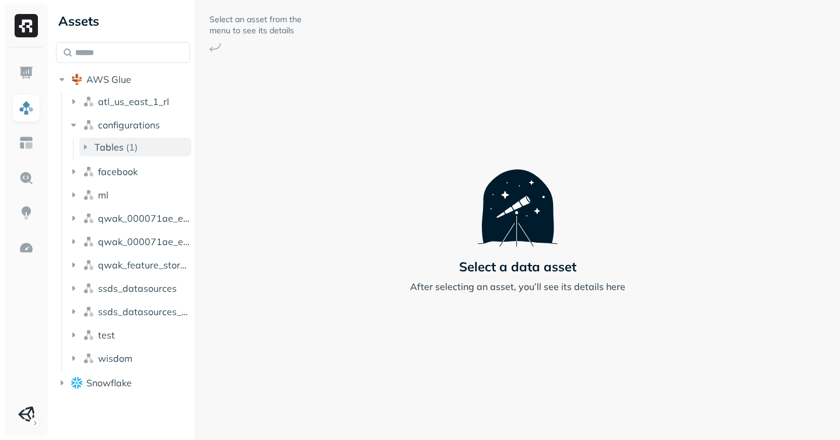
click at [109, 149] on span "Tables" at bounding box center [109, 147] width 29 height 12
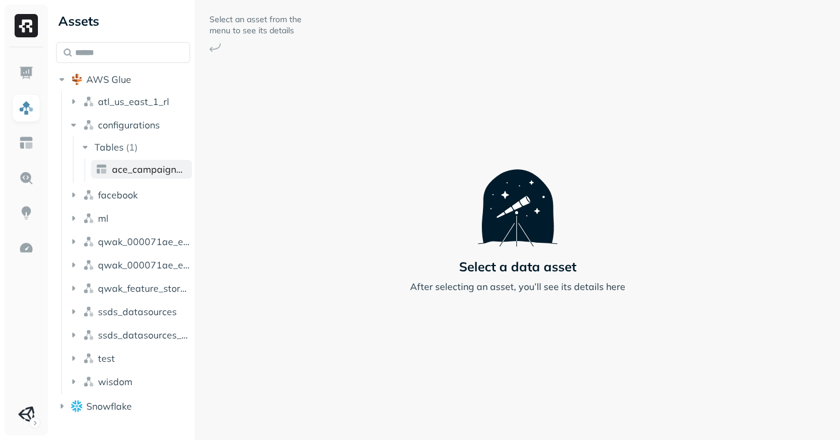
click at [160, 165] on span "ace_campaign_mng_ice" at bounding box center [149, 169] width 75 height 12
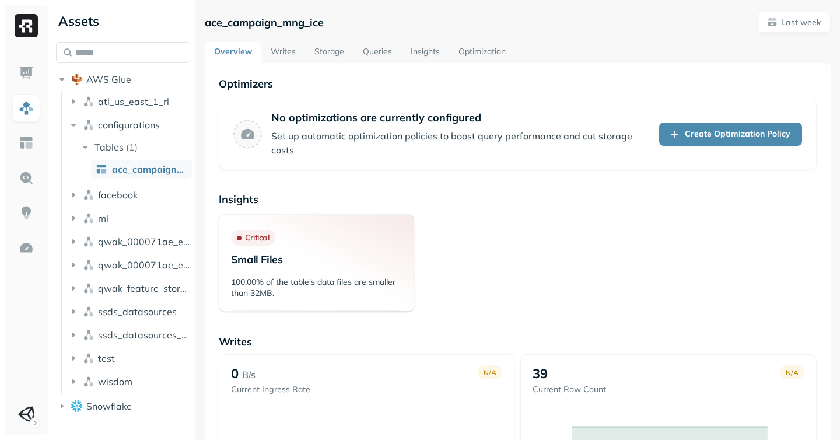
click at [289, 57] on link "Writes" at bounding box center [283, 52] width 44 height 21
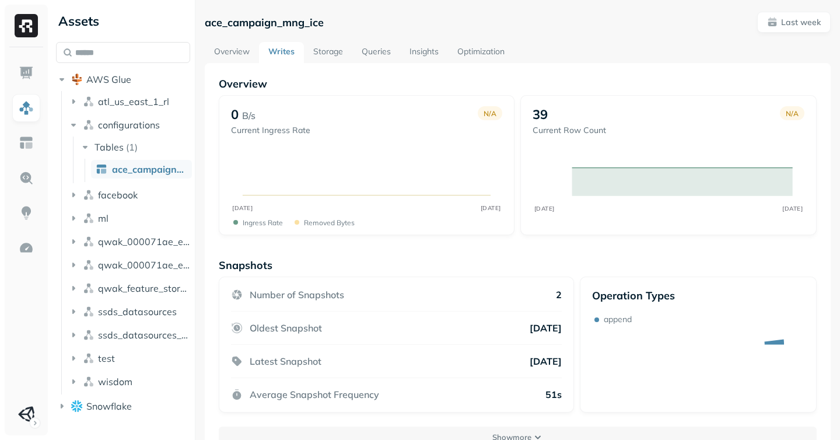
click at [326, 53] on link "Storage" at bounding box center [328, 52] width 48 height 21
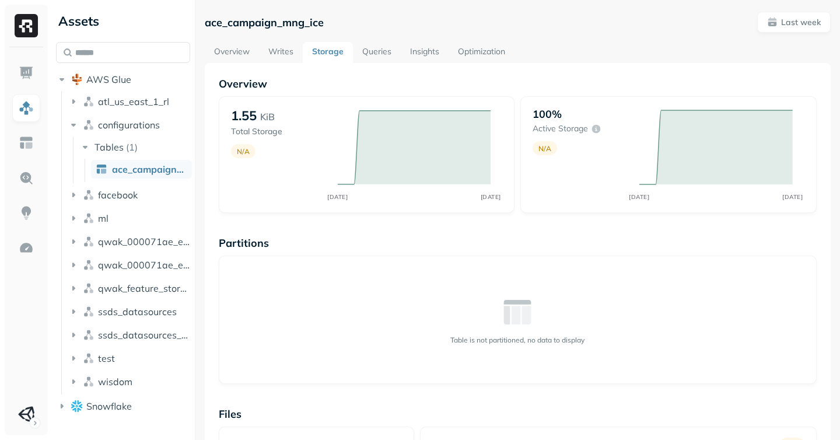
click at [357, 50] on link "Queries" at bounding box center [377, 52] width 48 height 21
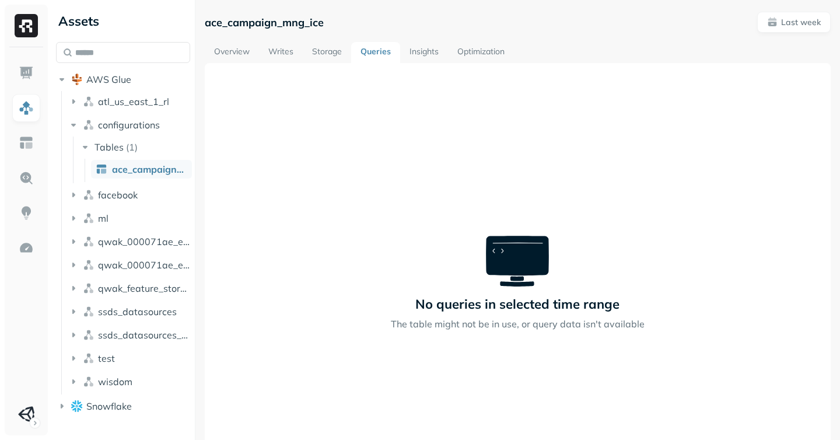
click at [285, 47] on link "Writes" at bounding box center [281, 52] width 44 height 21
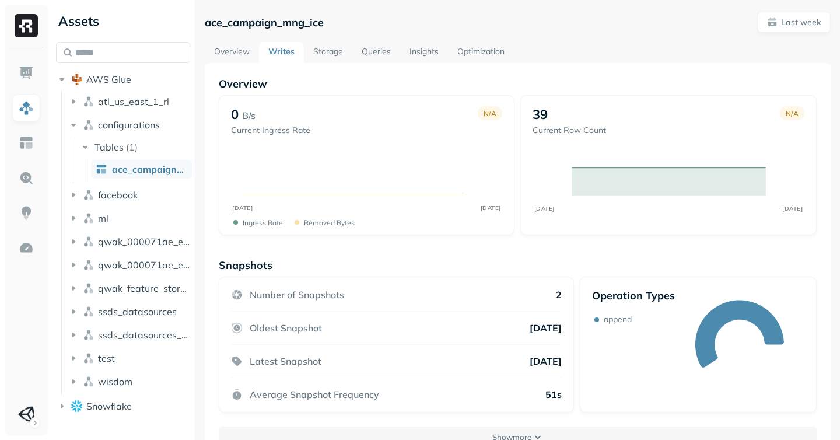
click at [249, 61] on link "Overview" at bounding box center [232, 52] width 54 height 21
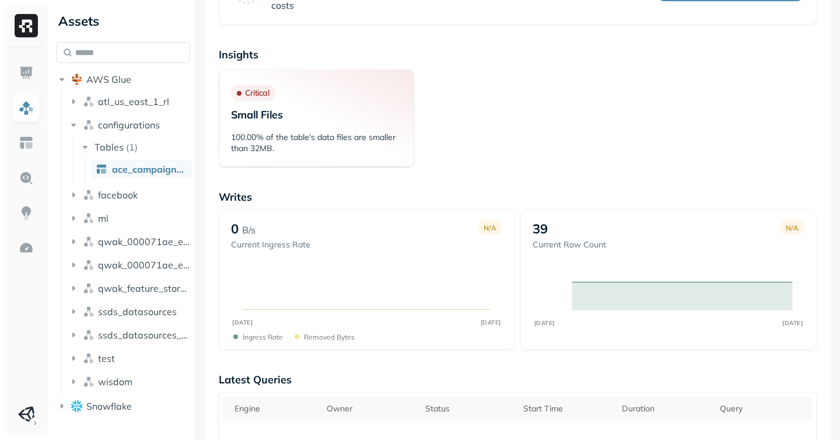
scroll to position [193, 0]
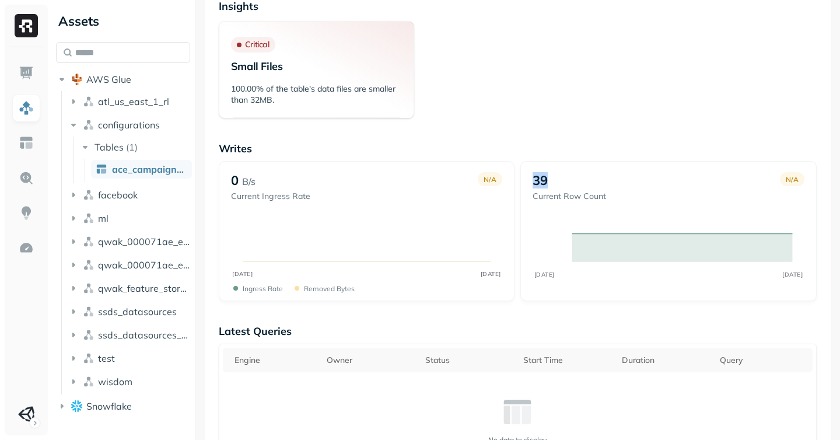
drag, startPoint x: 585, startPoint y: 183, endPoint x: 536, endPoint y: 187, distance: 49.8
click at [536, 187] on div "39" at bounding box center [570, 180] width 74 height 16
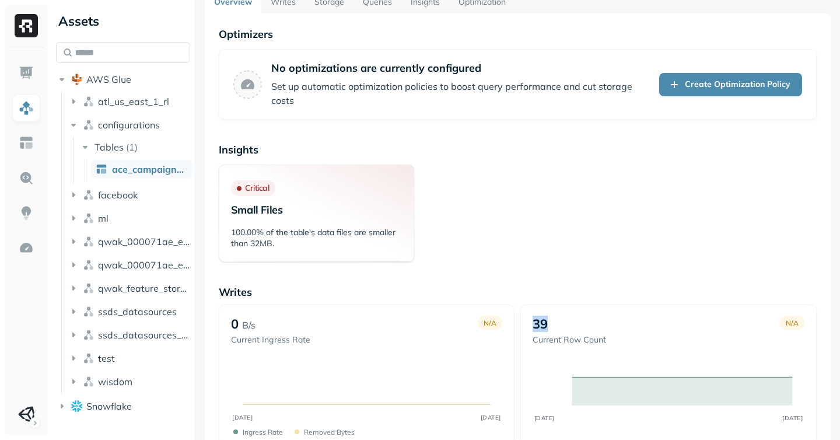
scroll to position [0, 0]
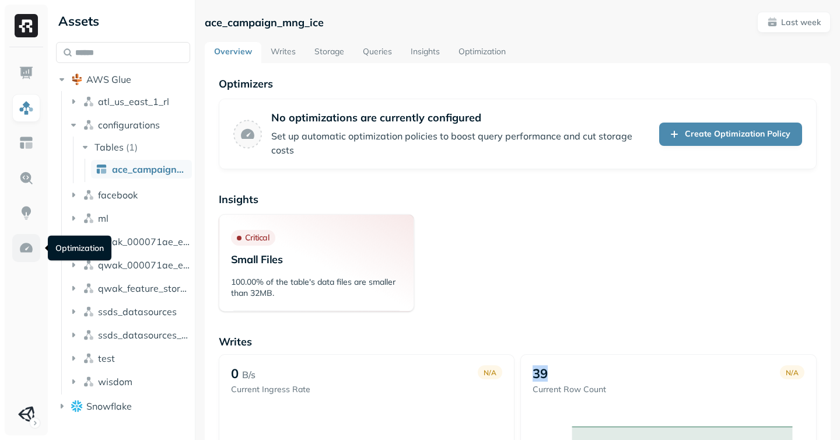
click at [19, 244] on img at bounding box center [26, 247] width 15 height 15
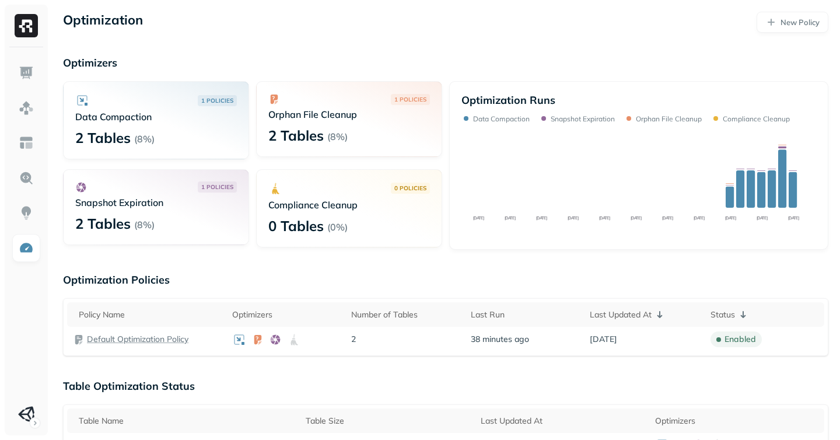
click at [33, 170] on img at bounding box center [26, 177] width 15 height 15
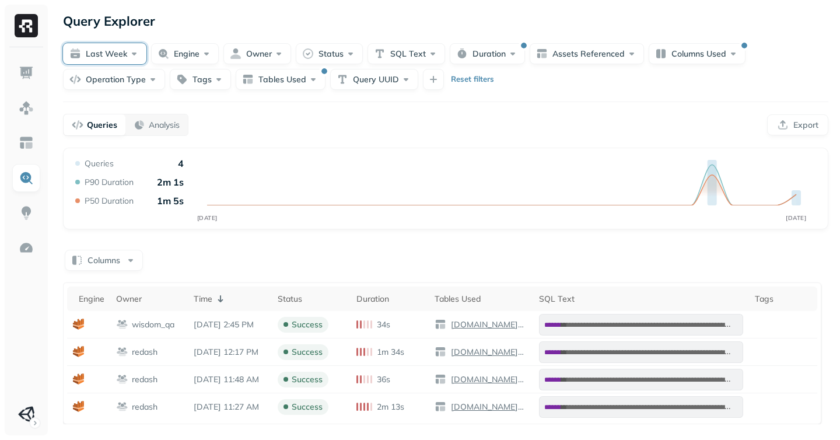
click at [116, 50] on button "Last week" at bounding box center [104, 53] width 83 height 21
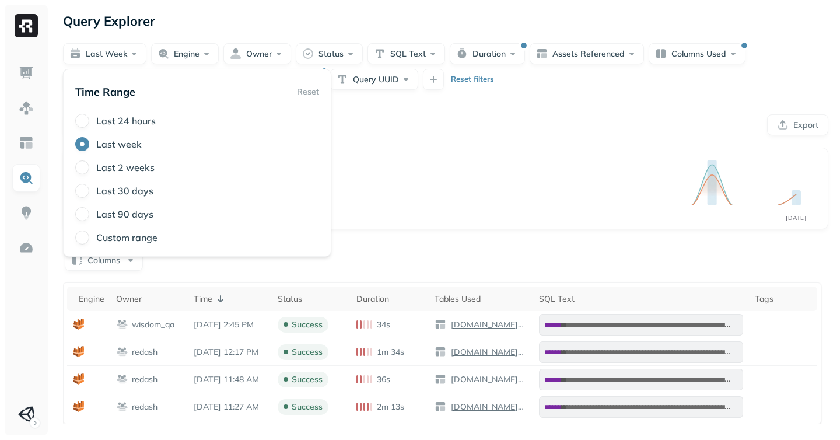
click at [428, 123] on div "Queries Analysis Export" at bounding box center [446, 125] width 766 height 22
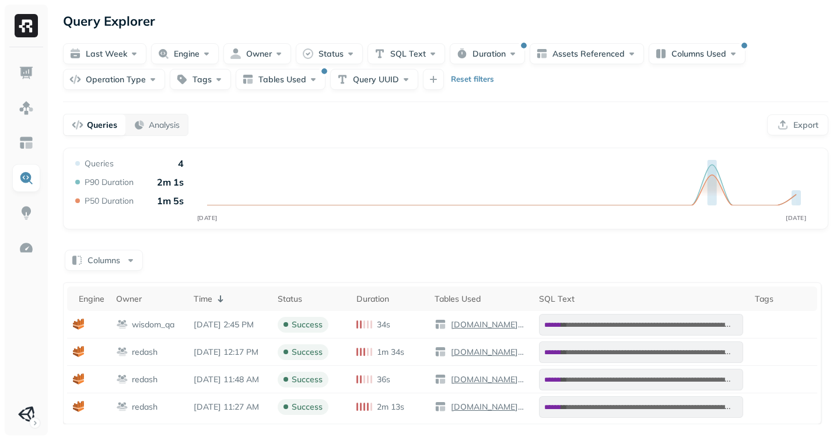
click at [296, 21] on div "Query Explorer" at bounding box center [446, 21] width 766 height 21
click at [27, 75] on img at bounding box center [26, 72] width 15 height 15
